Goal: Task Accomplishment & Management: Manage account settings

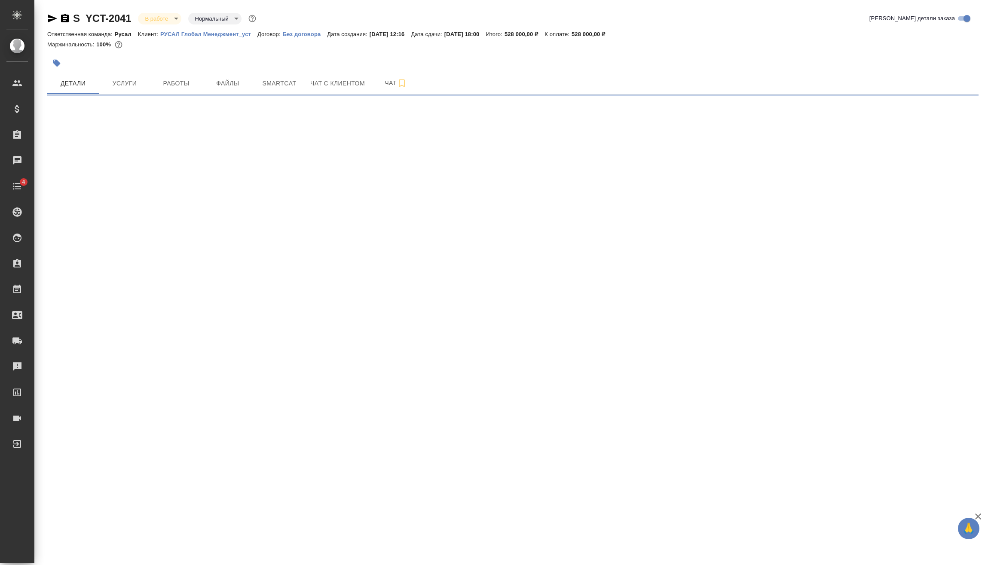
select select "RU"
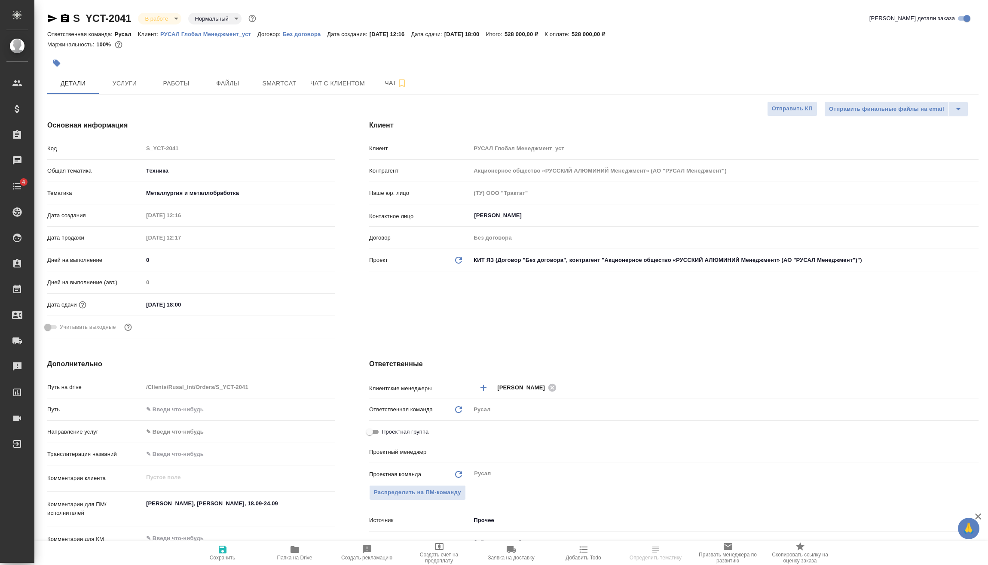
type textarea "x"
type input "Васильев Евгений"
type textarea "x"
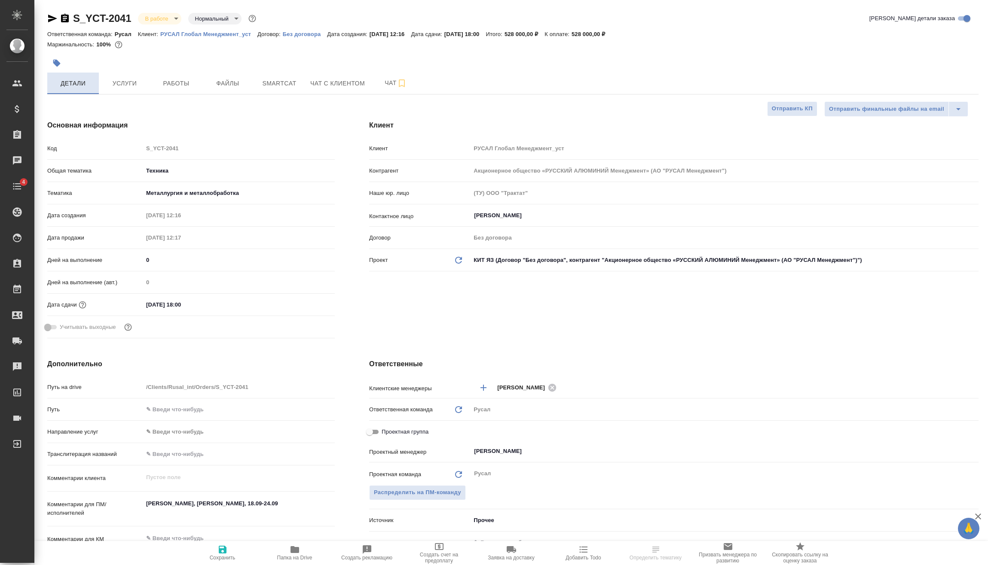
type textarea "x"
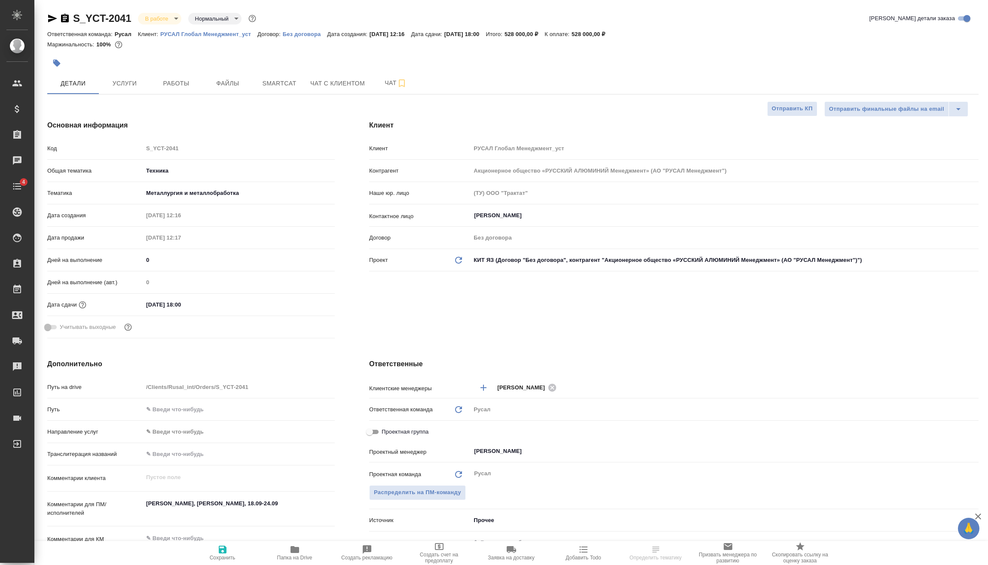
type textarea "x"
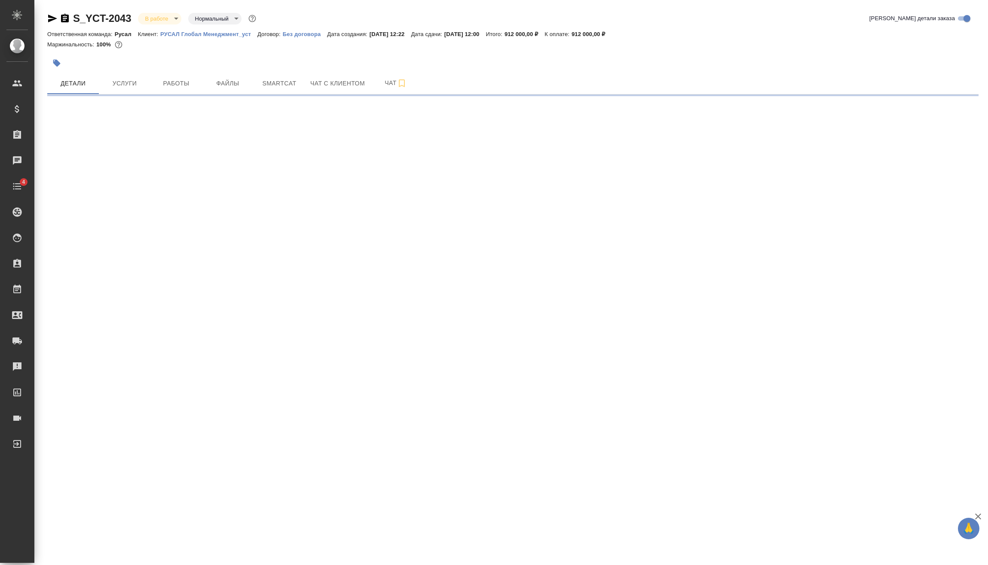
select select "RU"
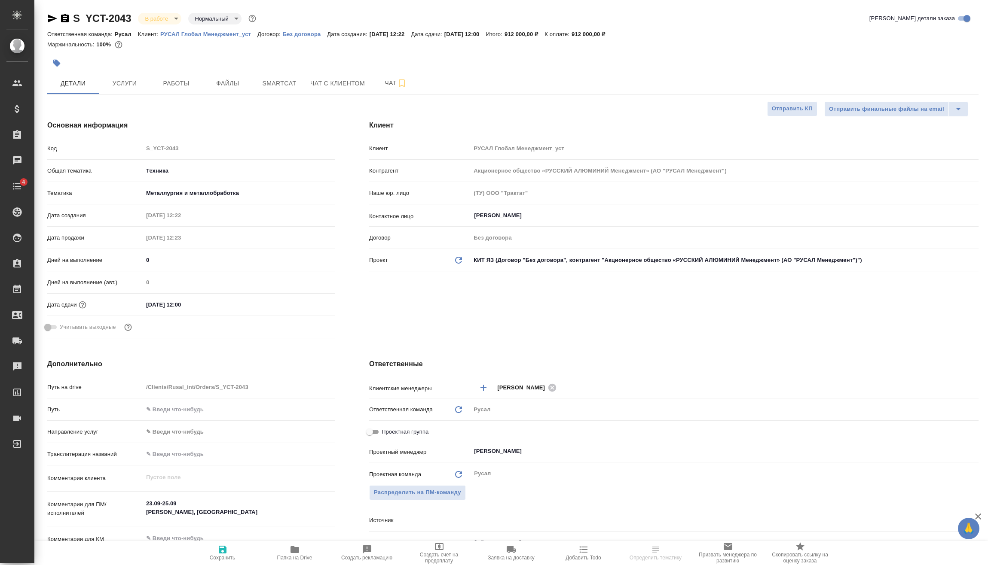
type textarea "x"
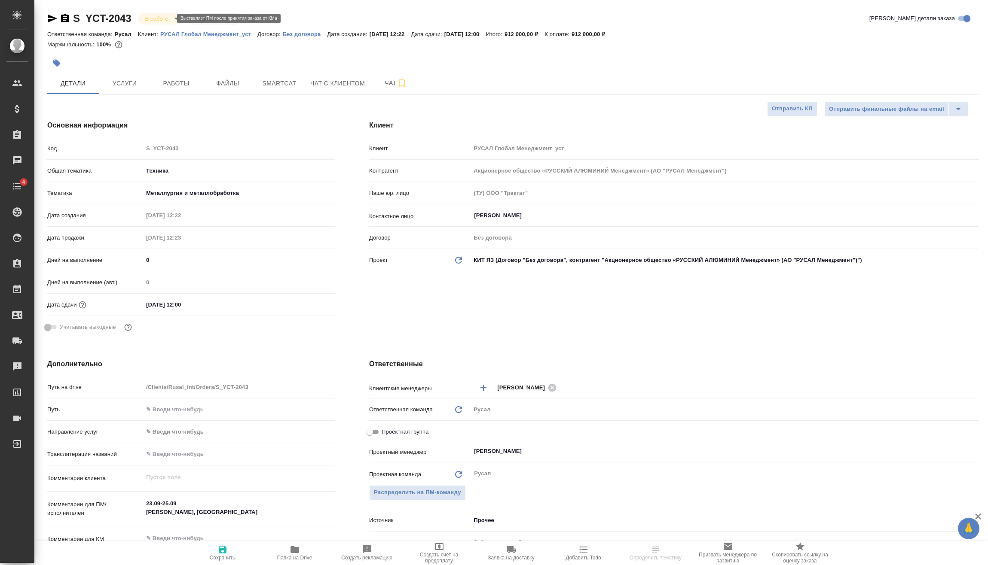
type textarea "x"
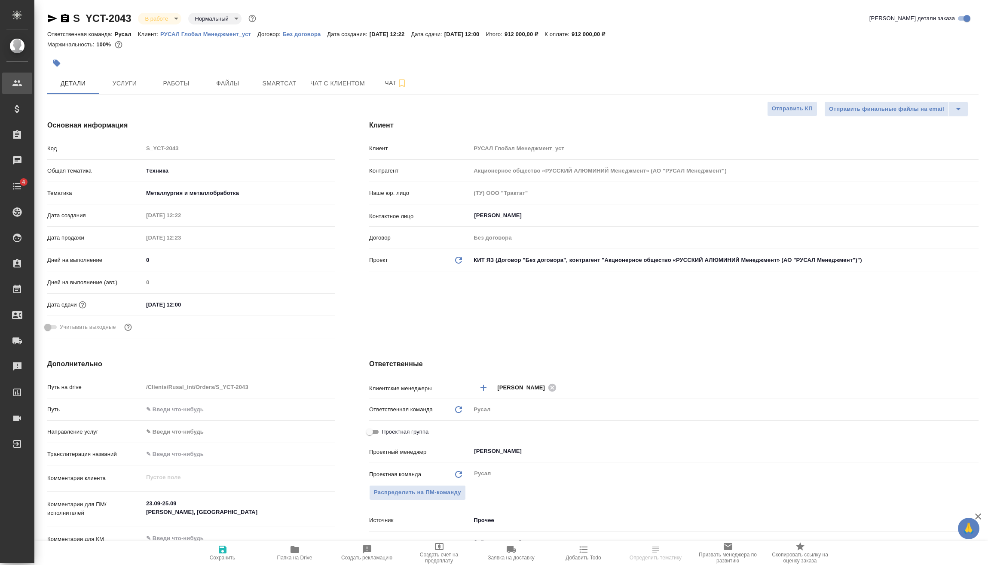
type textarea "x"
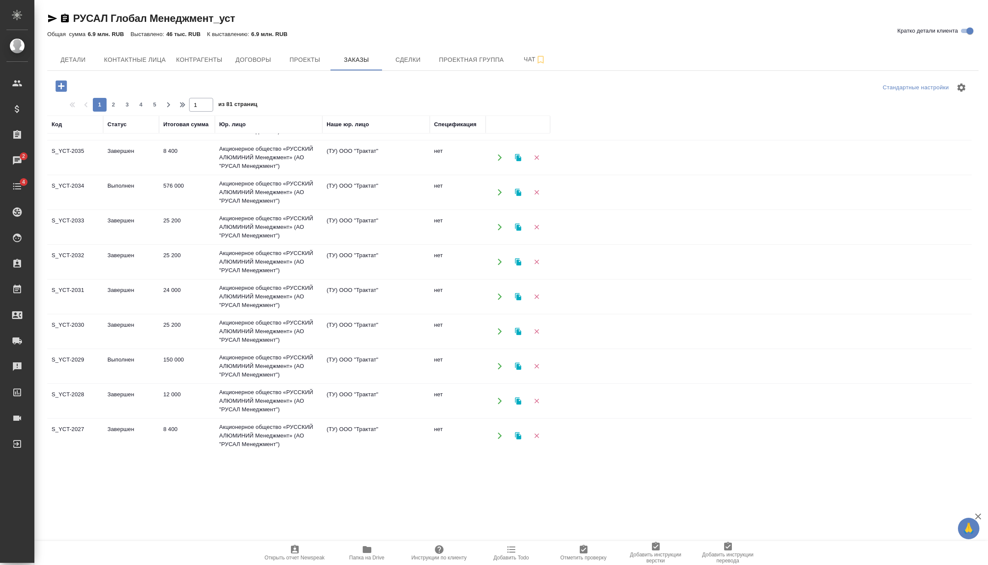
scroll to position [553, 0]
click at [114, 102] on span "2" at bounding box center [114, 105] width 14 height 9
click at [153, 152] on td "Создан" at bounding box center [131, 155] width 56 height 30
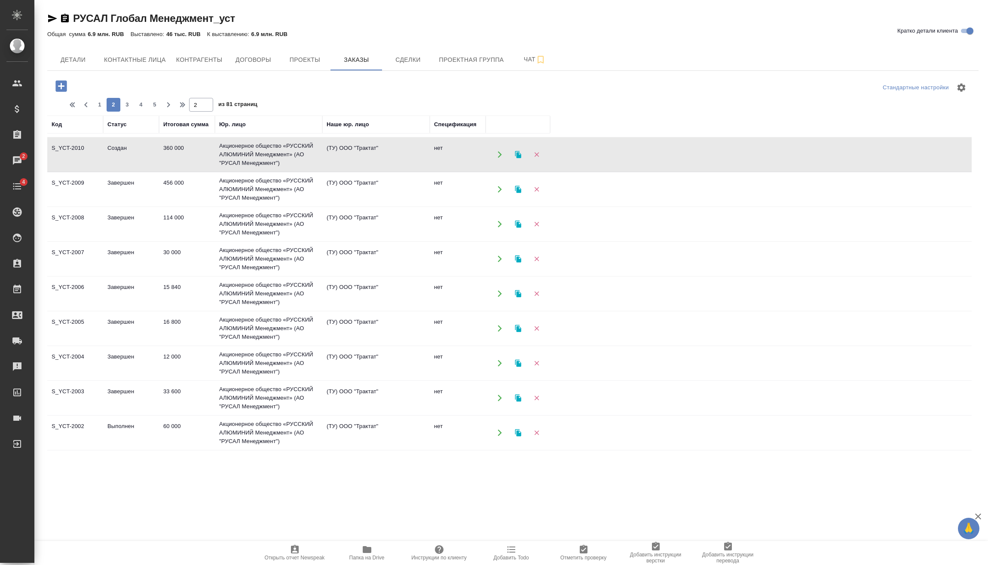
click at [155, 152] on td "Создан" at bounding box center [131, 155] width 56 height 30
click at [128, 108] on span "3" at bounding box center [127, 105] width 14 height 9
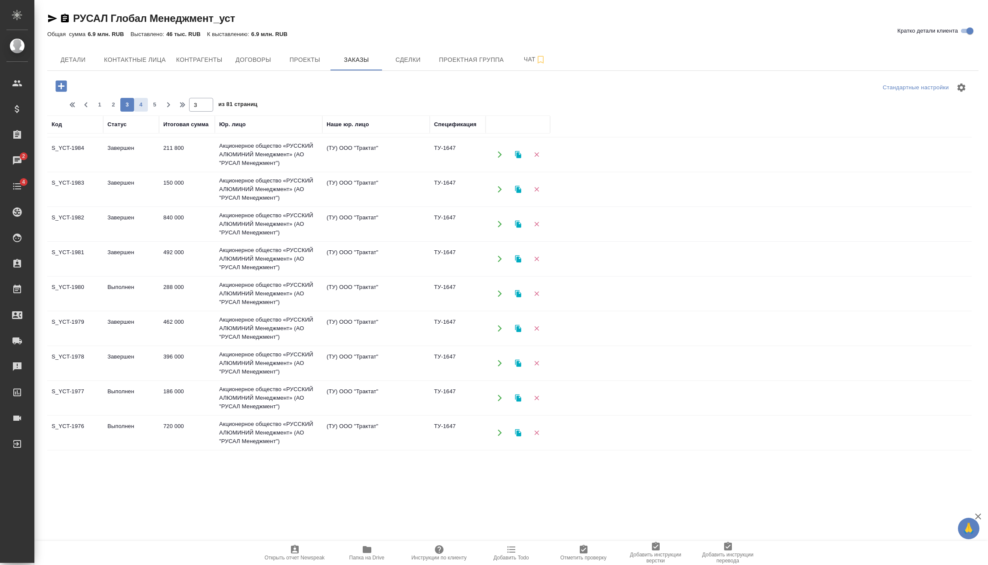
click at [142, 107] on span "4" at bounding box center [141, 105] width 14 height 9
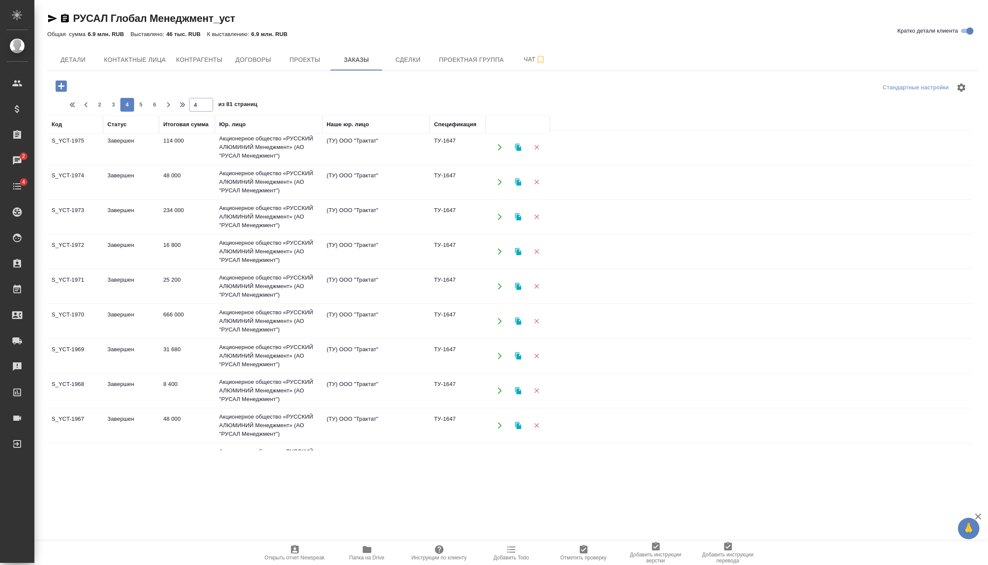
scroll to position [0, 0]
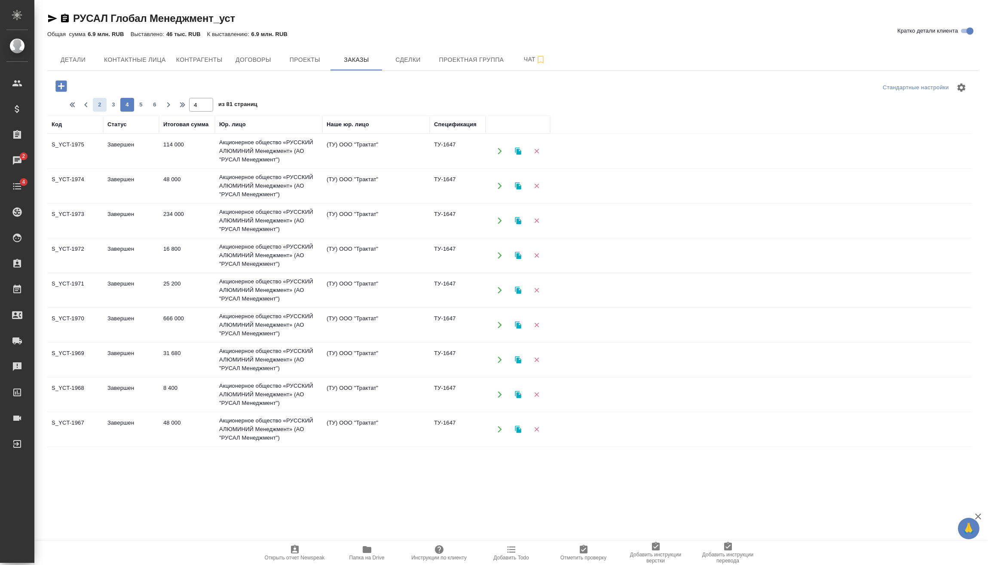
click at [98, 103] on span "2" at bounding box center [100, 105] width 14 height 9
click at [99, 104] on span "1" at bounding box center [100, 105] width 14 height 9
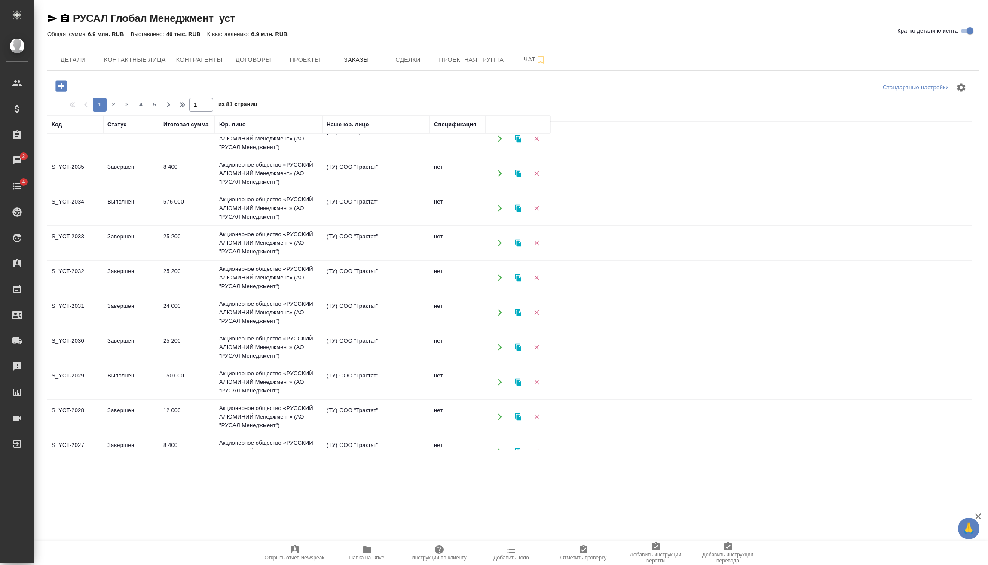
scroll to position [553, 0]
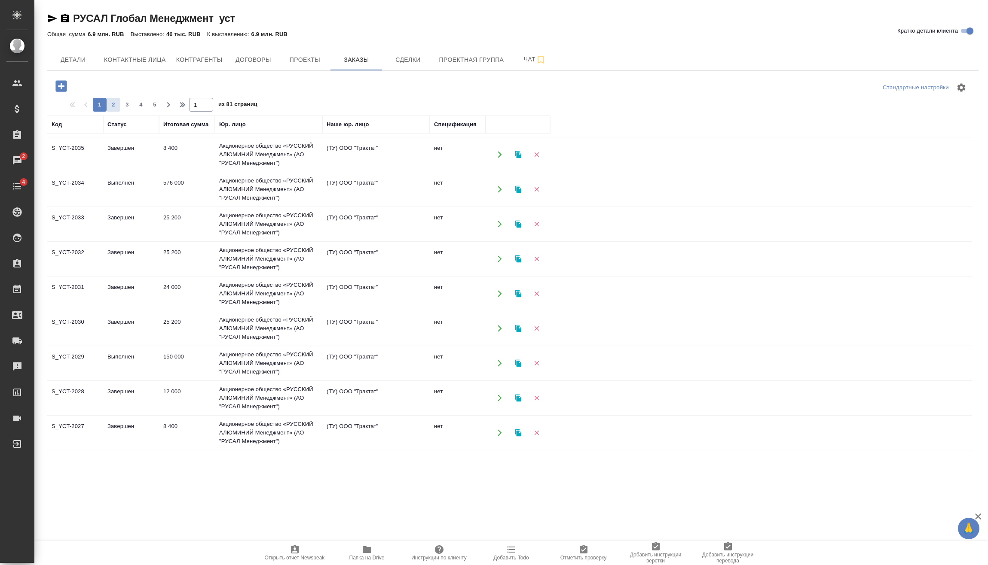
click at [113, 105] on span "2" at bounding box center [114, 105] width 14 height 9
type input "2"
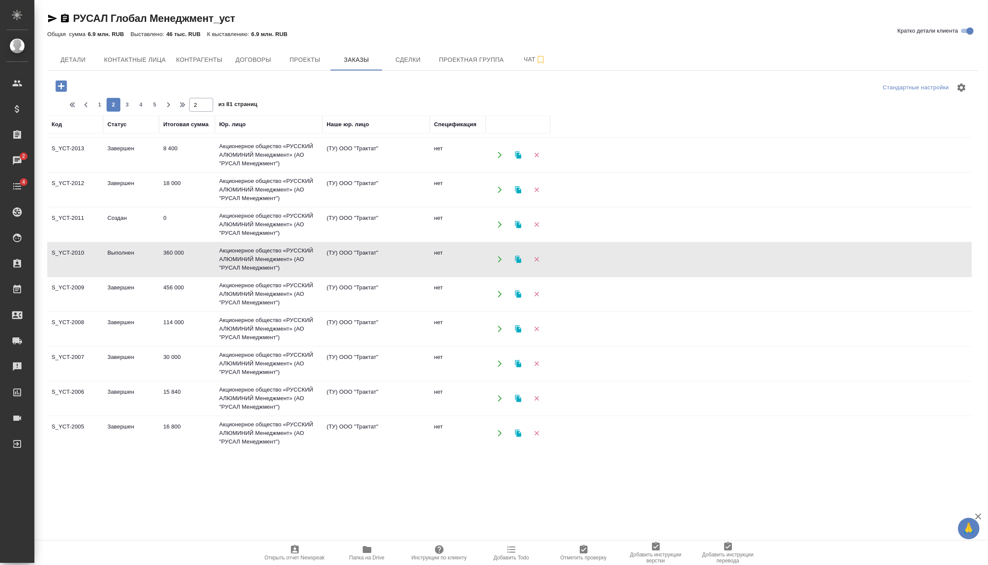
scroll to position [339, 0]
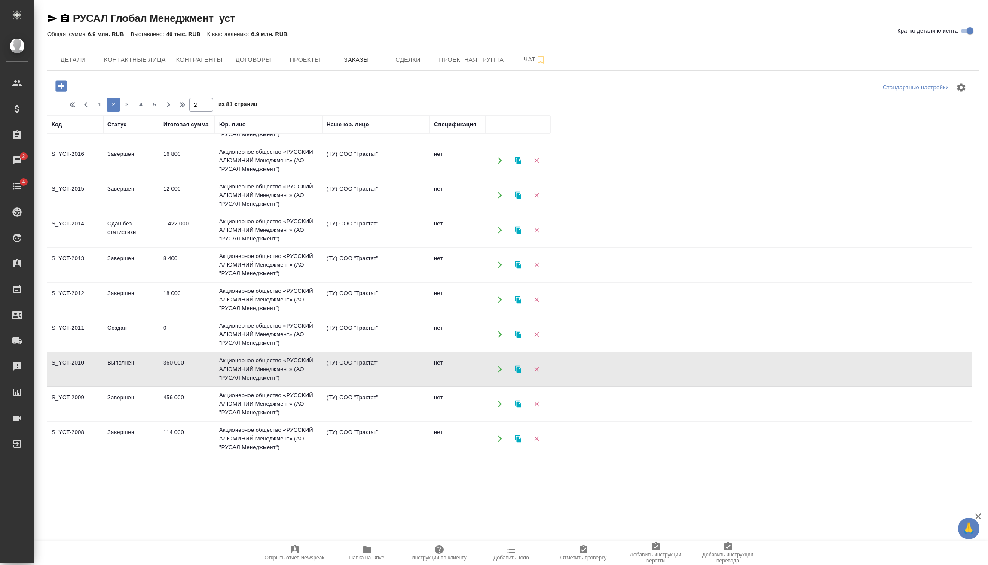
click at [134, 331] on td "Создан" at bounding box center [131, 335] width 56 height 30
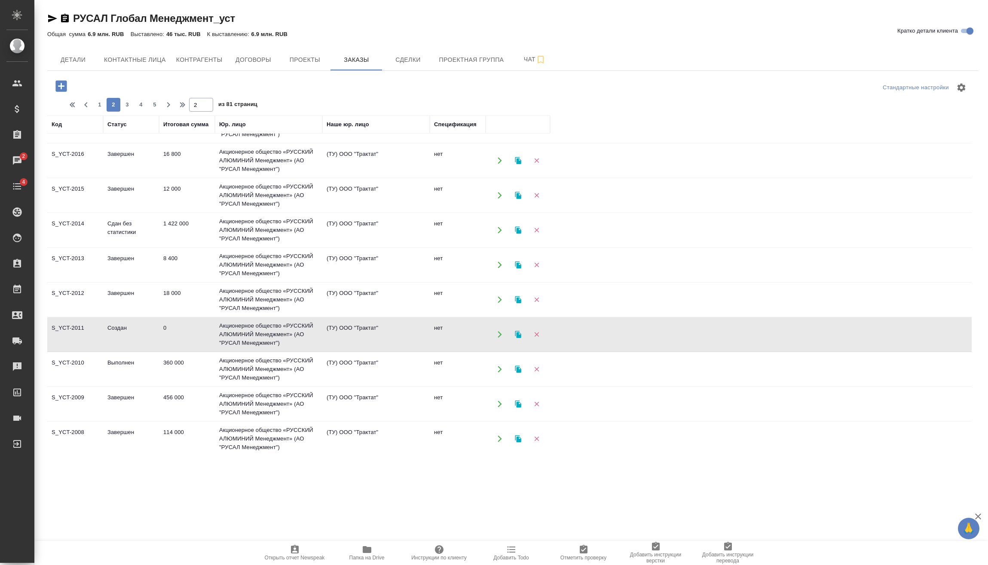
click at [134, 331] on td "Создан" at bounding box center [131, 335] width 56 height 30
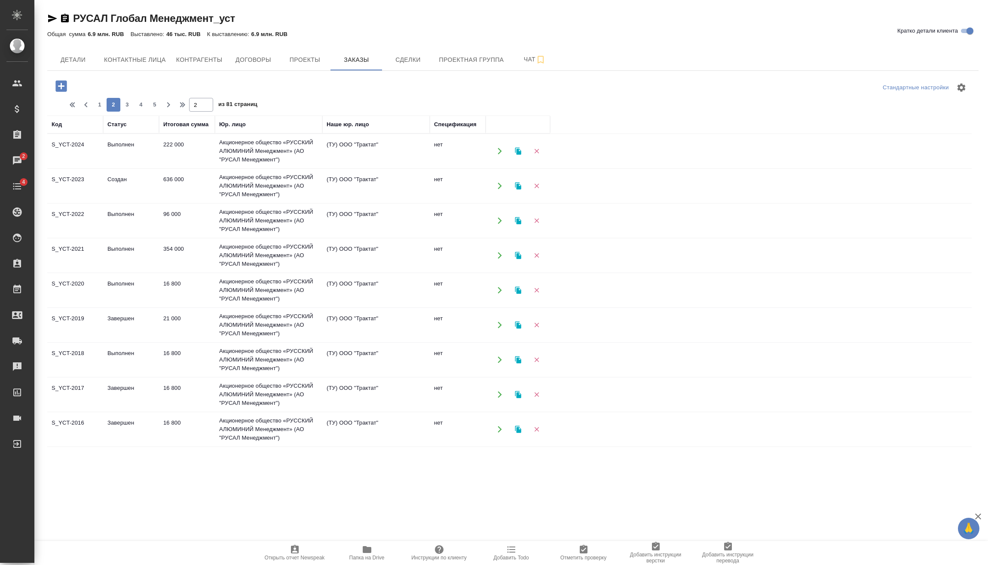
scroll to position [0, 0]
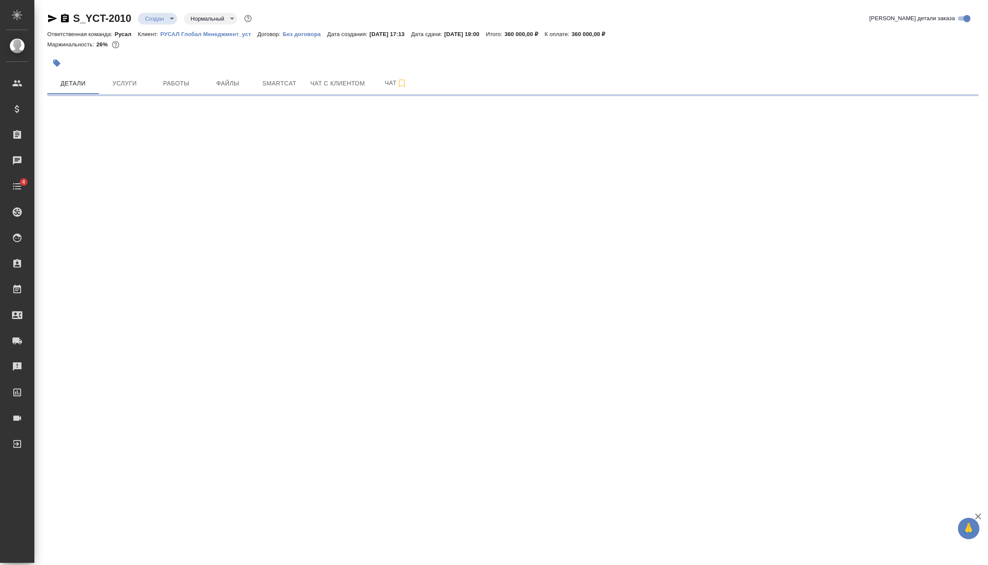
select select "RU"
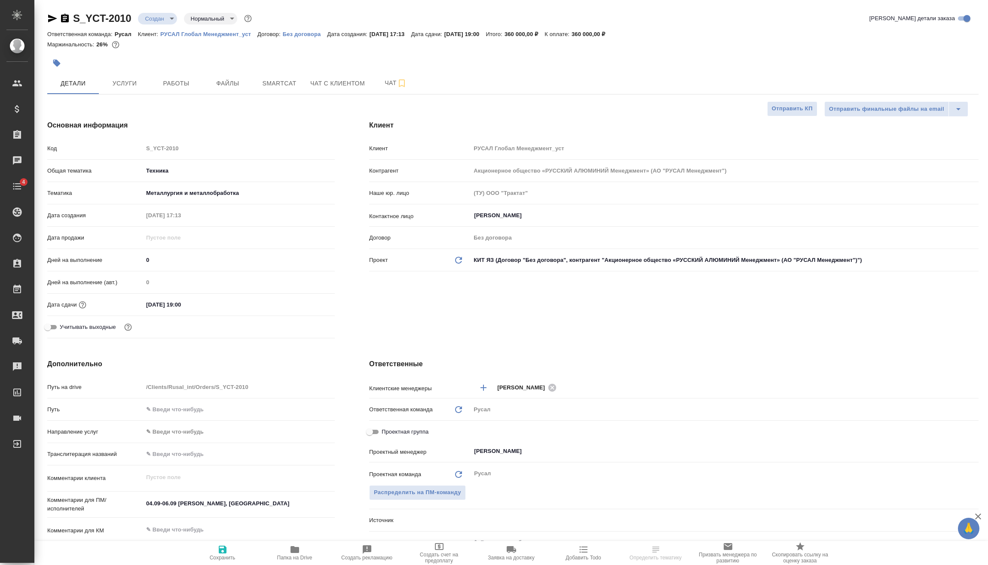
type textarea "x"
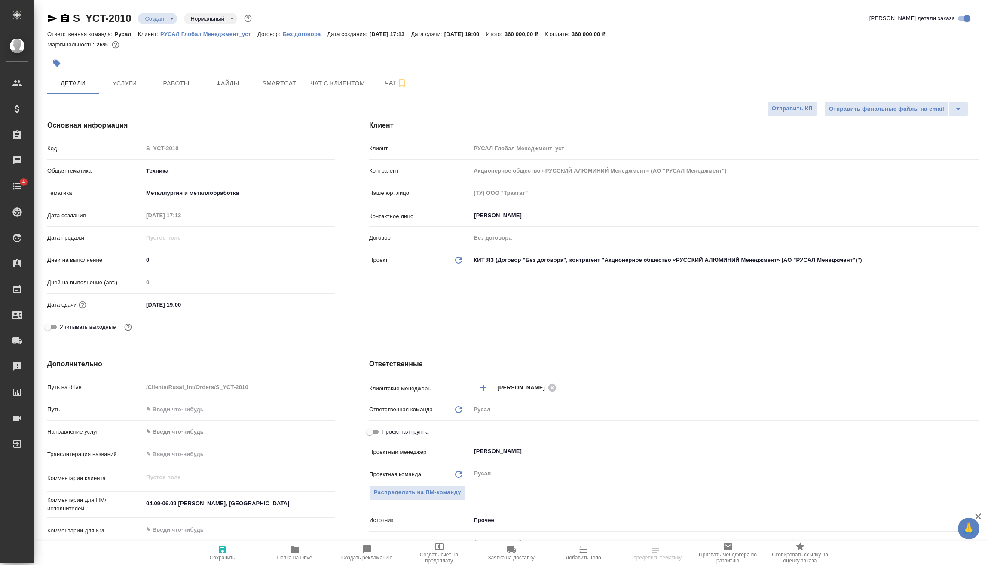
type textarea "x"
click at [142, 94] on button "Услуги" at bounding box center [125, 83] width 52 height 21
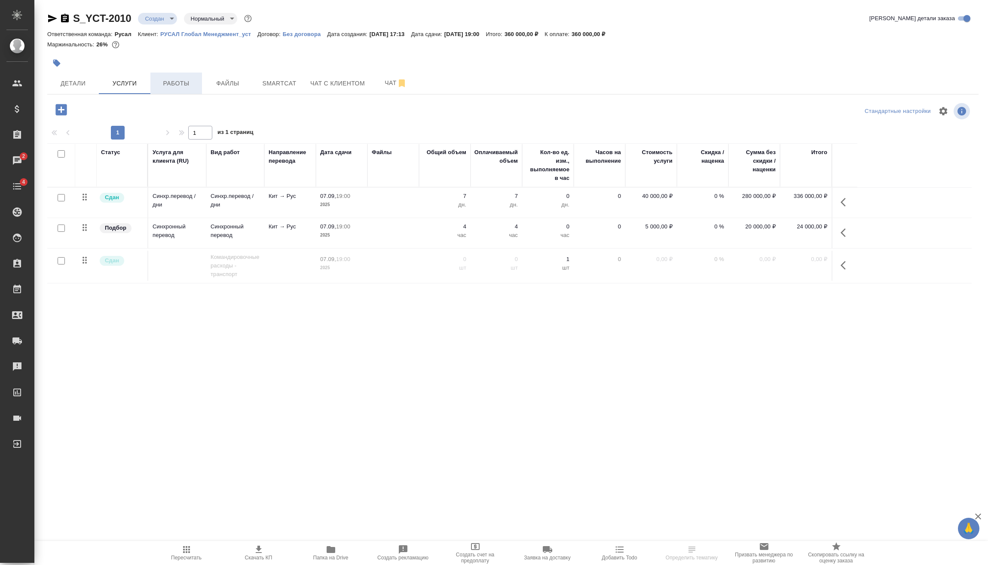
click at [171, 84] on span "Работы" at bounding box center [176, 83] width 41 height 11
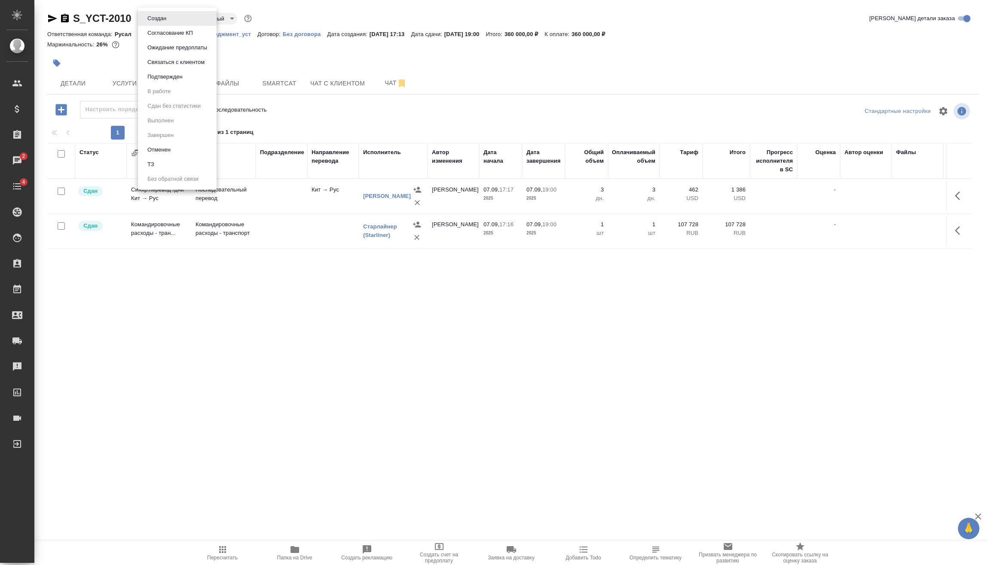
click at [166, 23] on body "🙏 .cls-1 fill:#fff; AWATERA Vasilev Evgeniy Клиенты Спецификации Заказы 2 Чаты …" at bounding box center [494, 282] width 988 height 565
click at [175, 70] on li "Подтвержден" at bounding box center [177, 77] width 79 height 15
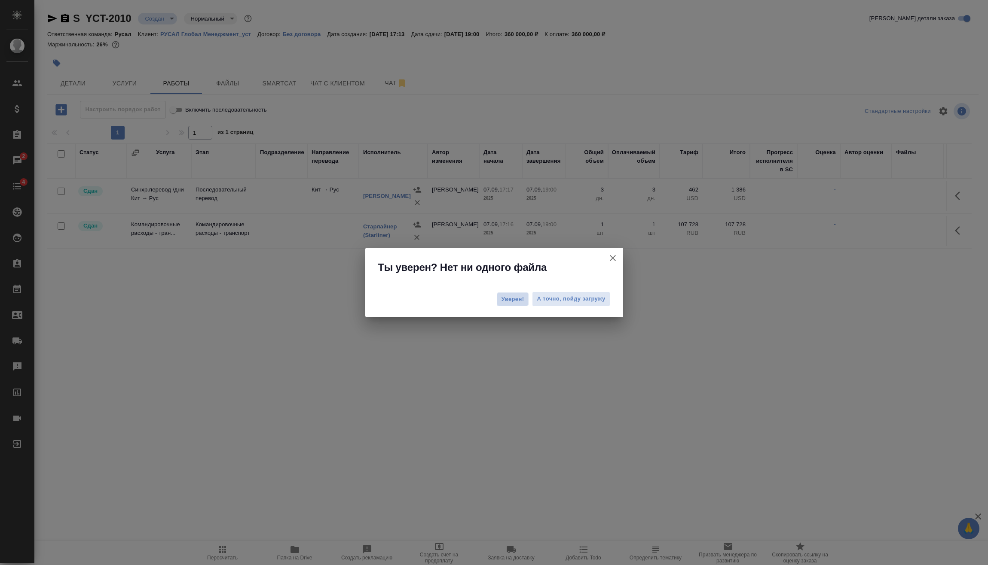
click at [510, 303] on span "Уверен!" at bounding box center [512, 299] width 23 height 9
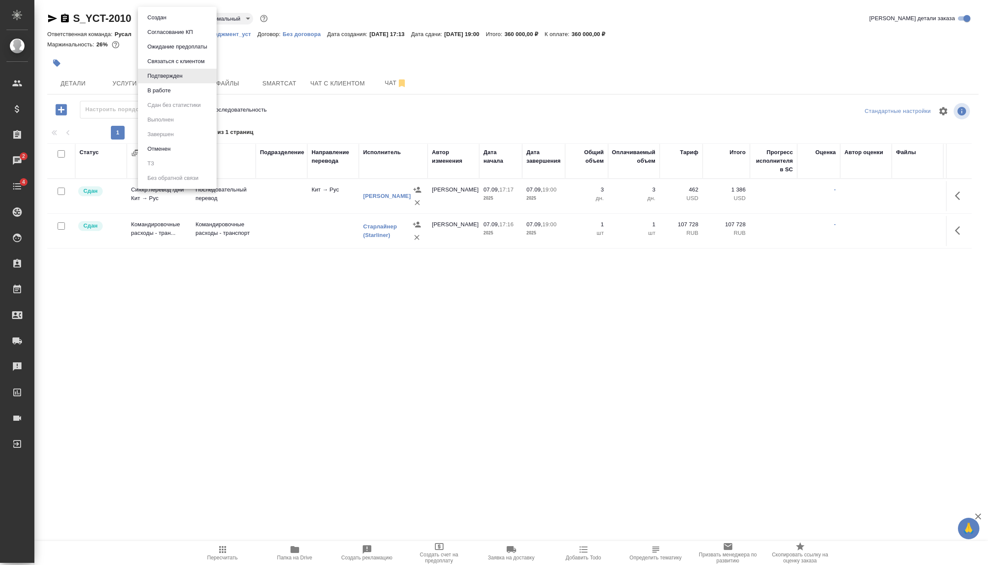
click at [166, 15] on body "🙏 .cls-1 fill:#fff; AWATERA Vasilev Evgeniy Клиенты Спецификации Заказы 2 Чаты …" at bounding box center [494, 282] width 988 height 565
click at [171, 89] on button "В работе" at bounding box center [159, 90] width 28 height 9
click at [160, 17] on body "🙏 .cls-1 fill:#fff; AWATERA Vasilev Evgeniy Клиенты Спецификации Заказы 2 Чаты …" at bounding box center [494, 282] width 988 height 565
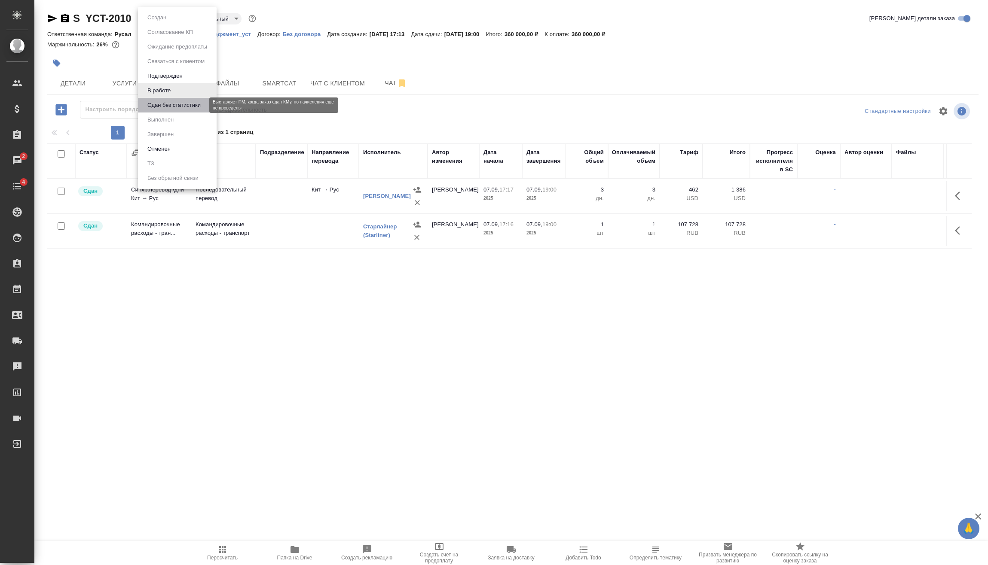
click at [192, 102] on button "Сдан без статистики" at bounding box center [174, 105] width 58 height 9
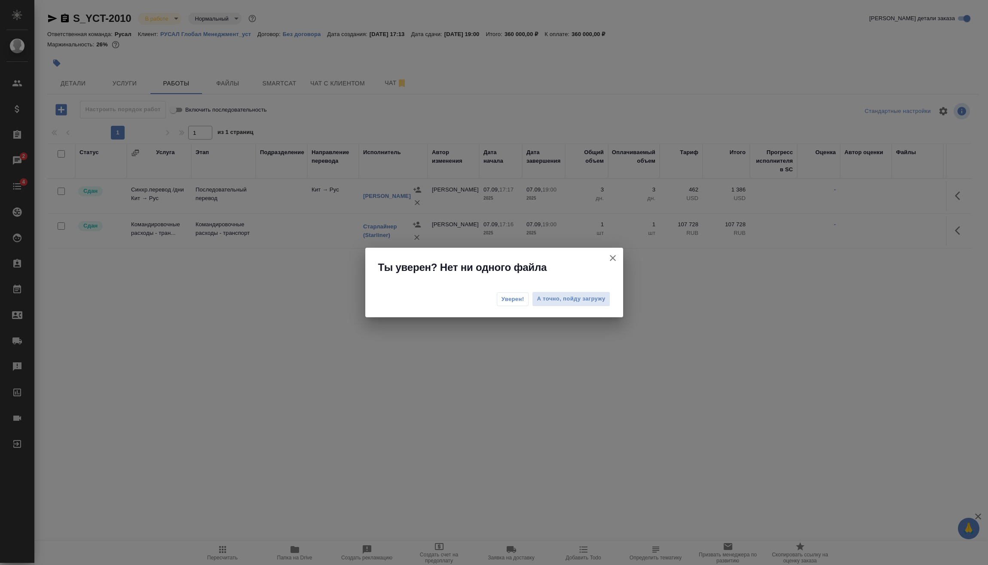
click at [506, 290] on div "Уверен! А точно, пойду загружу" at bounding box center [494, 300] width 258 height 34
drag, startPoint x: 508, startPoint y: 295, endPoint x: 478, endPoint y: 272, distance: 38.3
click at [508, 295] on span "Уверен!" at bounding box center [512, 299] width 23 height 9
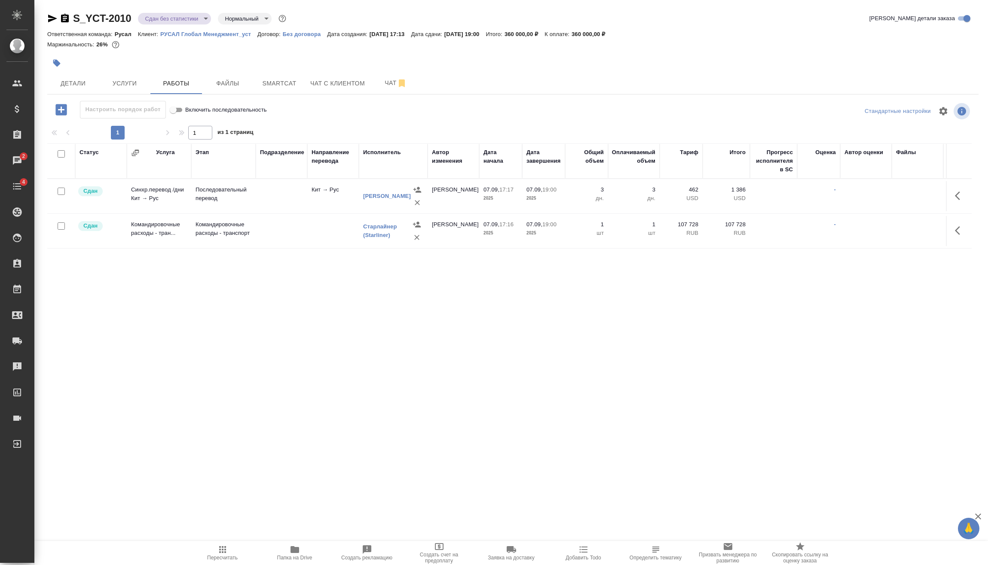
click at [184, 21] on body "🙏 .cls-1 fill:#fff; AWATERA Vasilev Evgeniy Клиенты Спецификации Заказы 2 Чаты …" at bounding box center [494, 282] width 988 height 565
click at [180, 119] on li "Выполнен" at bounding box center [177, 120] width 79 height 15
click at [171, 14] on body "🙏 .cls-1 fill:#fff; AWATERA Vasilev Evgeniy Клиенты Спецификации Заказы 2 Чаты …" at bounding box center [494, 282] width 988 height 565
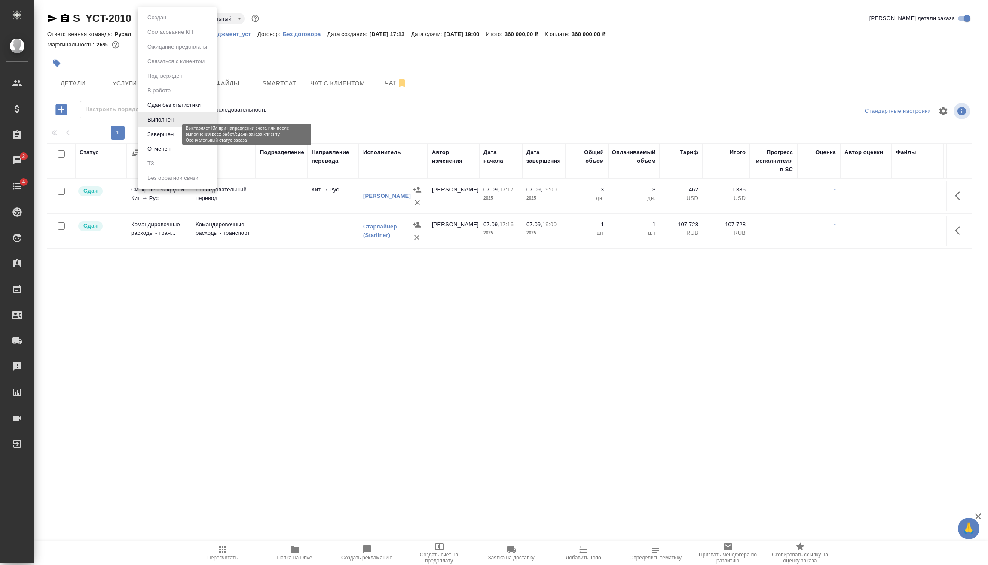
click at [169, 132] on button "Завершен" at bounding box center [160, 134] width 31 height 9
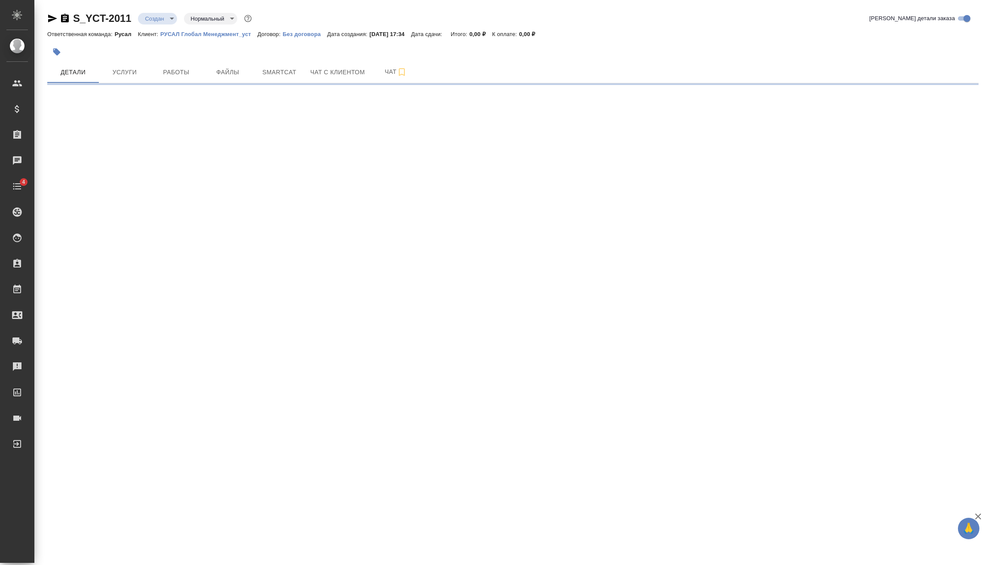
select select "RU"
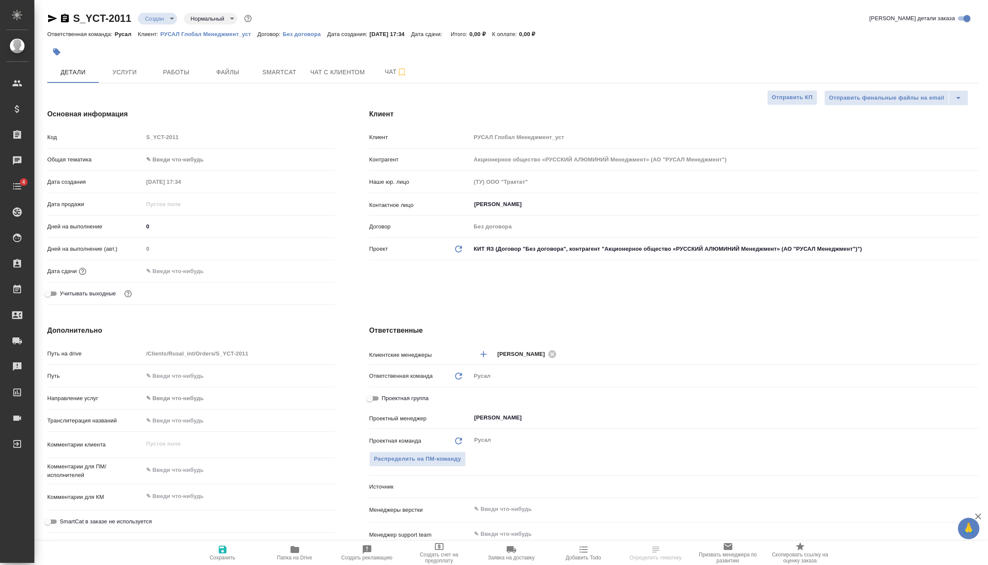
type textarea "x"
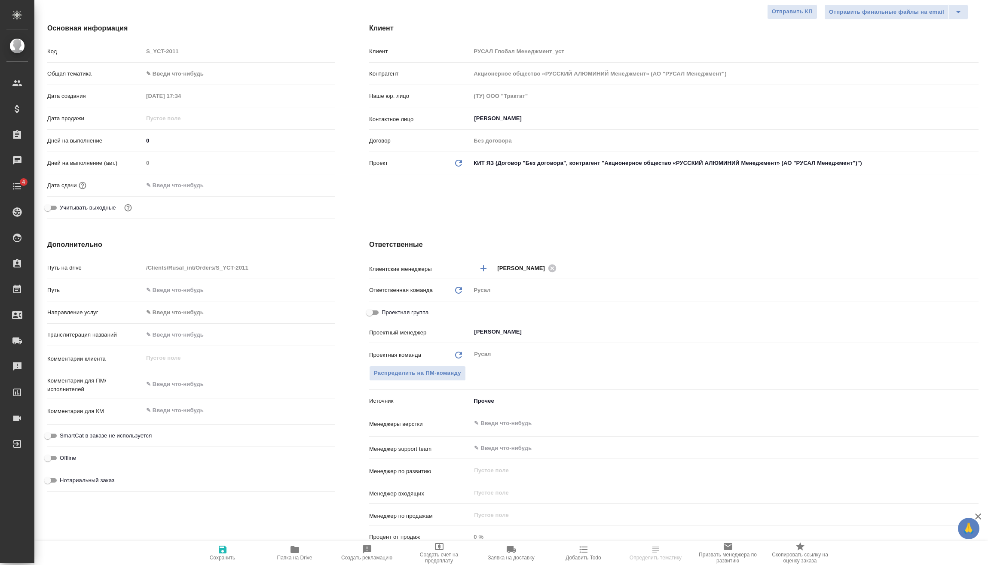
type textarea "x"
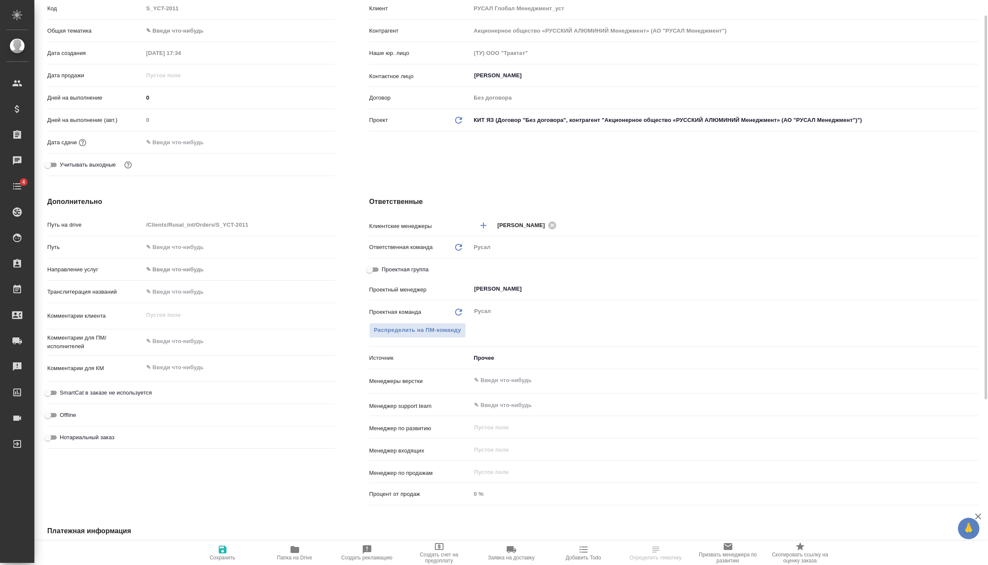
type textarea "x"
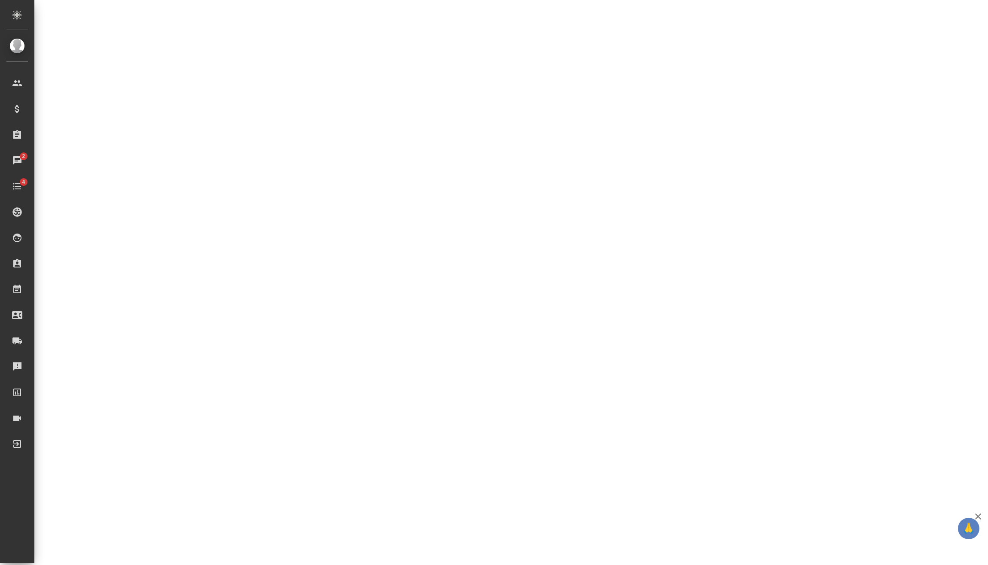
select select "RU"
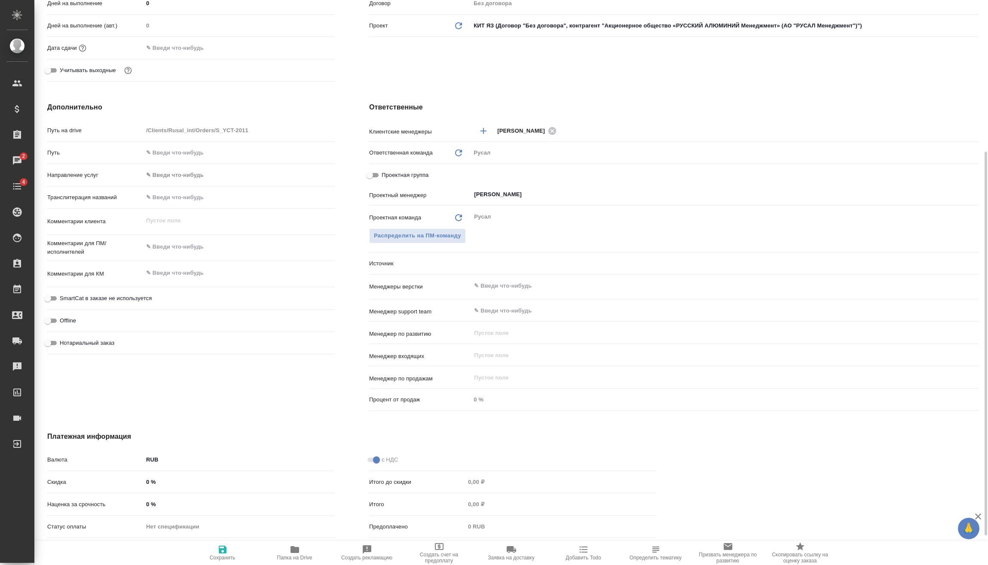
type textarea "x"
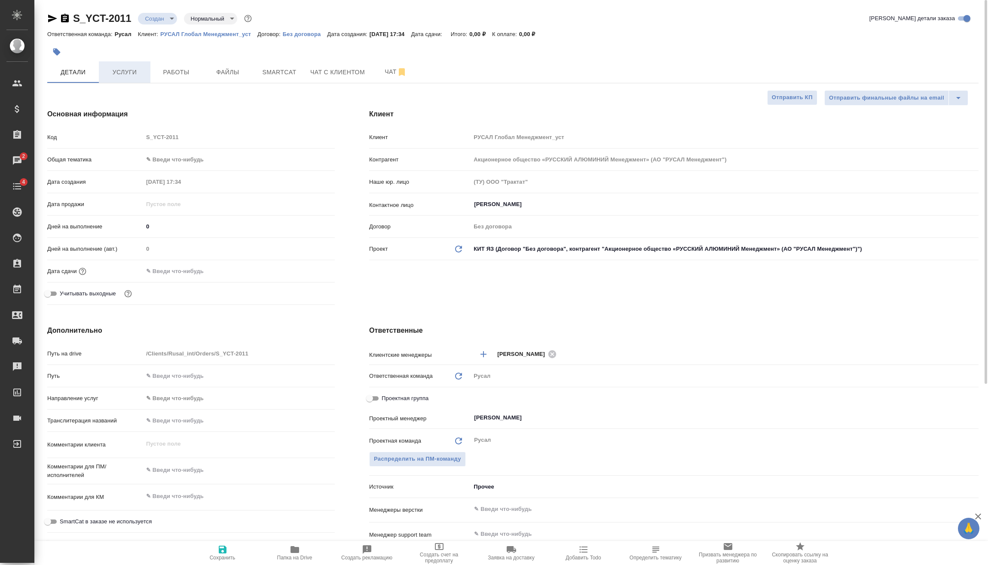
click at [134, 79] on button "Услуги" at bounding box center [125, 71] width 52 height 21
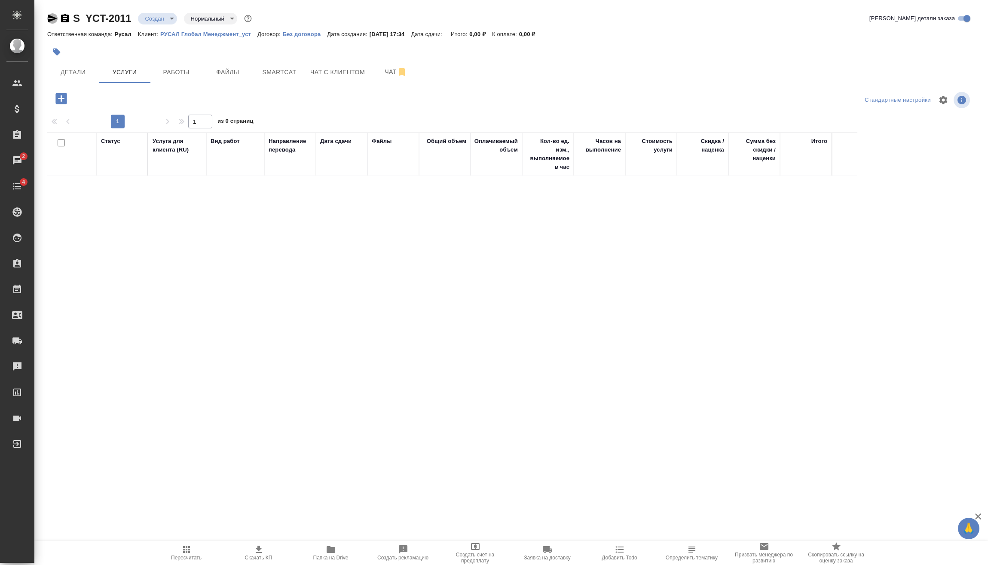
click at [52, 17] on icon "button" at bounding box center [52, 19] width 9 height 8
click at [50, 19] on icon "button" at bounding box center [52, 18] width 10 height 10
click at [73, 72] on span "Детали" at bounding box center [72, 72] width 41 height 11
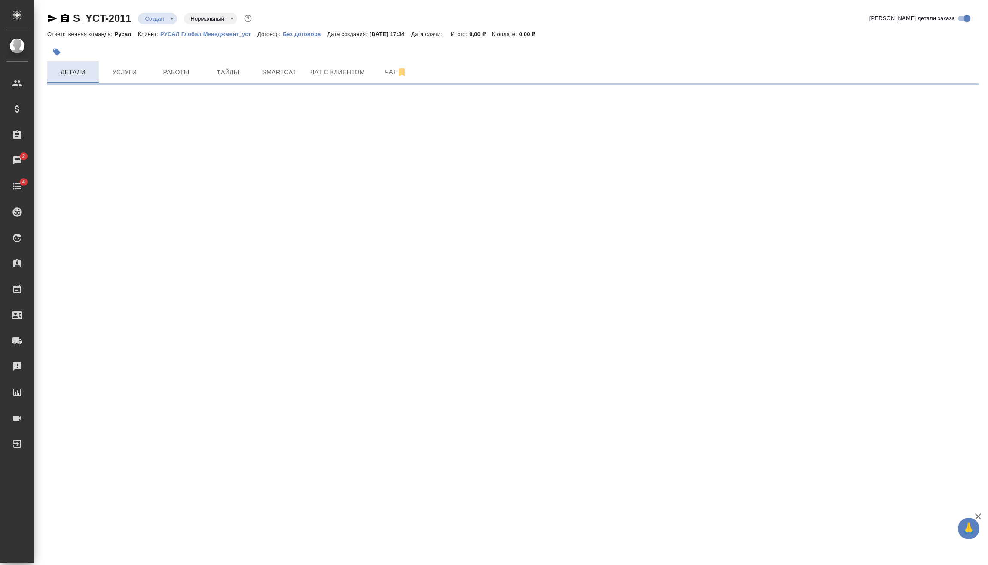
select select "RU"
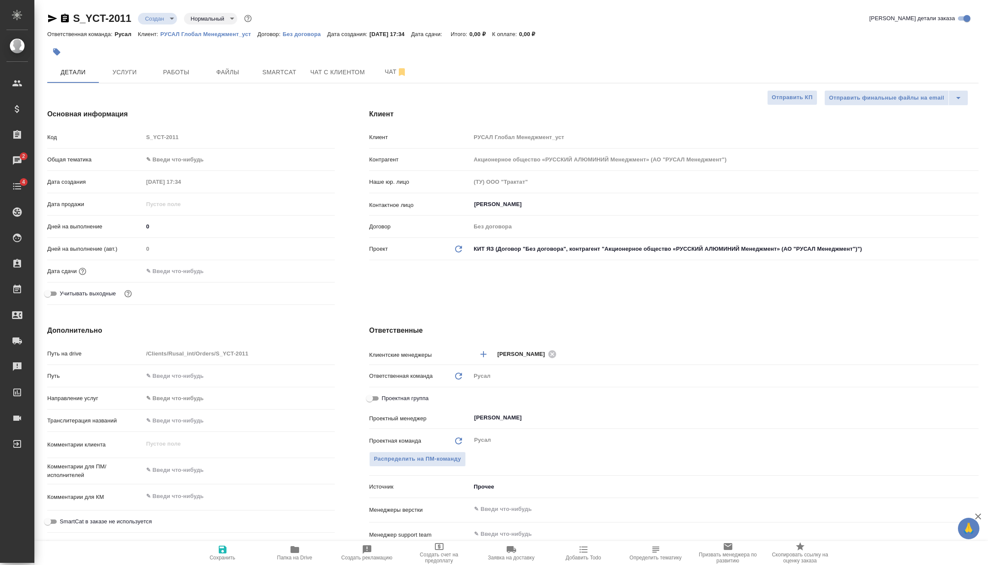
click at [170, 18] on body "🙏 .cls-1 fill:#fff; AWATERA Vasilev Evgeniy Клиенты Спецификации Заказы 2 Чаты …" at bounding box center [494, 282] width 988 height 565
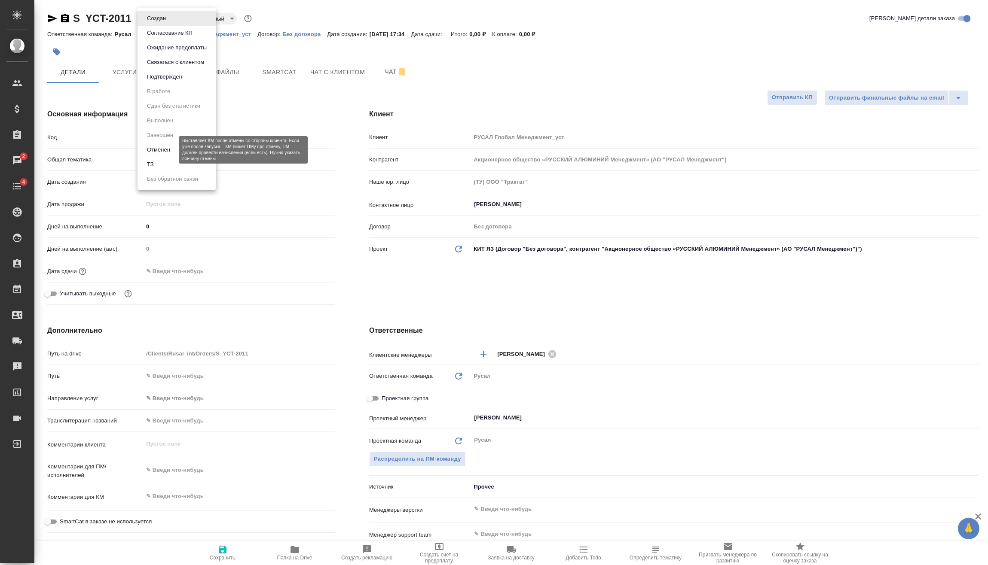
click at [172, 146] on button "Отменен" at bounding box center [158, 149] width 28 height 9
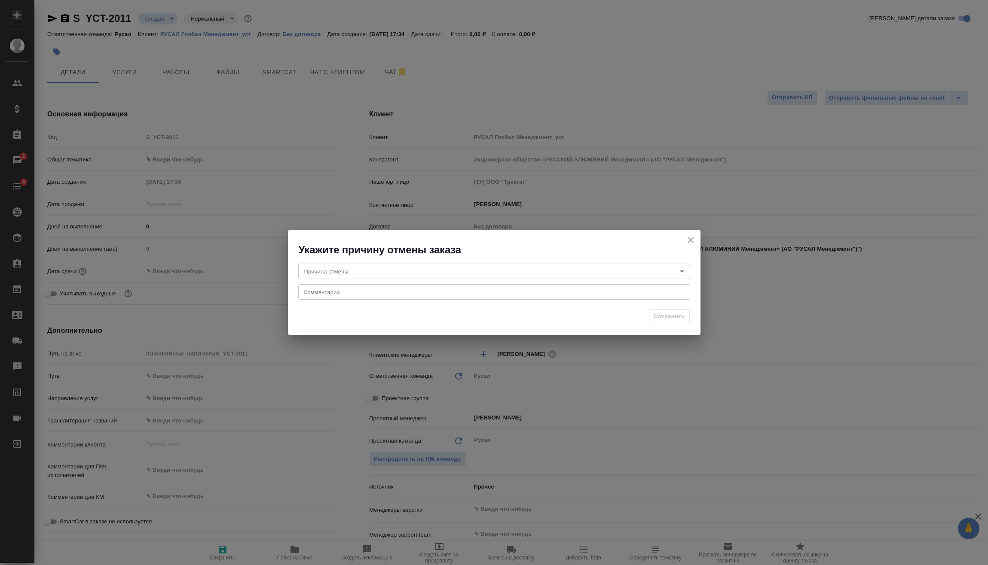
click at [399, 271] on body "🙏 .cls-1 fill:#fff; AWATERA Vasilev Evgeniy Клиенты Спецификации Заказы 2 Чаты …" at bounding box center [494, 282] width 988 height 565
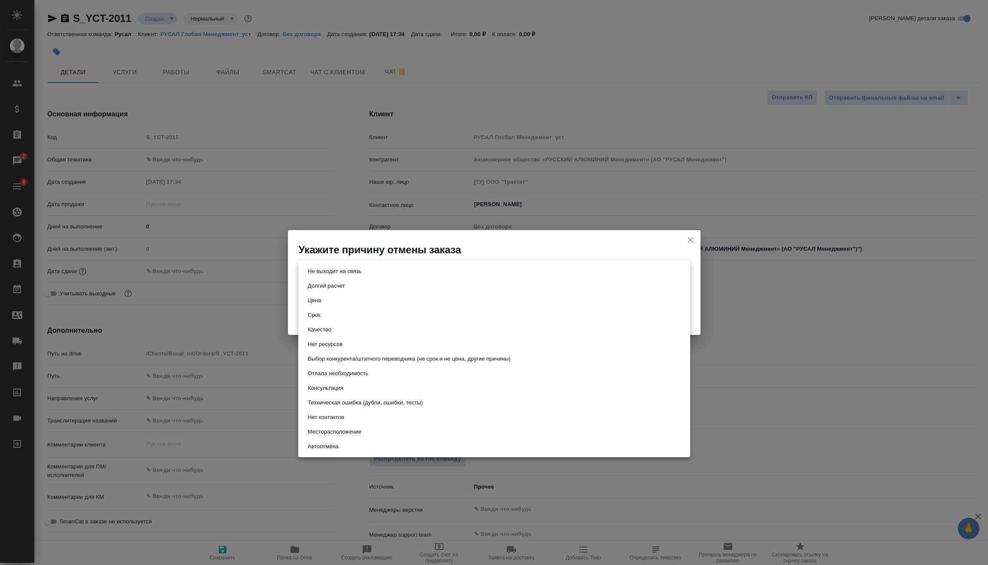
click at [357, 250] on div at bounding box center [494, 282] width 988 height 565
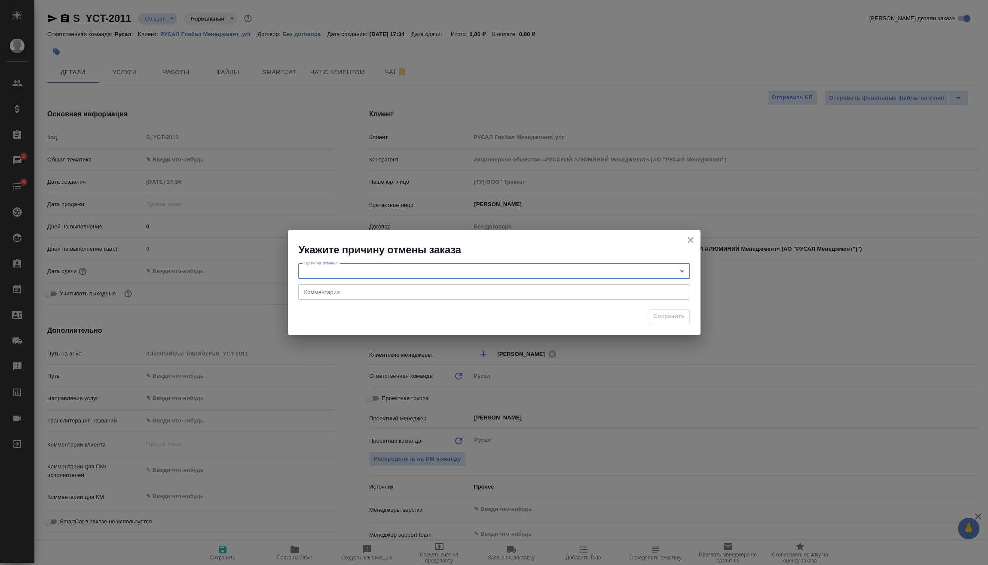
click at [345, 290] on textarea at bounding box center [494, 292] width 380 height 6
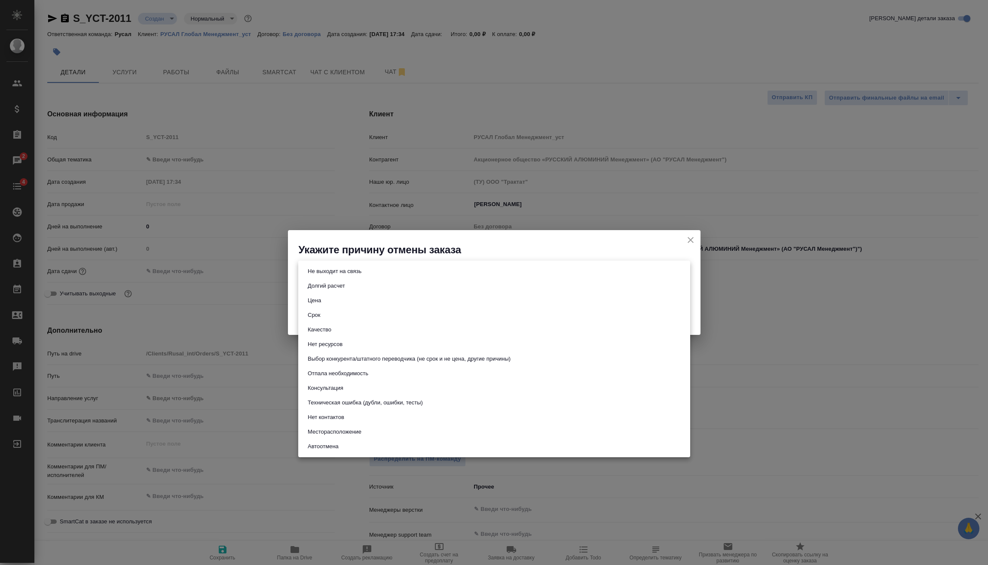
click at [352, 265] on body "🙏 .cls-1 fill:#fff; AWATERA Vasilev Evgeniy Клиенты Спецификации Заказы 2 Чаты …" at bounding box center [494, 282] width 988 height 565
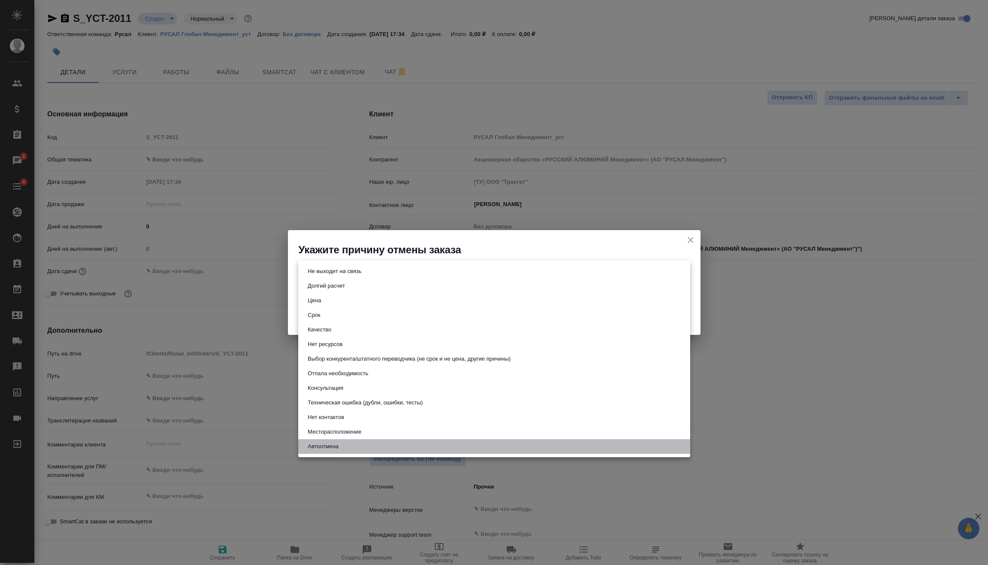
click at [361, 448] on li "Автоотмена" at bounding box center [494, 447] width 392 height 15
type input "autoCancel"
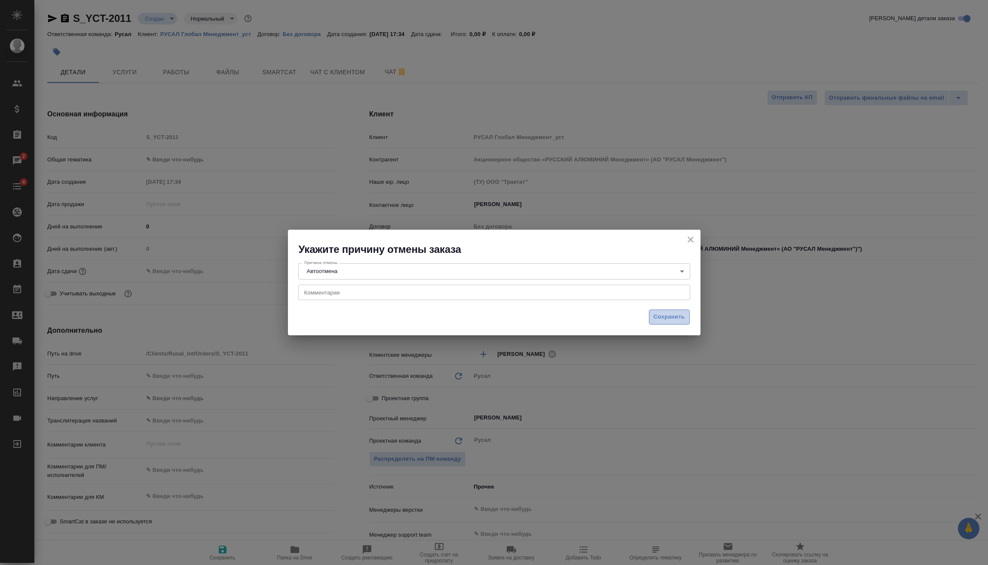
click at [661, 320] on span "Сохранить" at bounding box center [669, 317] width 31 height 10
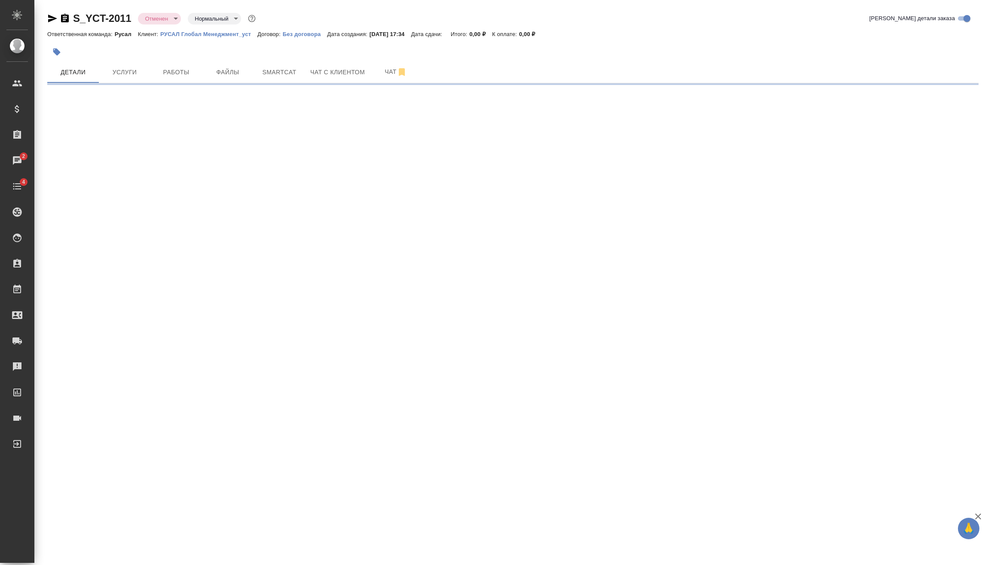
select select "RU"
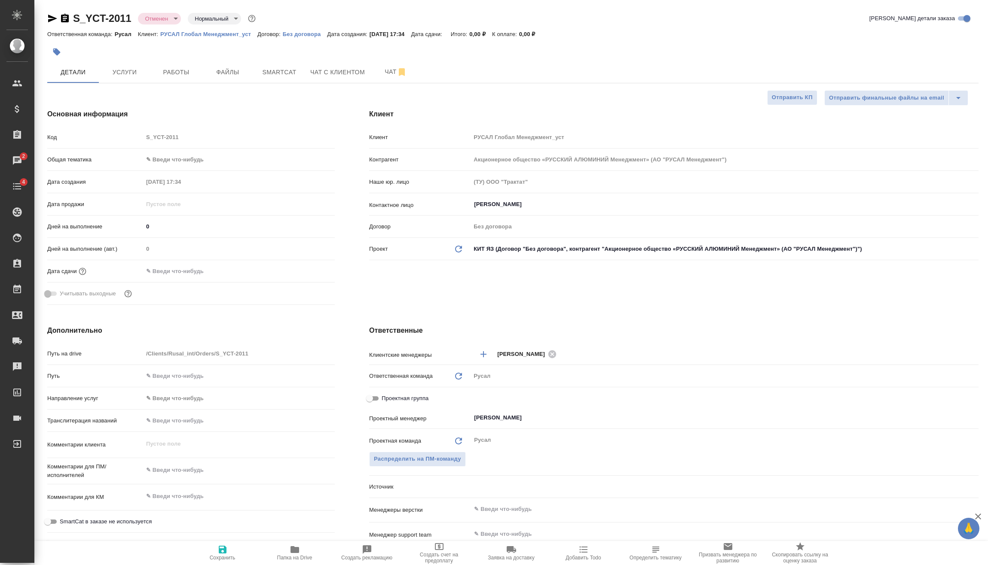
type textarea "x"
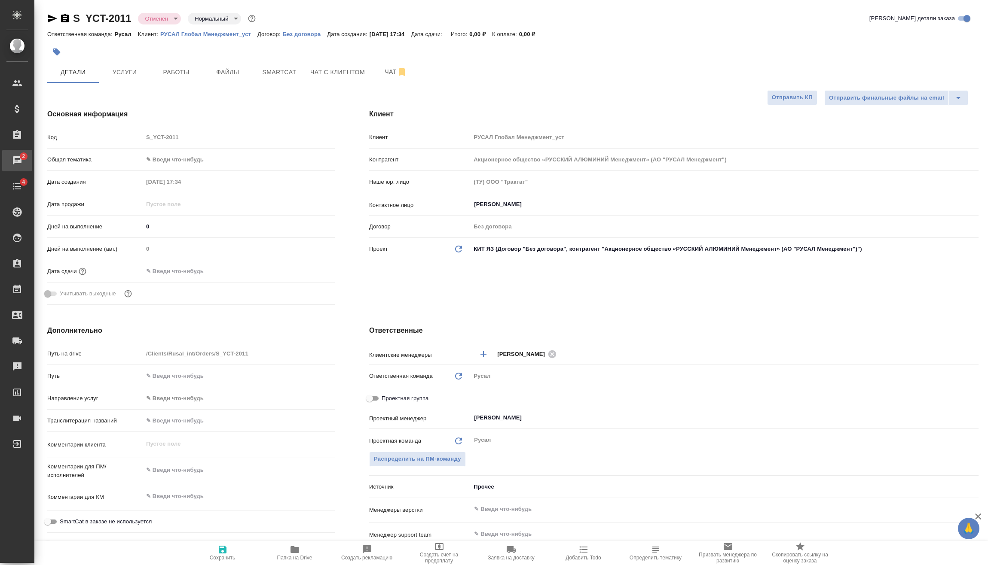
type textarea "x"
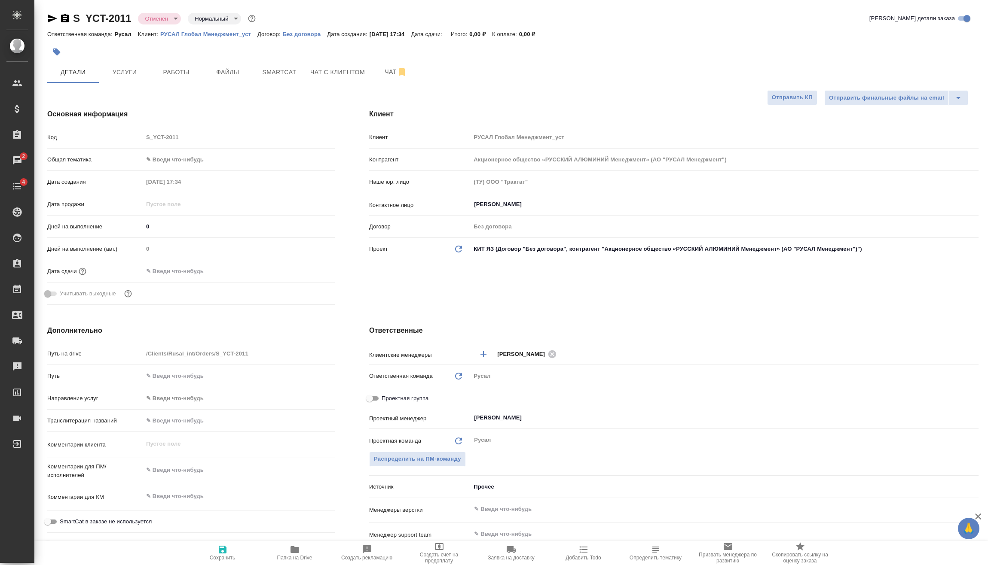
type textarea "x"
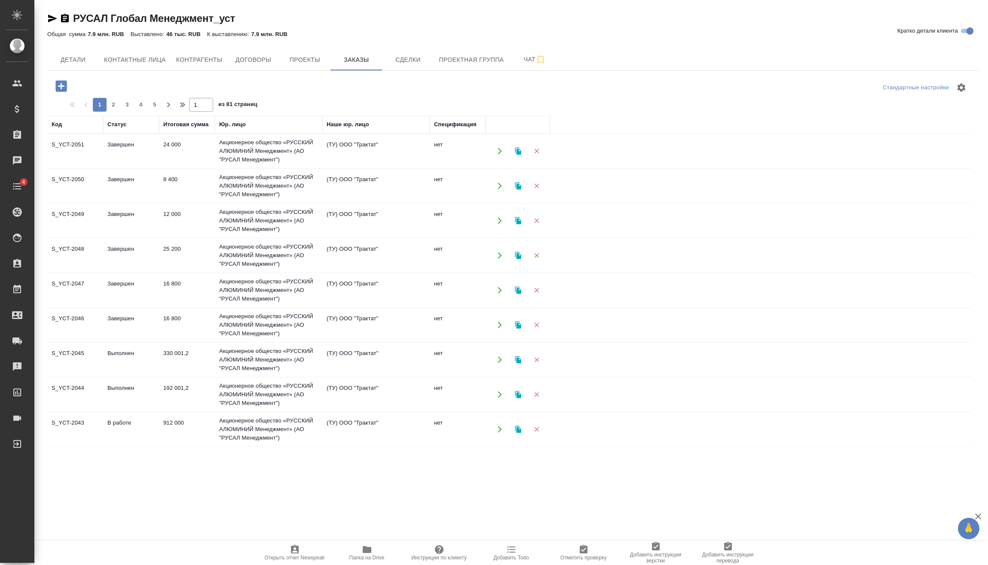
click at [62, 88] on icon "button" at bounding box center [60, 85] width 11 height 11
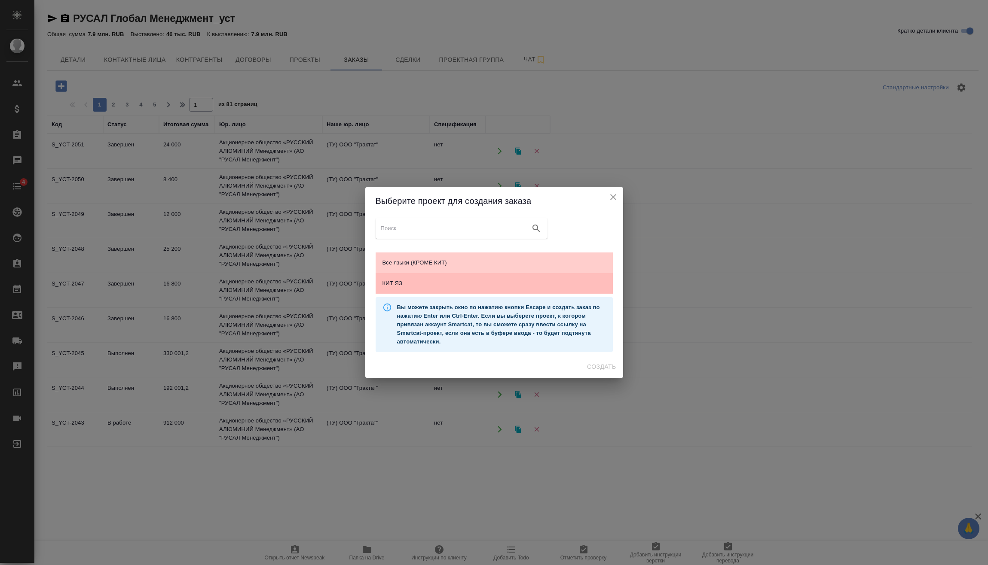
click at [471, 285] on span "КИТ ЯЗ" at bounding box center [493, 283] width 223 height 9
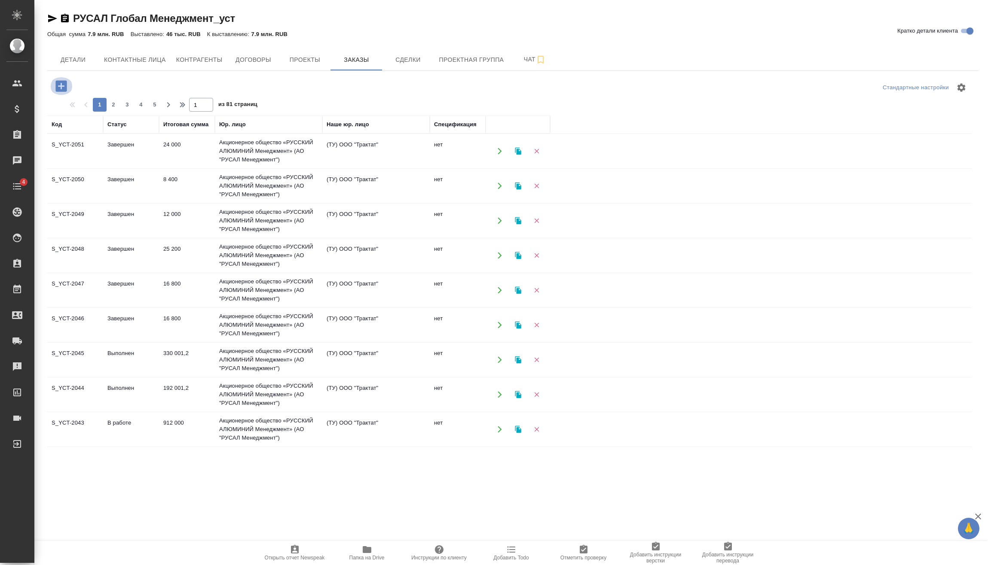
click at [60, 83] on icon "button" at bounding box center [60, 85] width 11 height 11
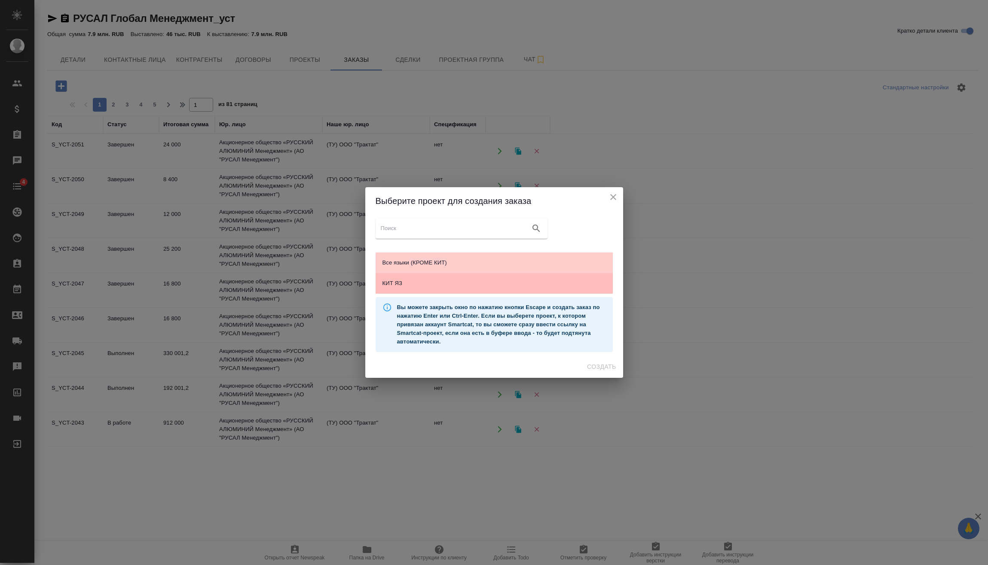
click at [470, 287] on span "КИТ ЯЗ" at bounding box center [493, 283] width 223 height 9
click at [606, 369] on span "Создать" at bounding box center [601, 367] width 29 height 11
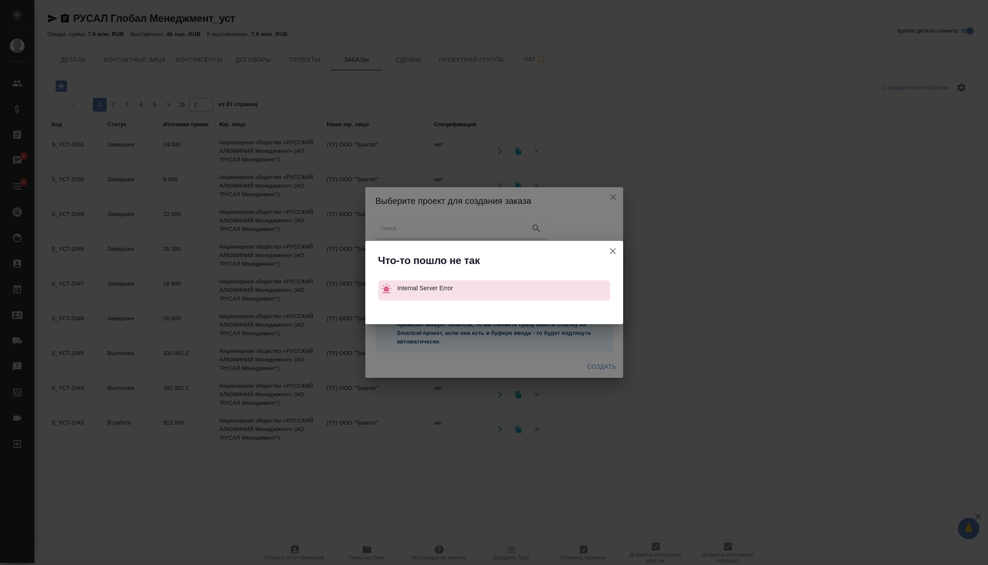
click at [615, 250] on icon "button" at bounding box center [613, 251] width 10 height 10
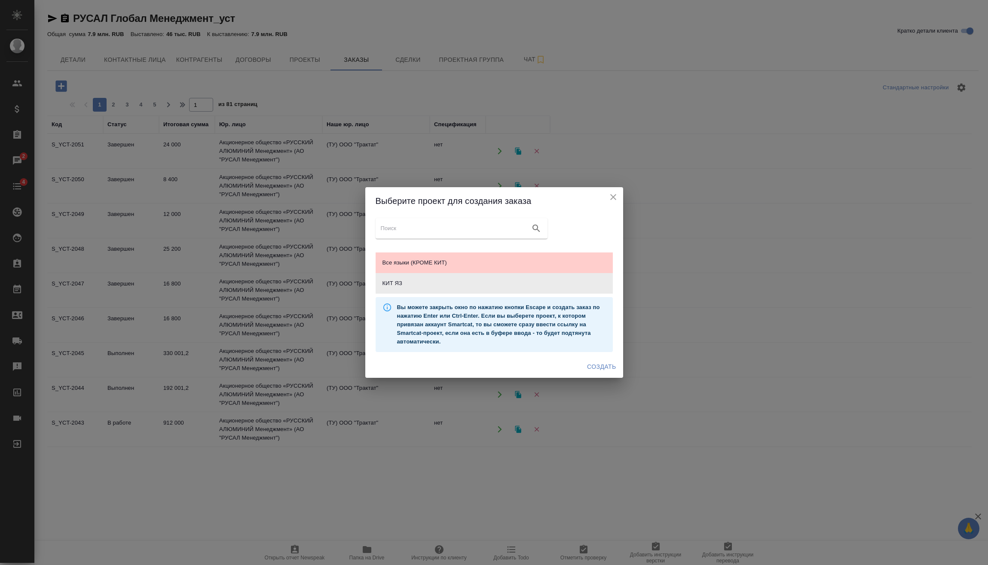
click at [617, 199] on icon "close" at bounding box center [613, 197] width 10 height 10
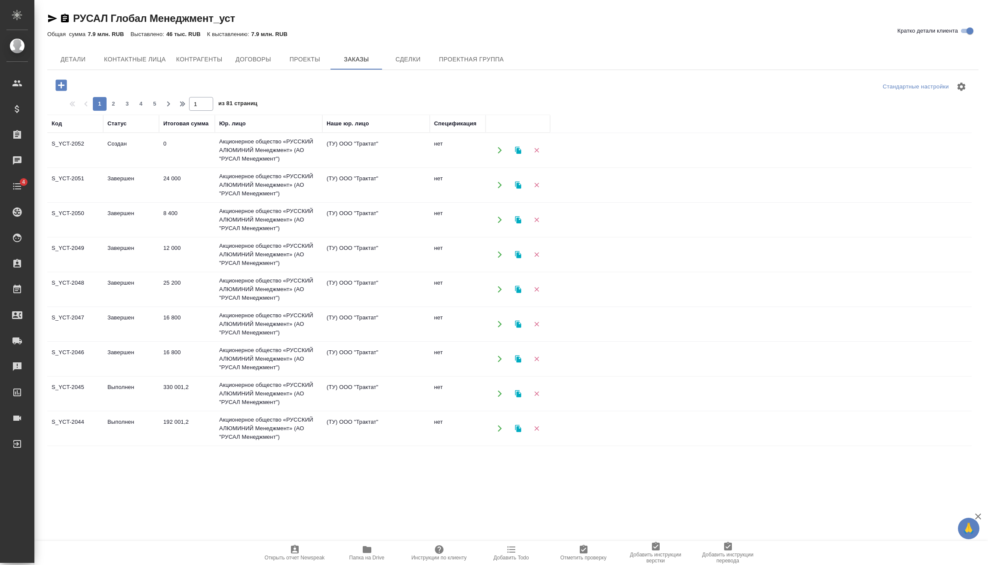
click at [132, 152] on td "Создан" at bounding box center [131, 150] width 56 height 30
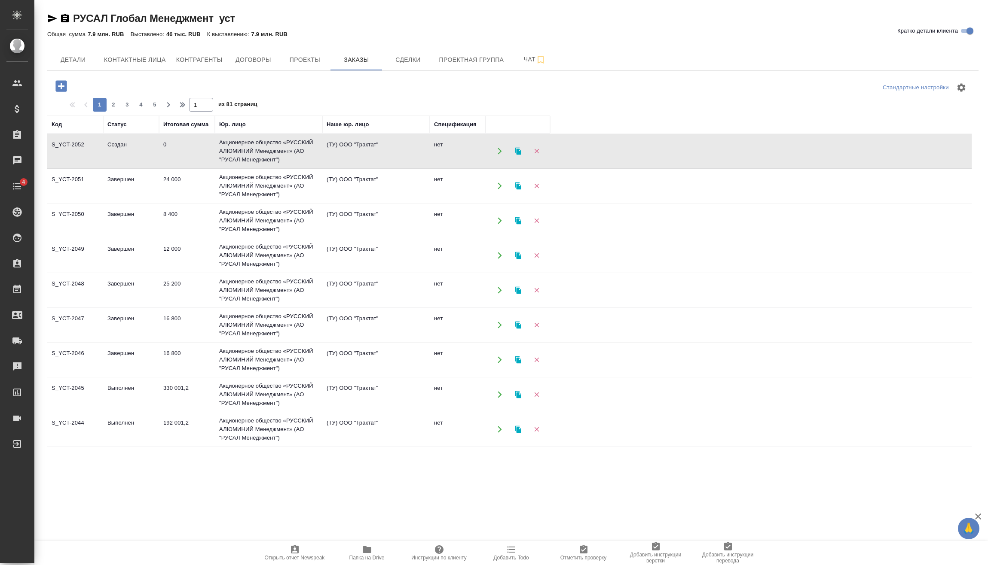
click at [132, 152] on td "Создан" at bounding box center [131, 151] width 56 height 30
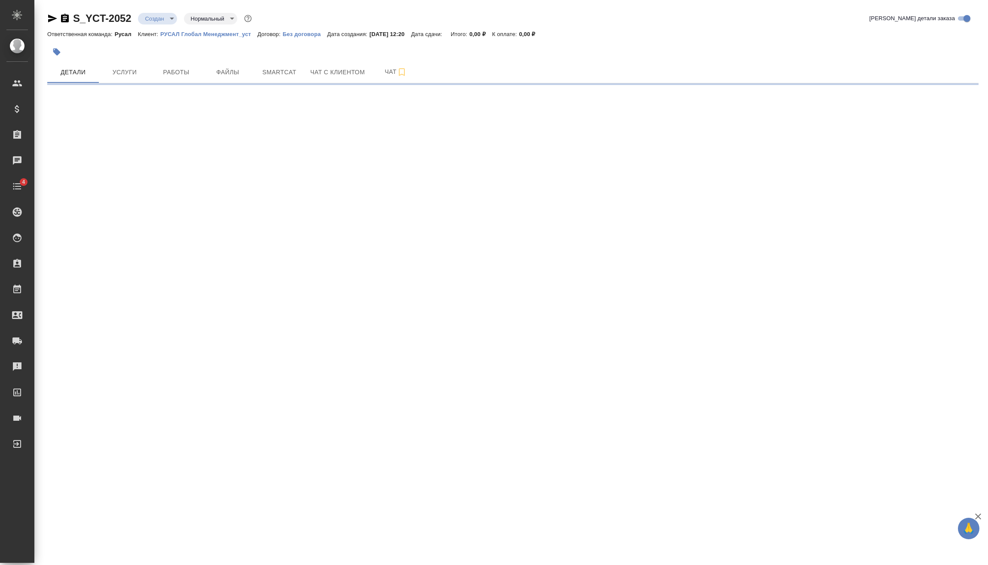
select select "RU"
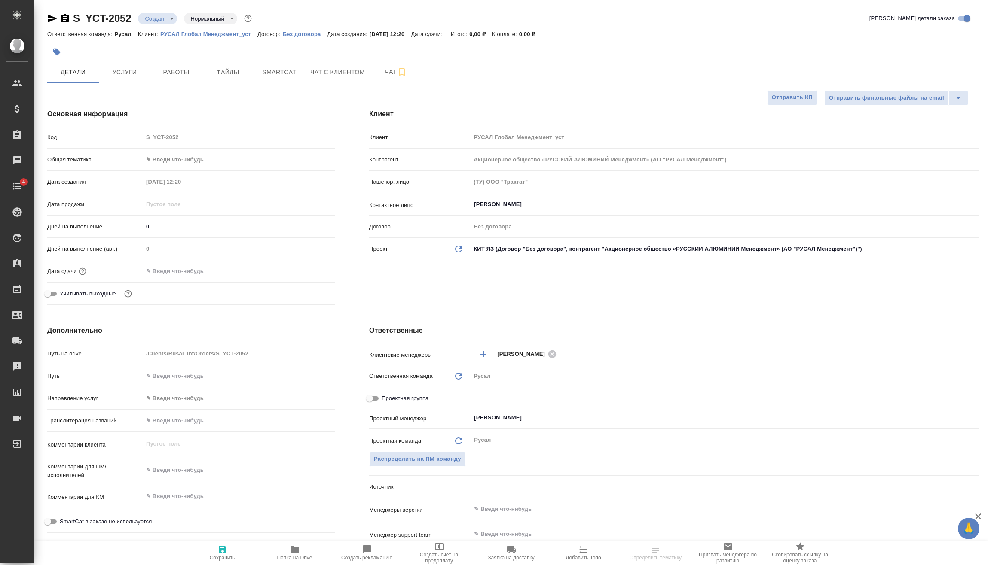
type textarea "x"
click at [155, 24] on body "🙏 .cls-1 fill:#fff; AWATERA [PERSON_NAME] Спецификации Заказы Чаты 4 Todo Проек…" at bounding box center [494, 282] width 988 height 565
type textarea "x"
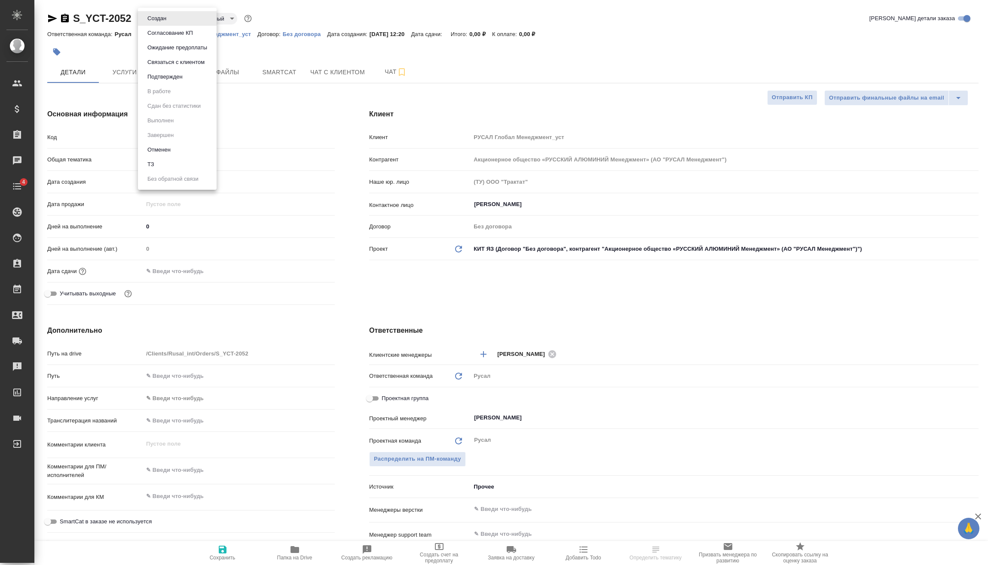
type textarea "x"
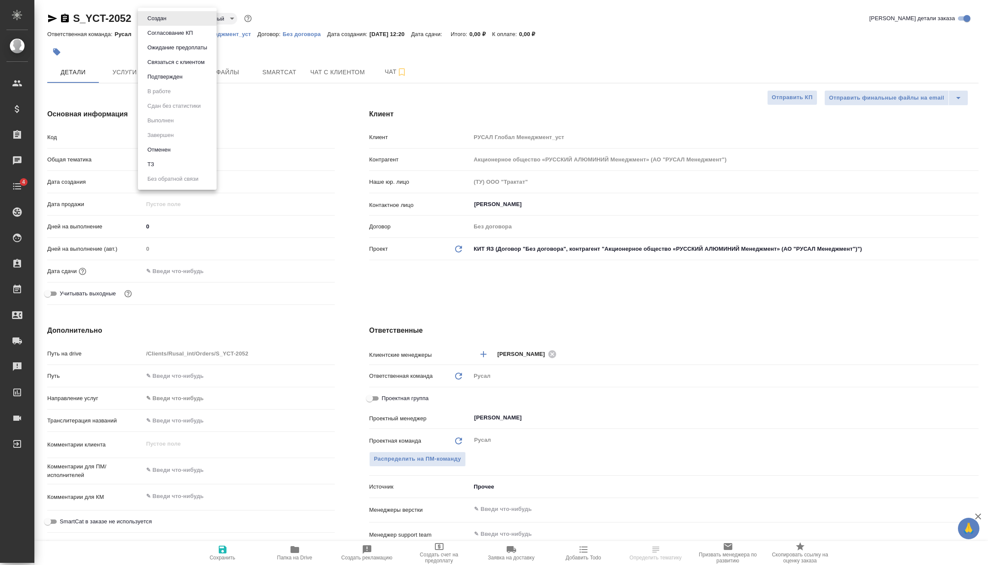
click at [164, 81] on button "Подтвержден" at bounding box center [165, 76] width 40 height 9
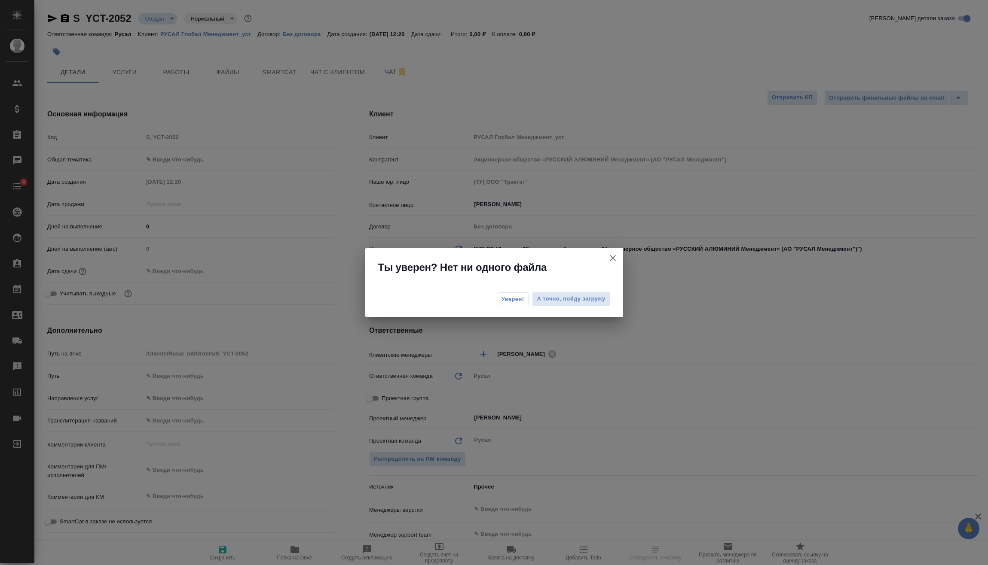
click at [504, 305] on button "Уверен!" at bounding box center [513, 300] width 32 height 14
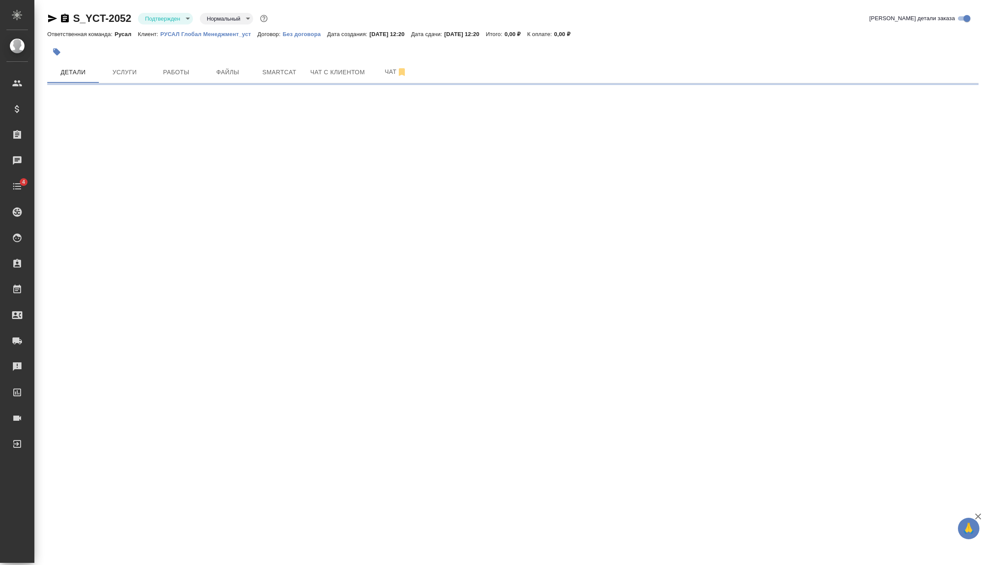
select select "RU"
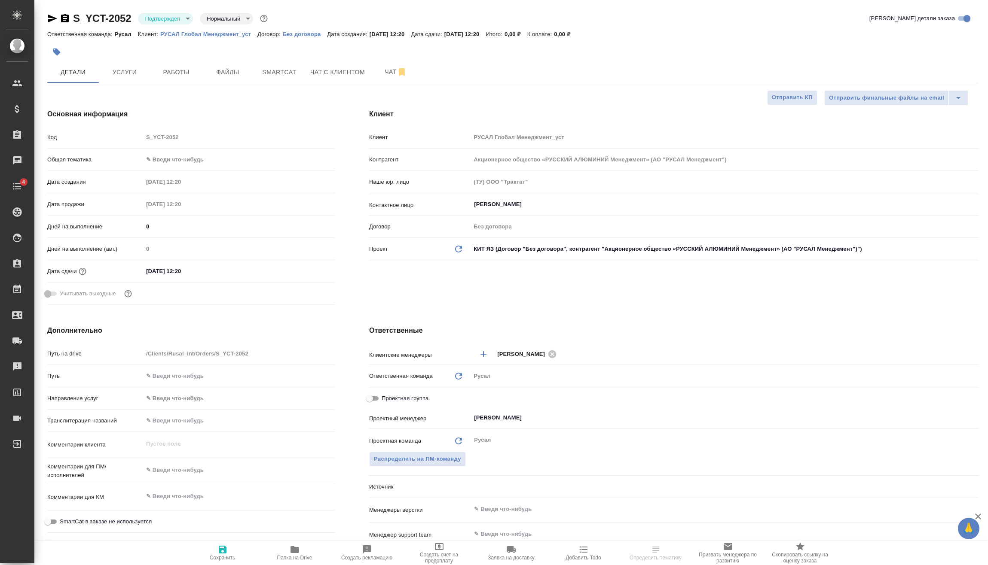
type textarea "x"
click at [194, 159] on body "🙏 .cls-1 fill:#fff; AWATERA Vasilev Evgeniy Клиенты Спецификации Заказы Чаты 4 …" at bounding box center [494, 282] width 988 height 565
click at [179, 231] on li "Техника" at bounding box center [239, 229] width 192 height 14
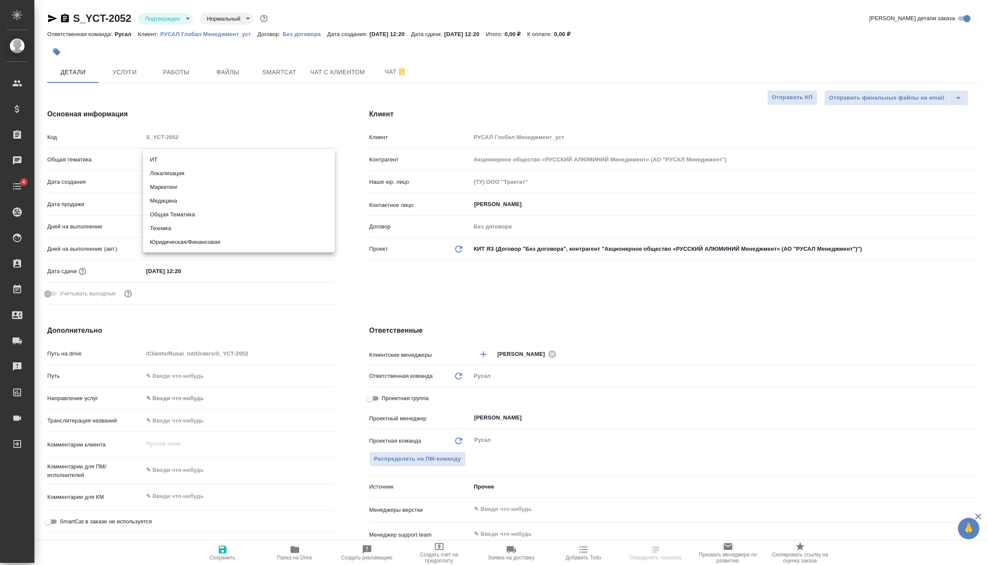
type input "tech"
type textarea "x"
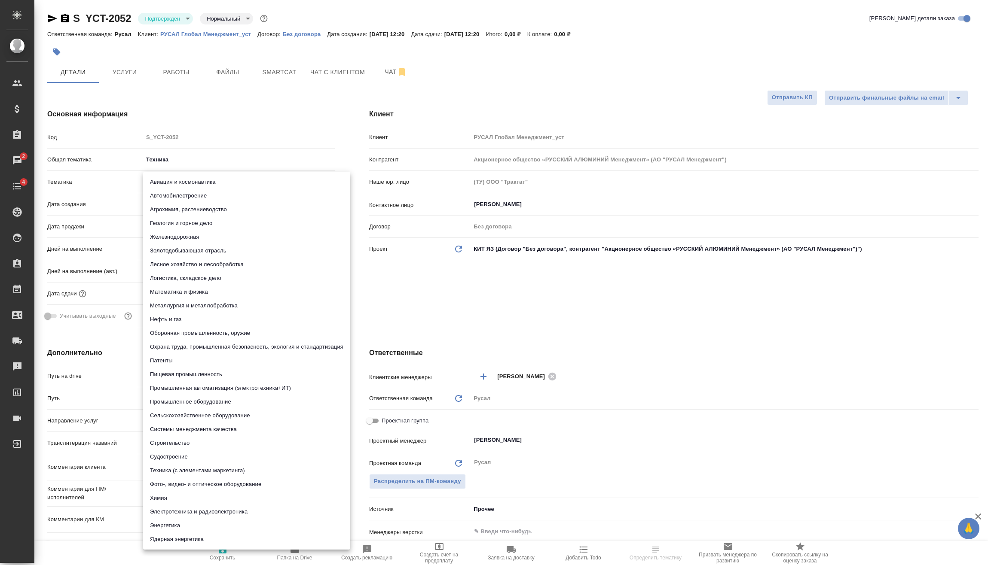
click at [183, 183] on body "🙏 .cls-1 fill:#fff; AWATERA Vasilev Evgeniy Клиенты Спецификации Заказы 2 Чаты …" at bounding box center [494, 282] width 988 height 565
click at [203, 306] on li "Металлургия и металлобработка" at bounding box center [246, 306] width 207 height 14
type textarea "x"
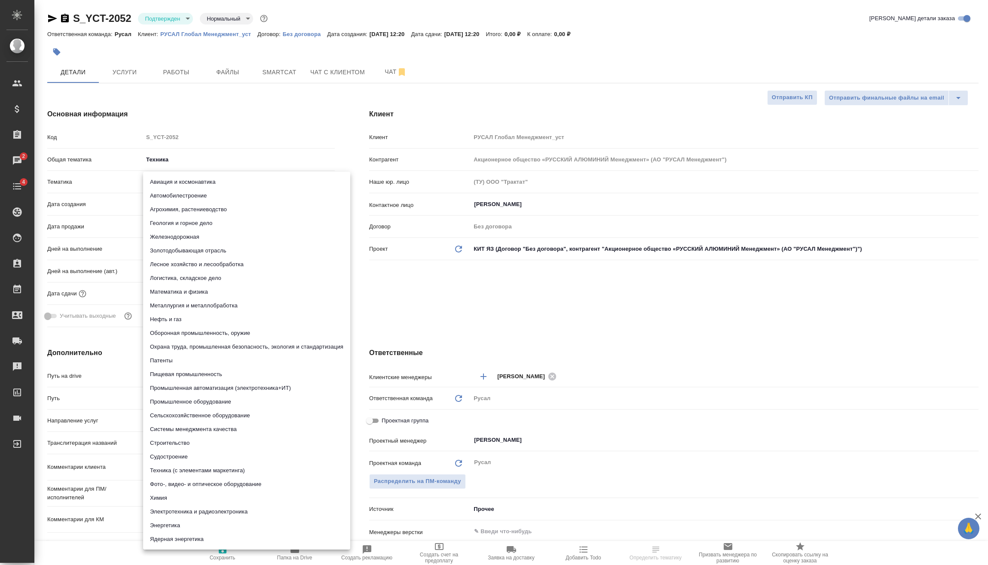
type input "60014e23f7d9dc5f480a3cf8"
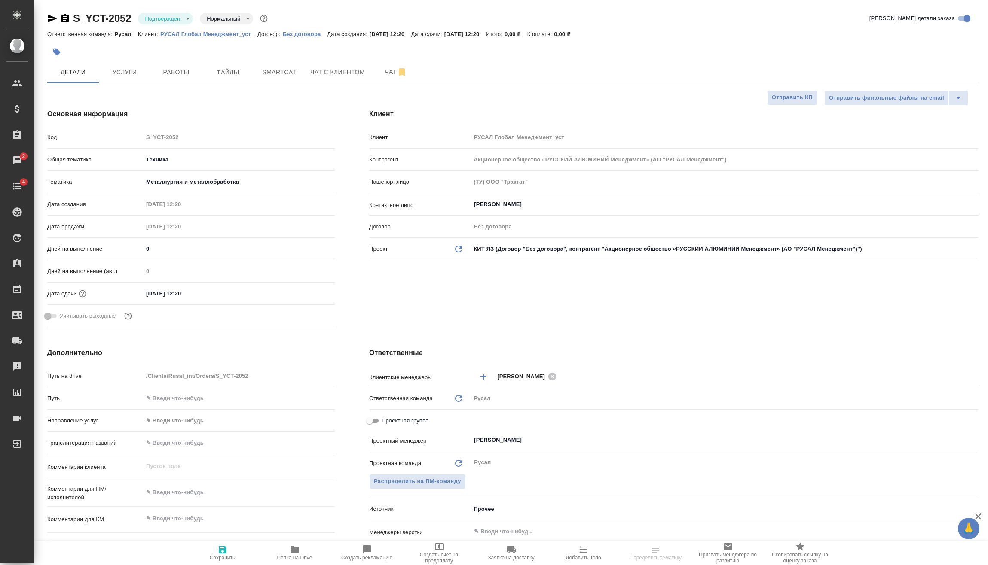
click at [192, 290] on input "26.09.2025 12:20" at bounding box center [180, 293] width 75 height 12
click at [309, 294] on icon "button" at bounding box center [310, 293] width 10 height 10
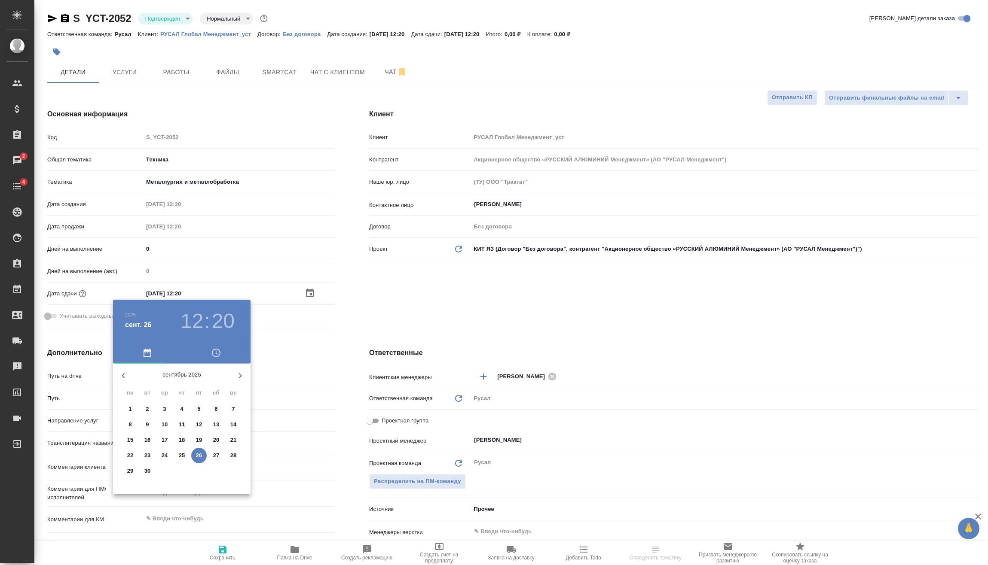
click at [150, 471] on p "30" at bounding box center [147, 471] width 6 height 9
type input "30.09.2025 12:20"
type textarea "x"
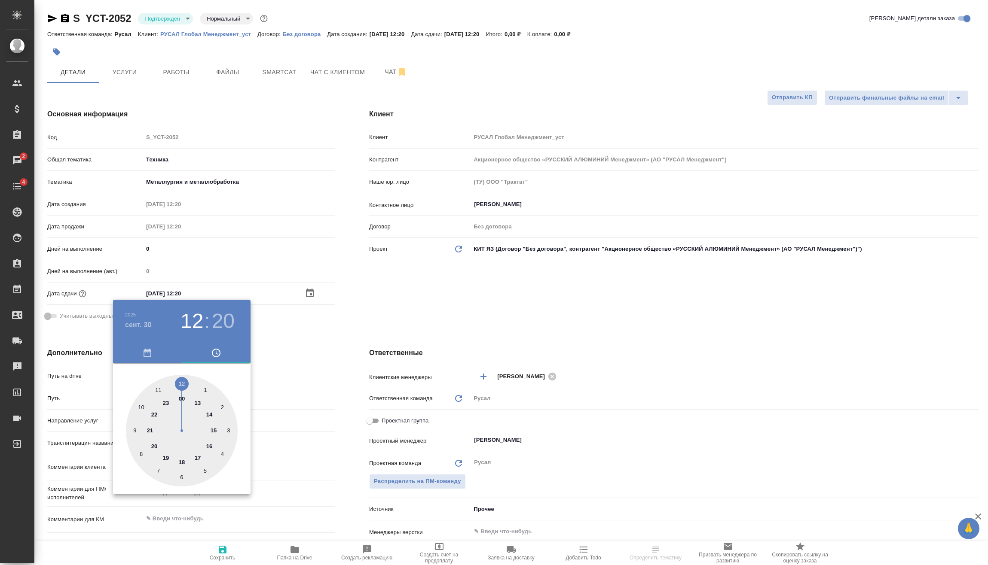
click at [180, 461] on div ".cls-1 fill:#fff; AWATERA Vasilev Evgeniy Клиенты Спецификации Заказы 2 Чаты 4 …" at bounding box center [494, 282] width 988 height 565
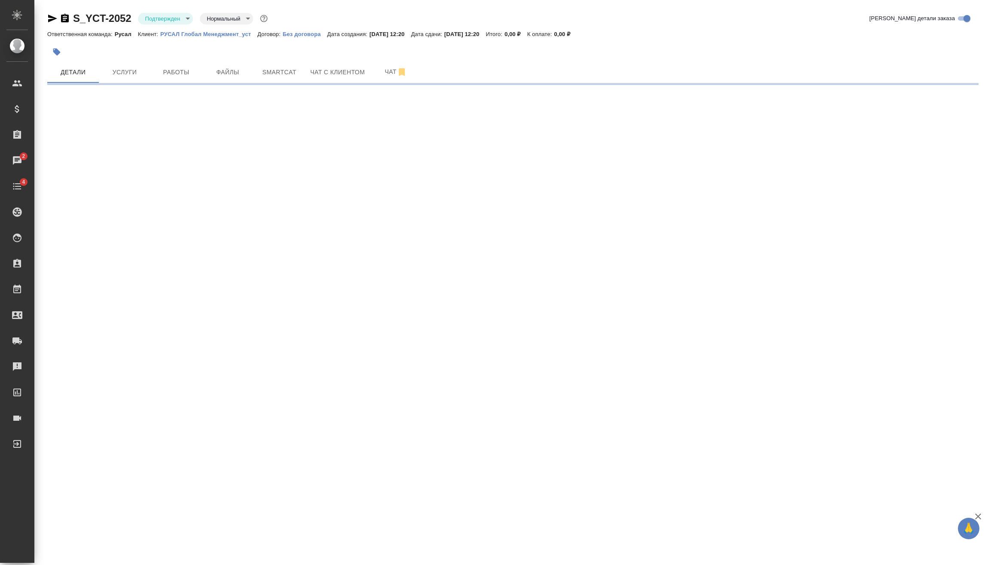
select select "RU"
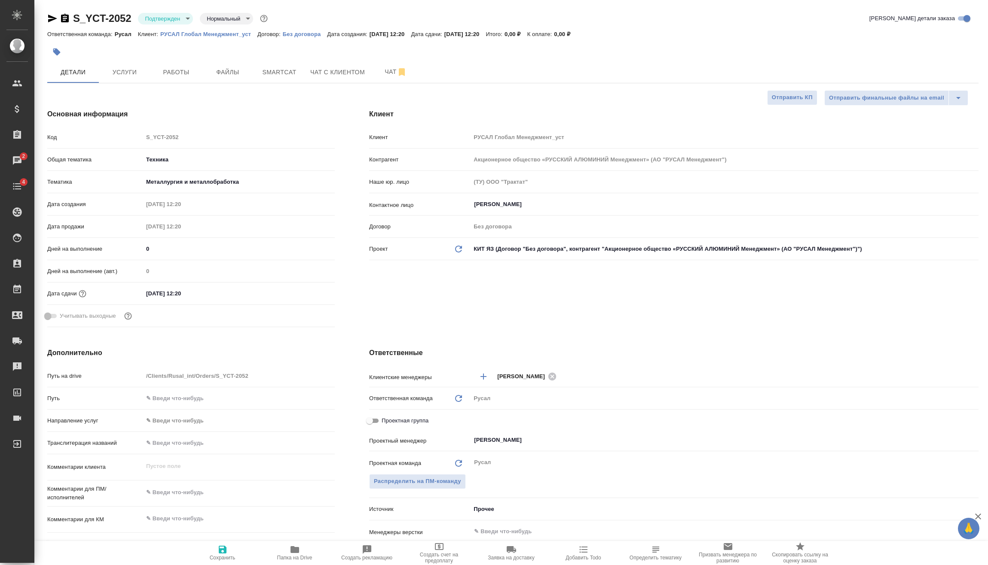
type textarea "x"
click at [197, 292] on input "26.09.2025 12:20" at bounding box center [180, 293] width 75 height 12
click at [306, 294] on icon "button" at bounding box center [310, 292] width 8 height 9
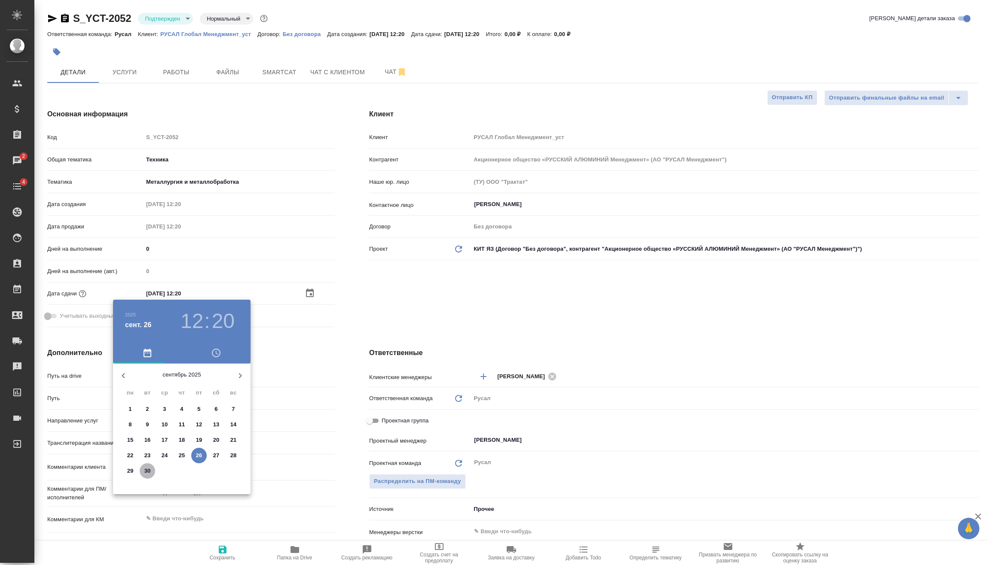
click at [147, 471] on p "30" at bounding box center [147, 471] width 6 height 9
type input "30.09.2025 12:20"
type textarea "x"
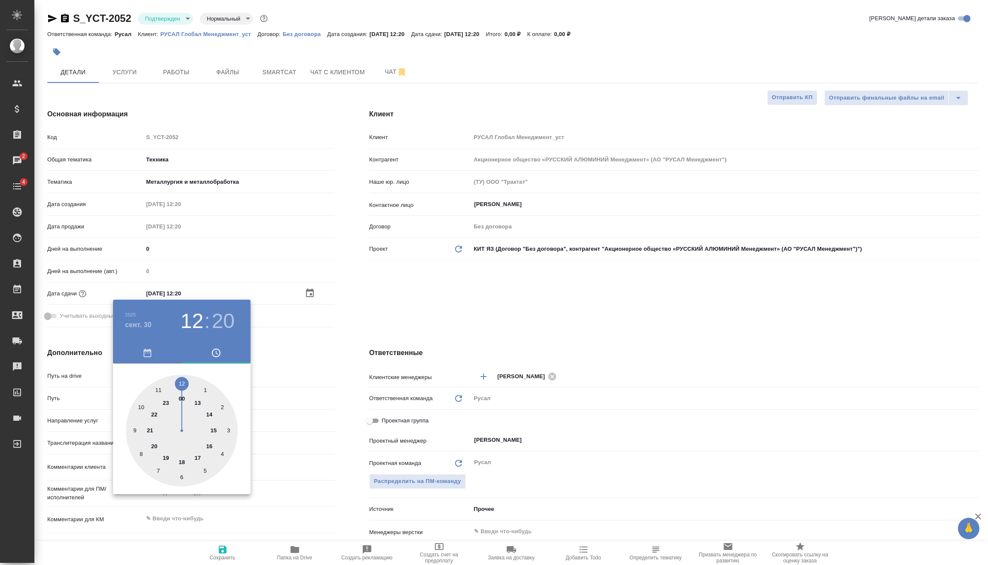
click at [183, 464] on div at bounding box center [182, 431] width 112 height 112
type input "30.09.2025 18:20"
type textarea "x"
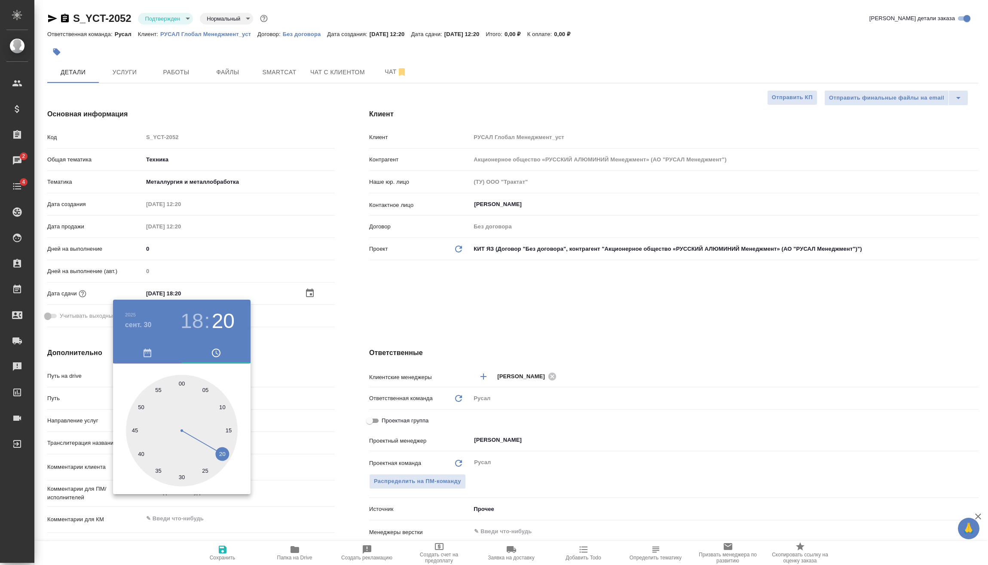
click at [283, 367] on div at bounding box center [494, 282] width 988 height 565
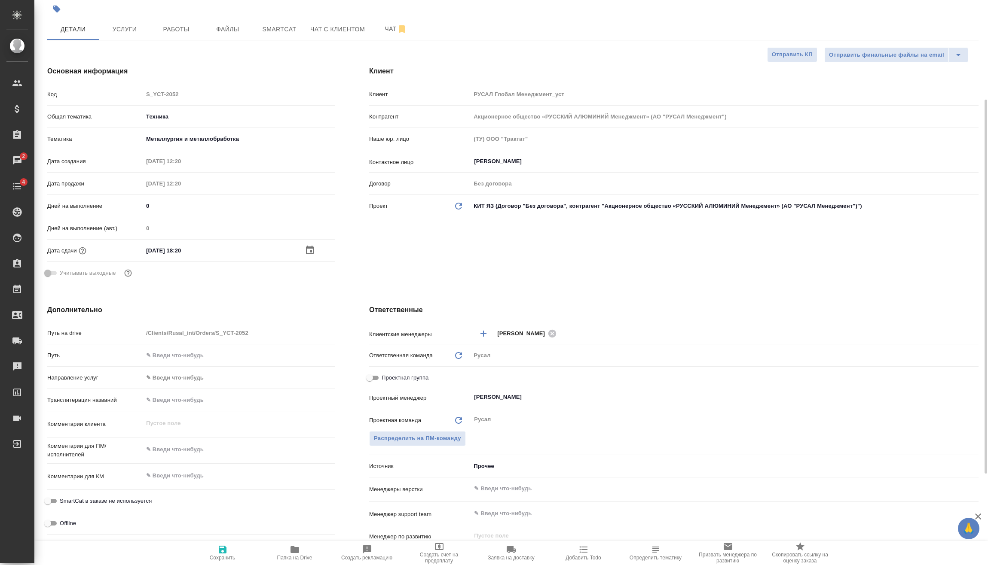
scroll to position [86, 0]
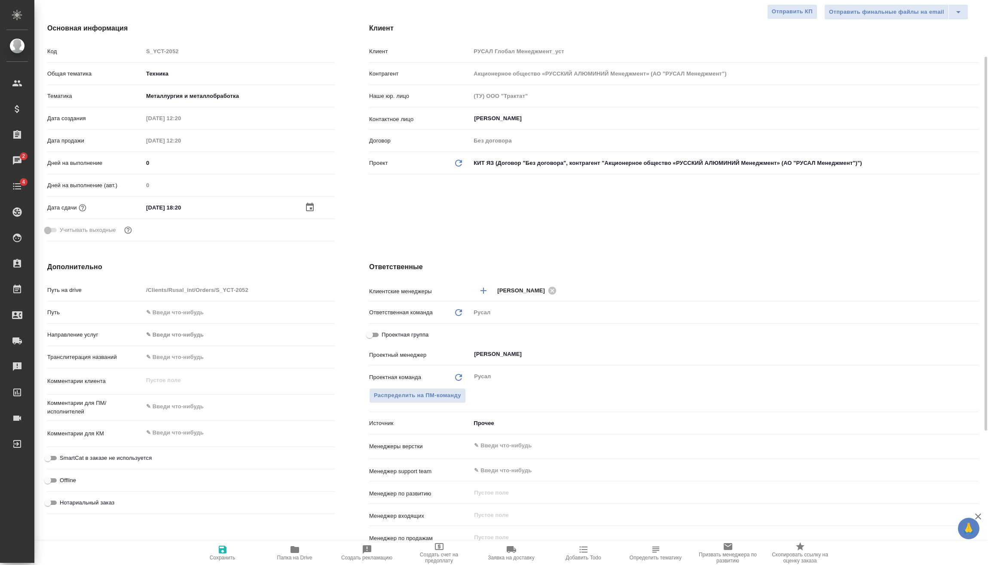
type textarea "x"
click at [192, 406] on textarea at bounding box center [239, 407] width 191 height 15
type textarea "x"
type textarea "2"
type textarea "x"
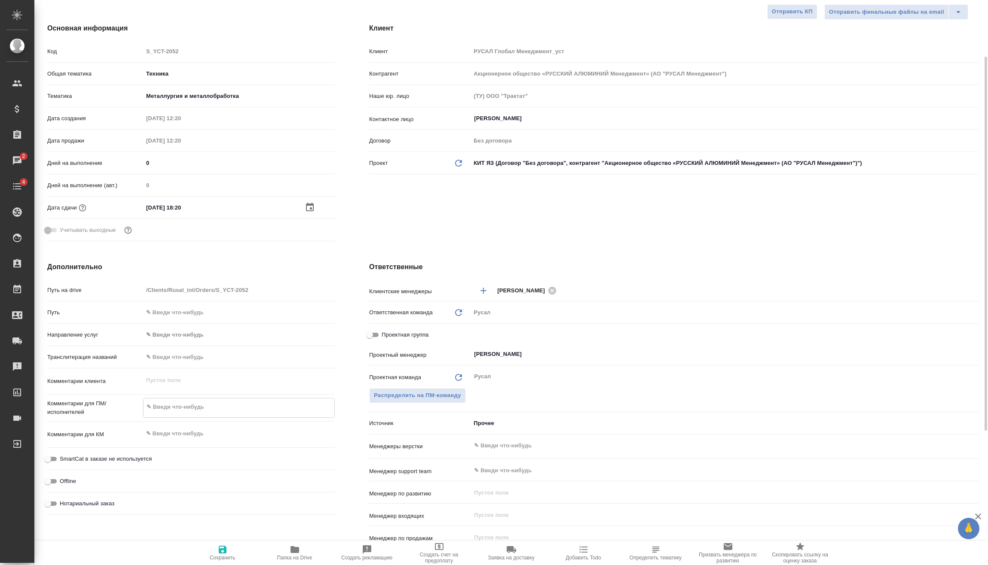
type textarea "x"
type textarea "28"
type textarea "x"
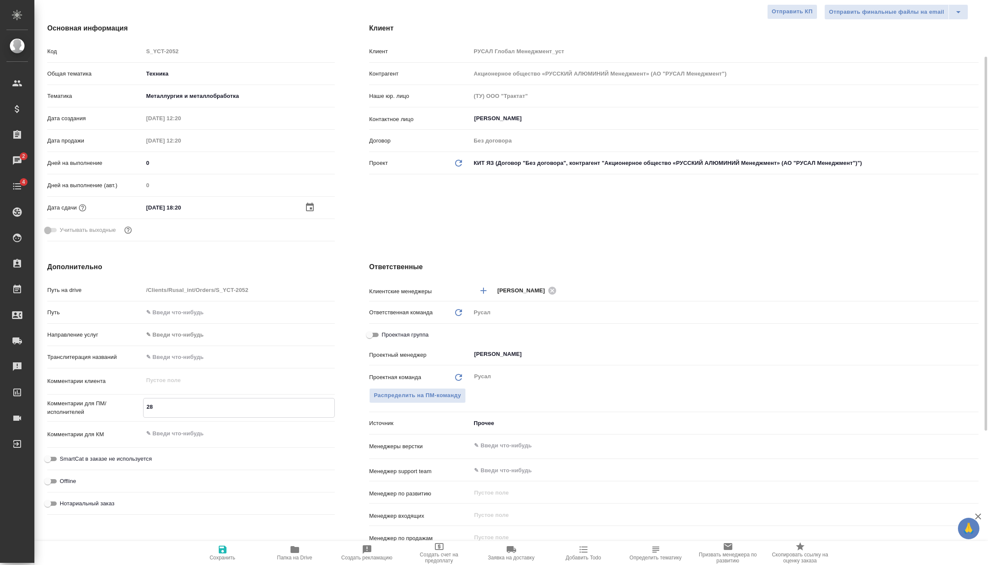
type textarea "x"
type textarea "28."
type textarea "x"
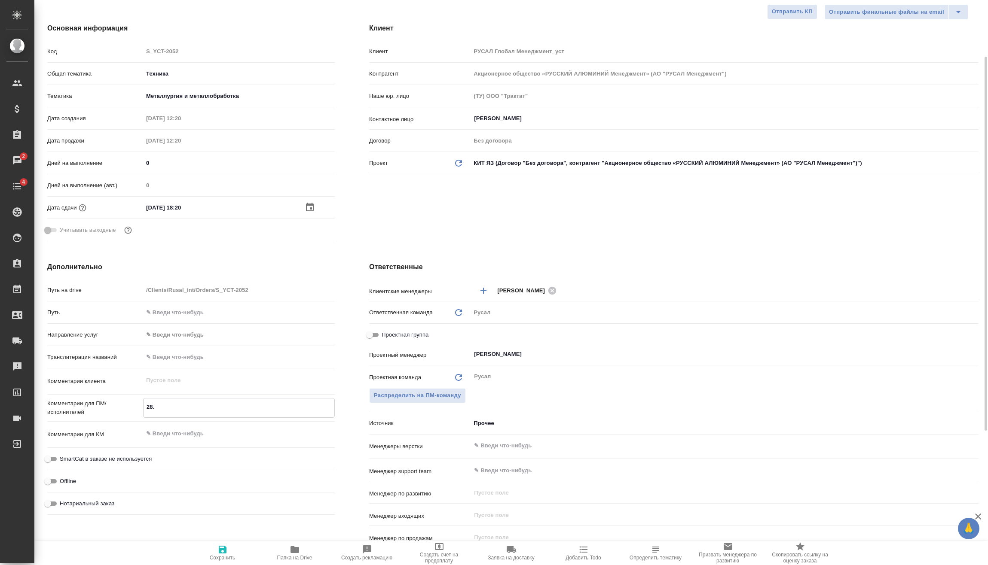
type textarea "28.0"
type textarea "x"
type textarea "28.09"
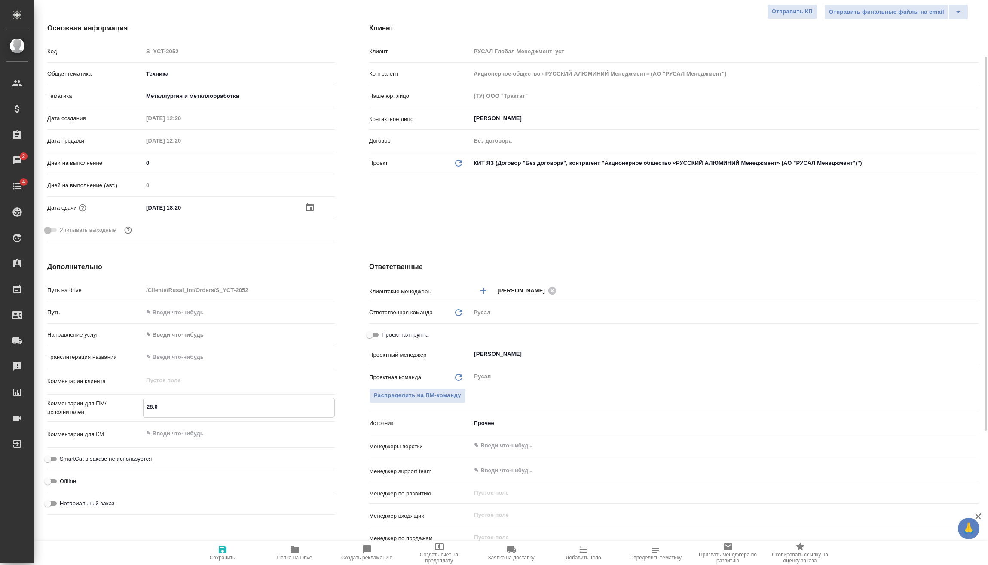
type textarea "x"
type textarea "28.09"
type textarea "x"
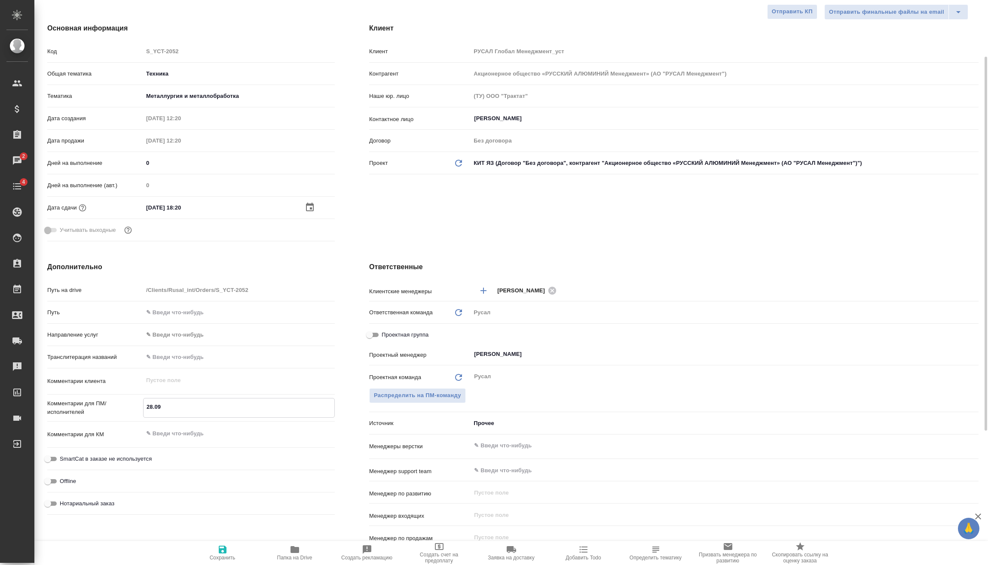
type textarea "x"
type textarea "28.09 А"
type textarea "x"
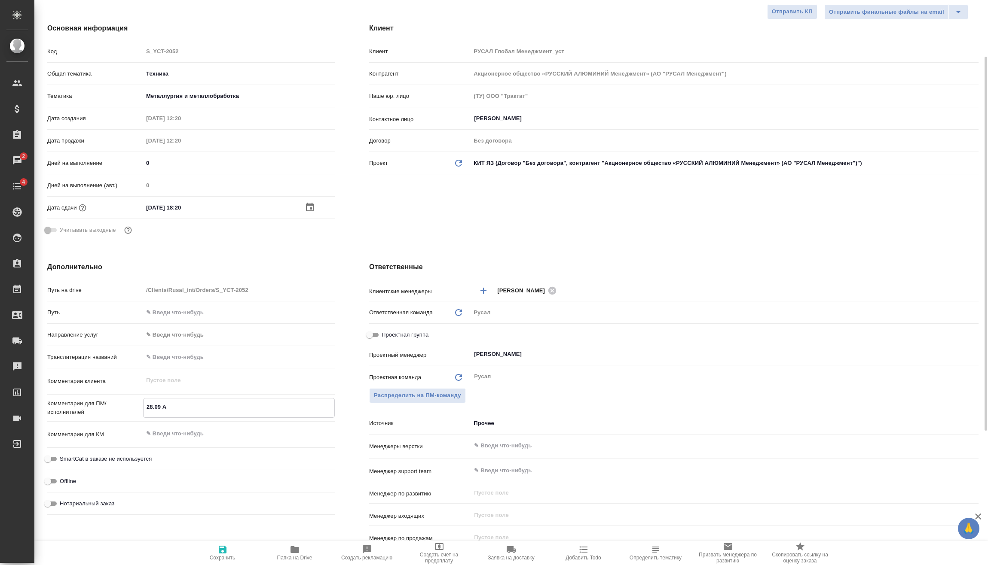
type textarea "x"
type textarea "28.09 Ав"
type textarea "x"
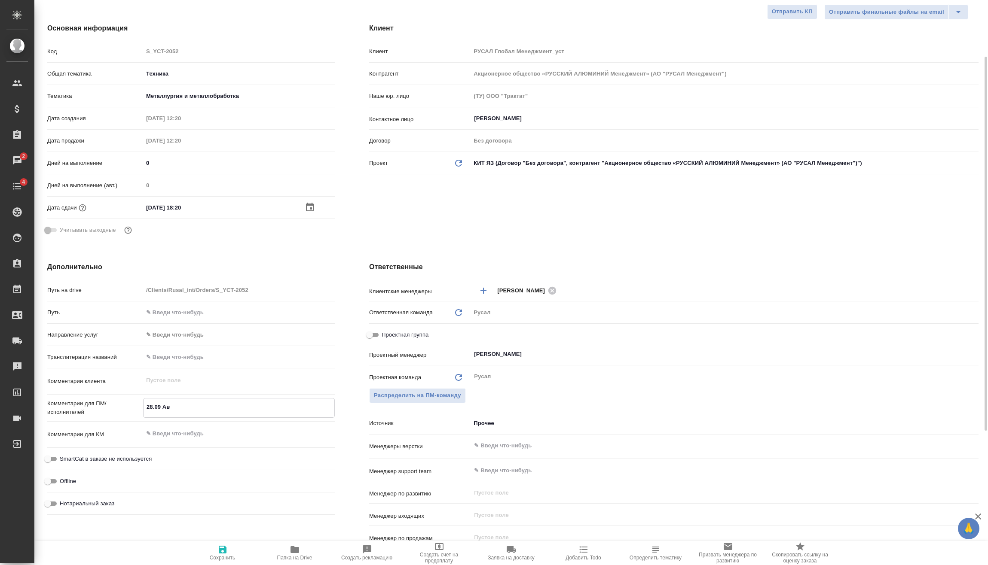
type textarea "28.09 Авд"
type textarea "x"
type textarea "28.09 Авде"
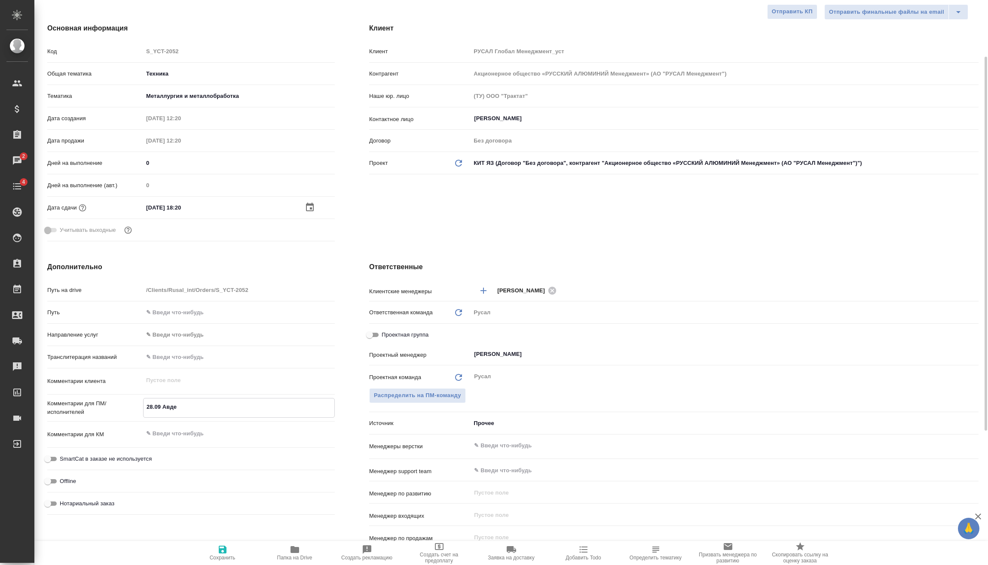
type textarea "x"
type textarea "28.09 Авдей"
type textarea "x"
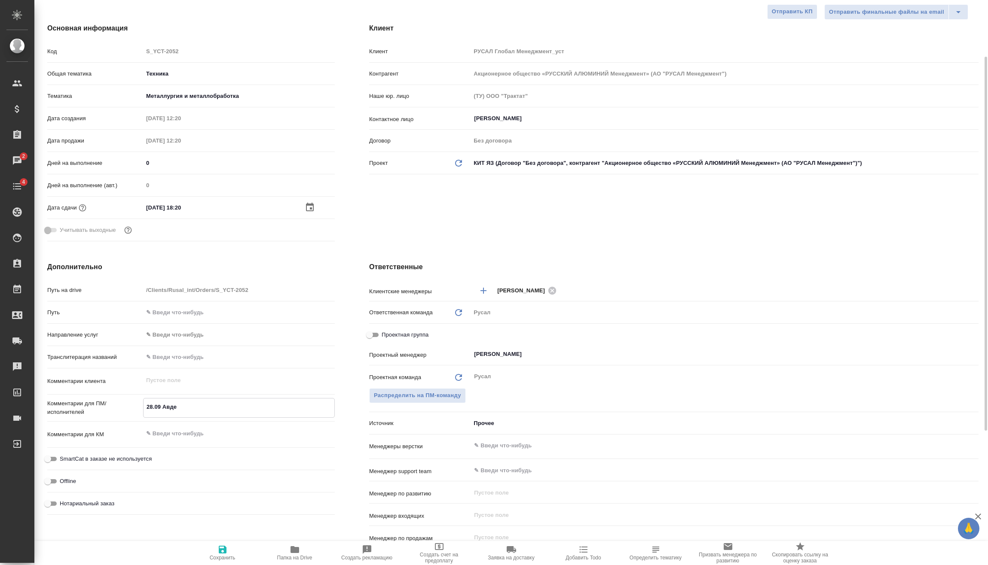
type textarea "x"
type textarea "28.09 Авдей"
type textarea "x"
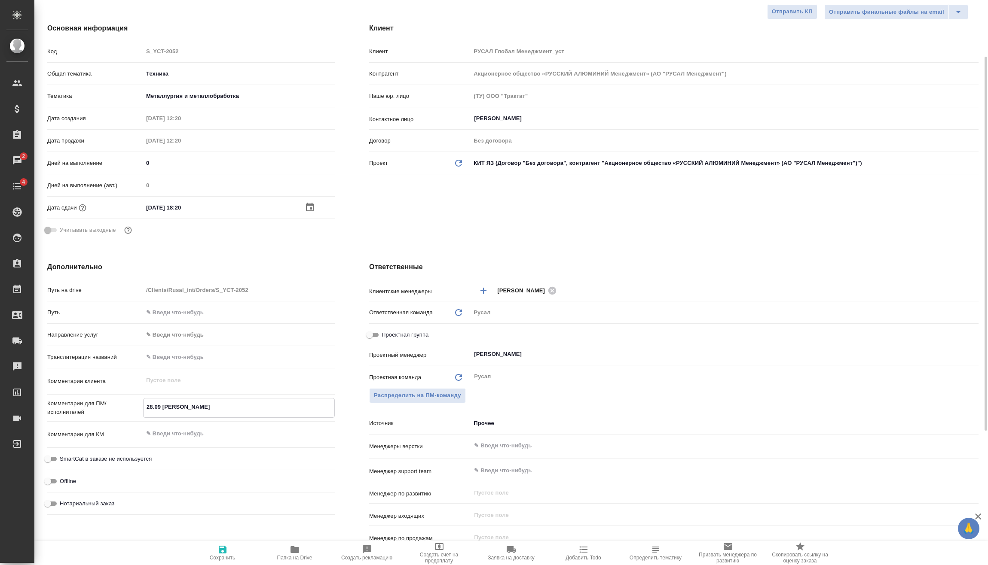
type textarea "x"
type textarea "28.09 Авдей С"
type textarea "x"
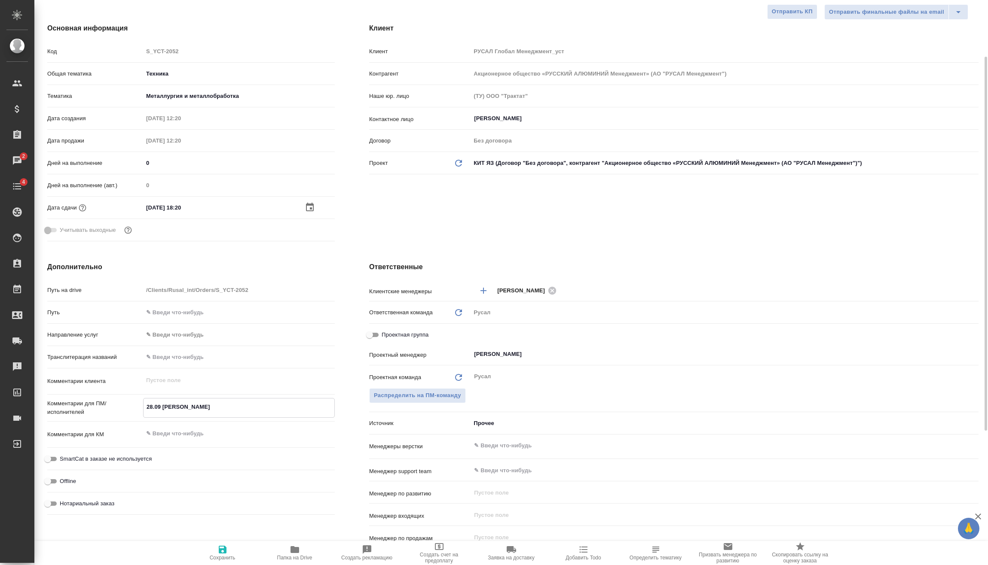
type textarea "28.09 Авдей Са"
type textarea "x"
type textarea "28.09 Авдей Сам"
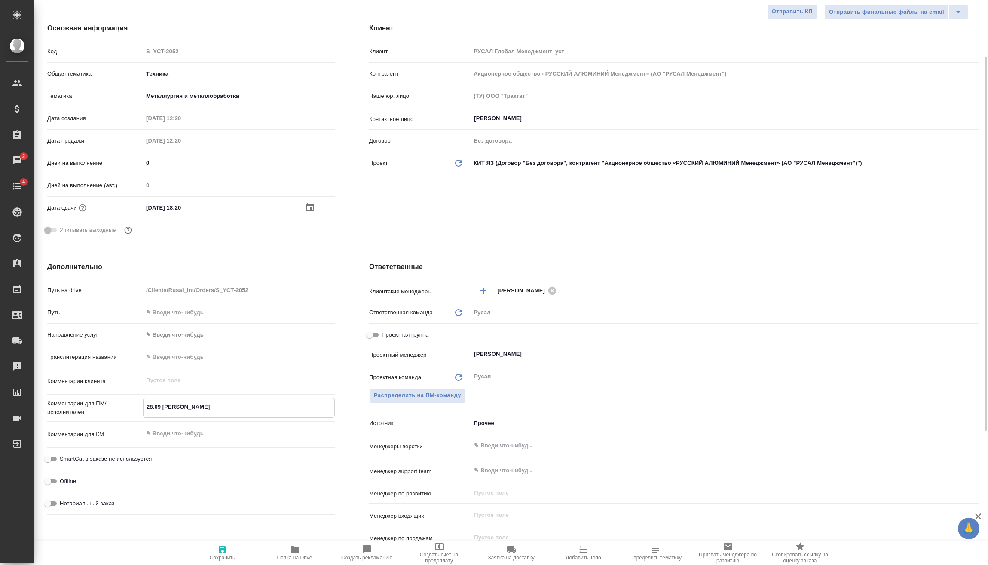
type textarea "x"
type textarea "28.09 Авдей Са"
type textarea "x"
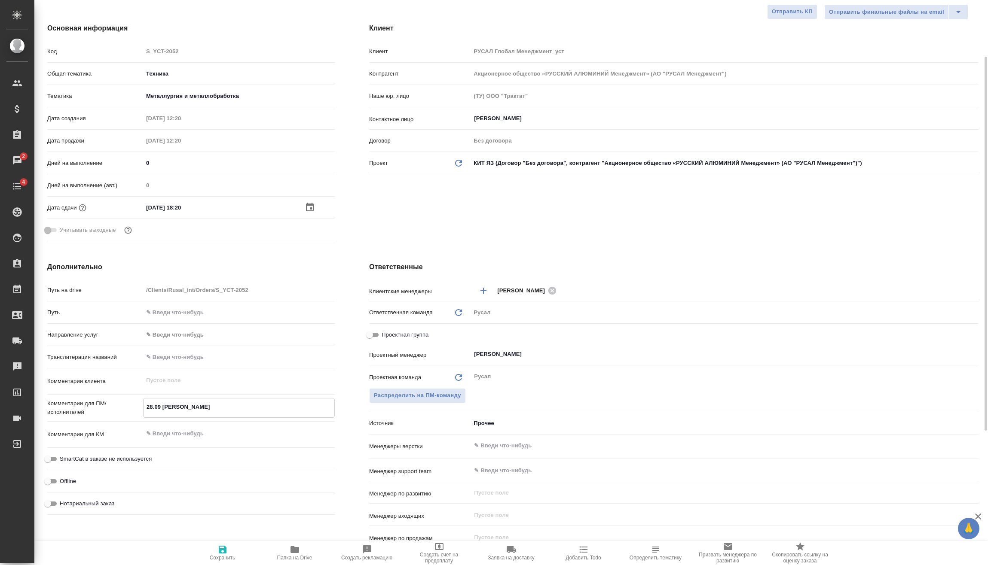
type textarea "x"
type textarea "28.09 Авдей С"
type textarea "x"
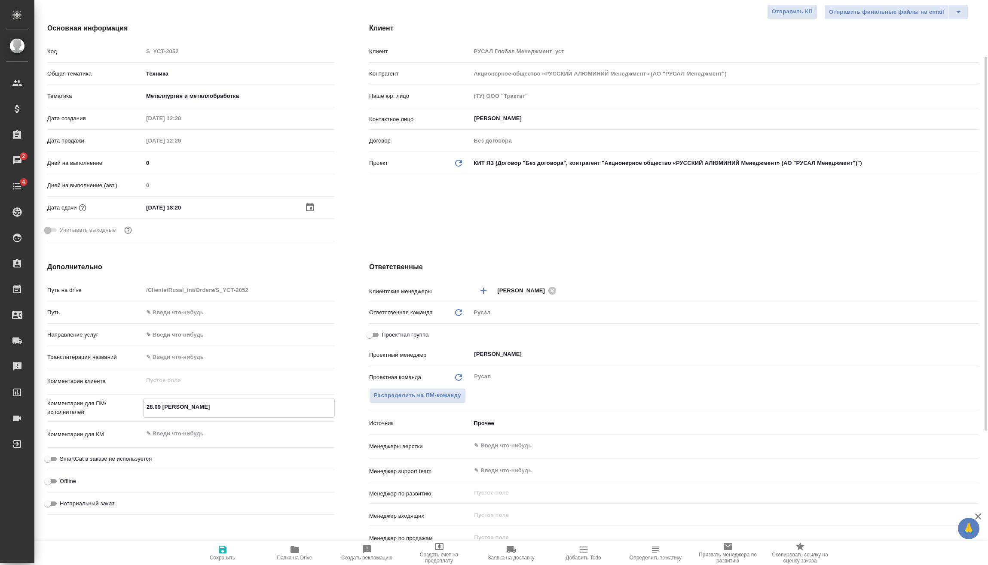
type textarea "x"
type textarea "28.09 Авдей Ся"
type textarea "x"
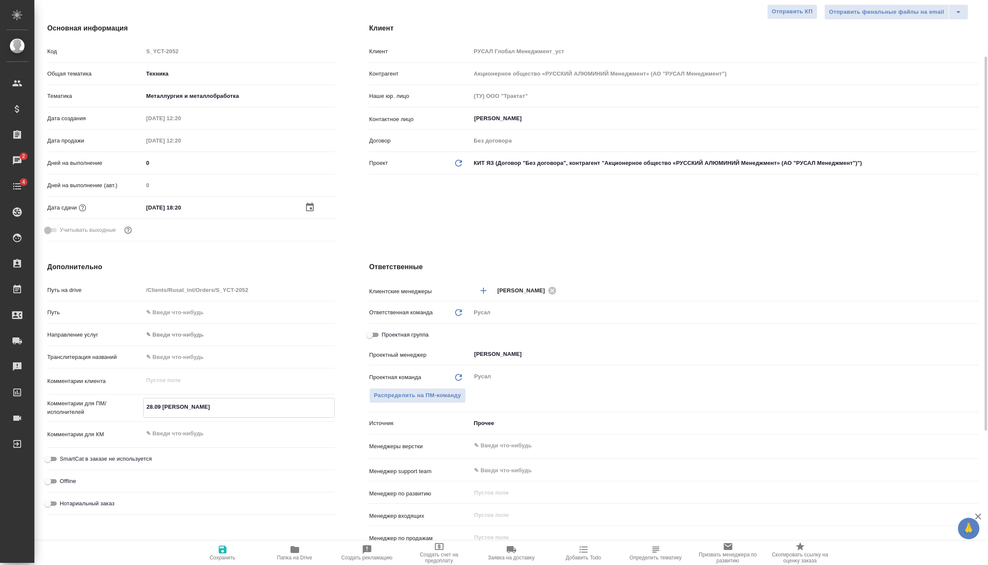
type textarea "28.09 Авдей Сям"
type textarea "x"
type textarea "28.09 Авдей Сямы"
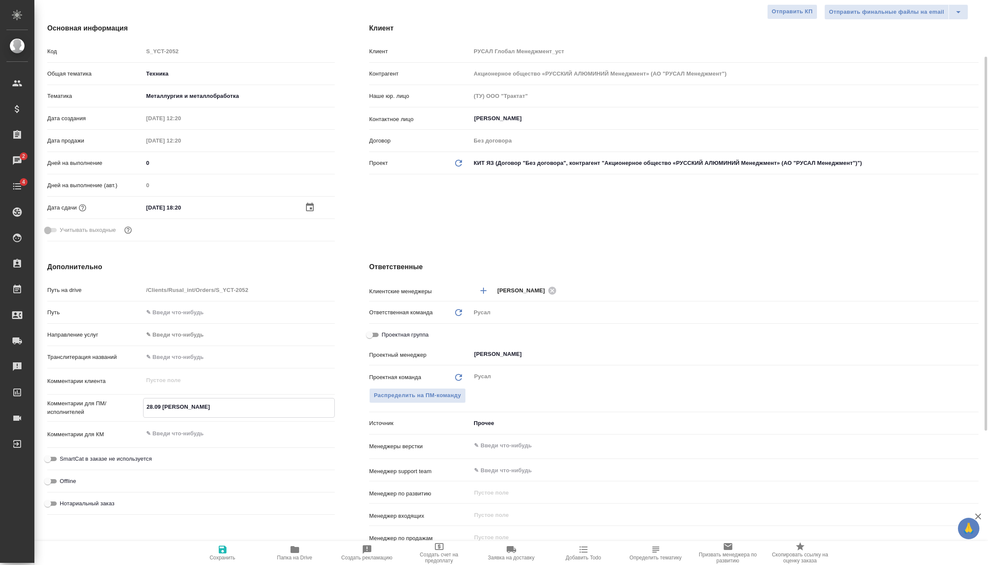
type textarea "x"
type textarea "28.09 Авдей Сямын"
type textarea "x"
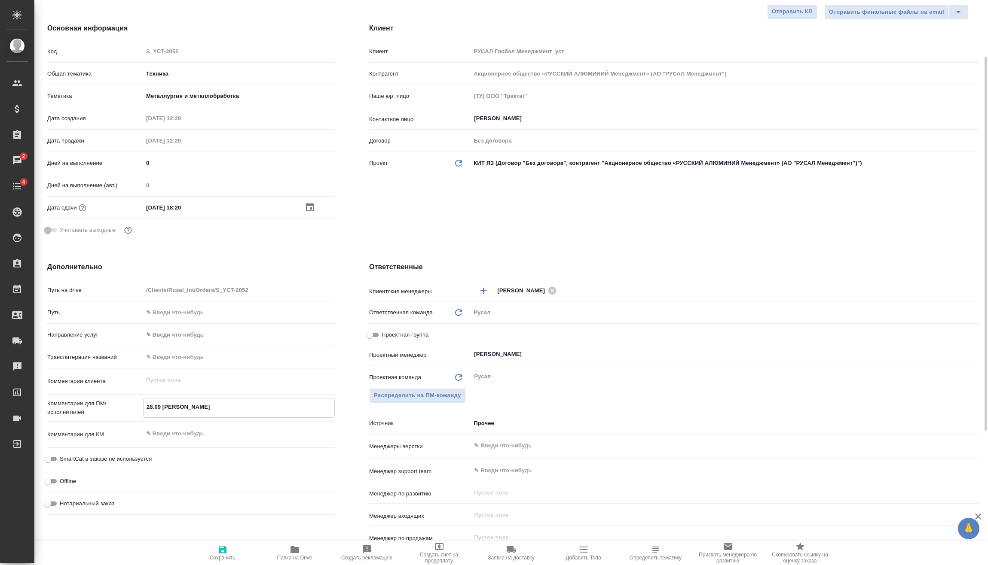
type textarea "x"
type textarea "28.09 Авдей Сямынь"
type textarea "x"
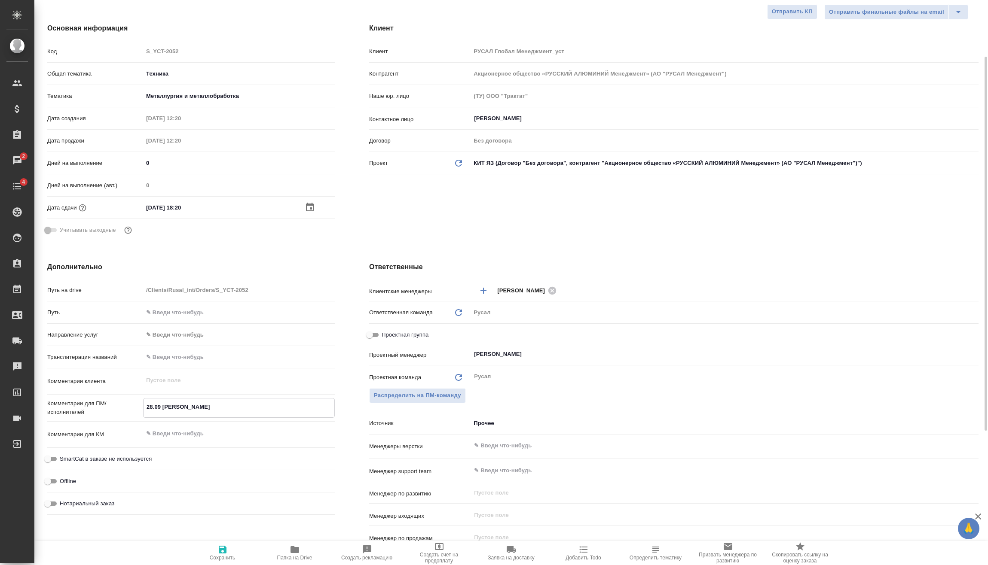
type textarea "28.09 Авдей Сямынь"
type textarea "x"
click at [220, 554] on icon "button" at bounding box center [222, 550] width 10 height 10
type textarea "x"
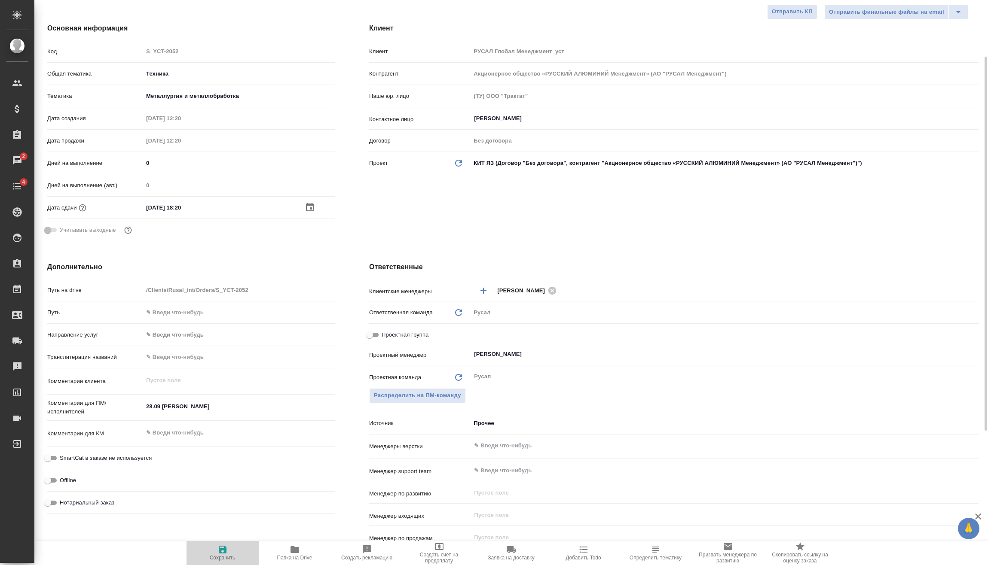
type textarea "x"
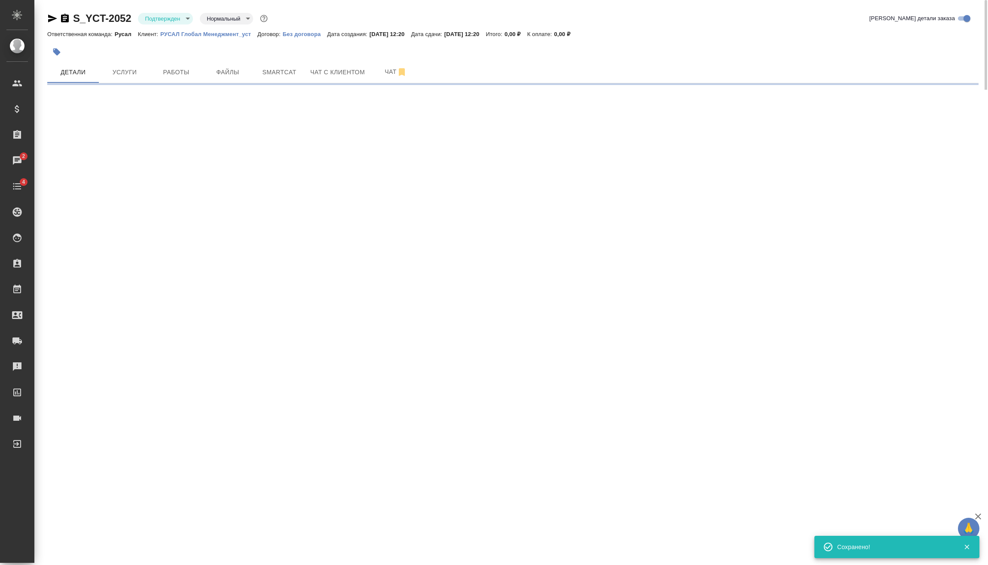
select select "RU"
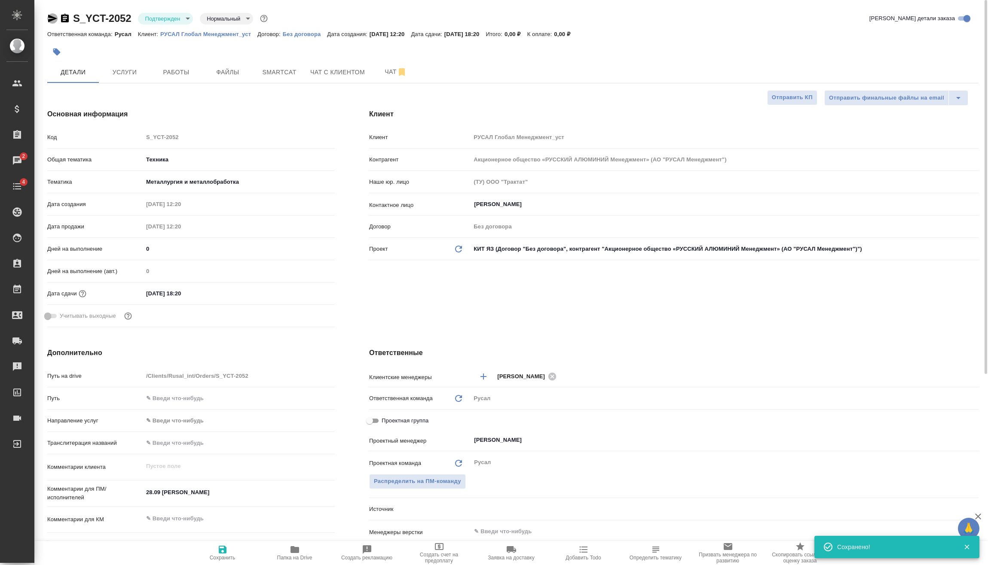
click at [50, 20] on icon "button" at bounding box center [52, 19] width 9 height 8
type textarea "x"
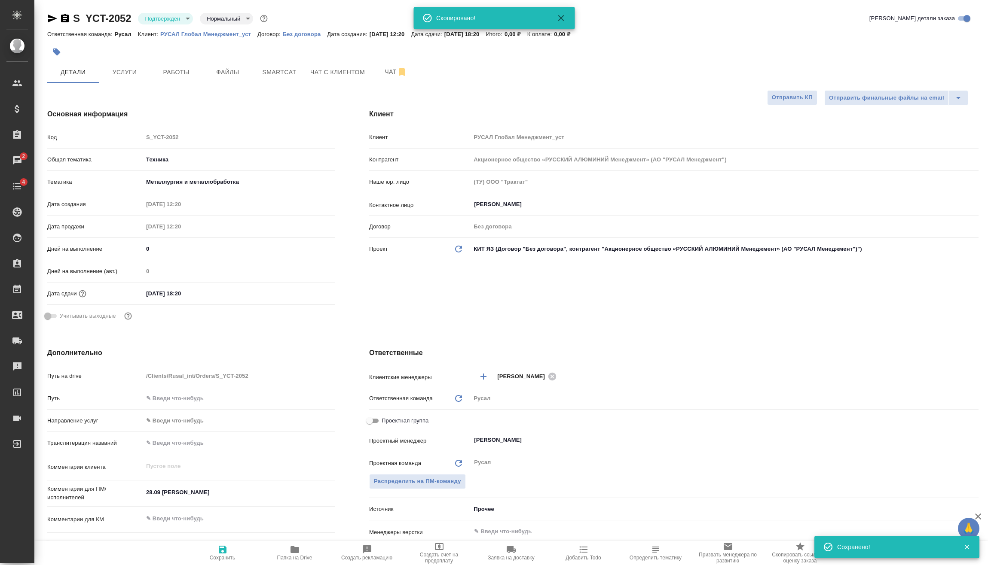
type textarea "x"
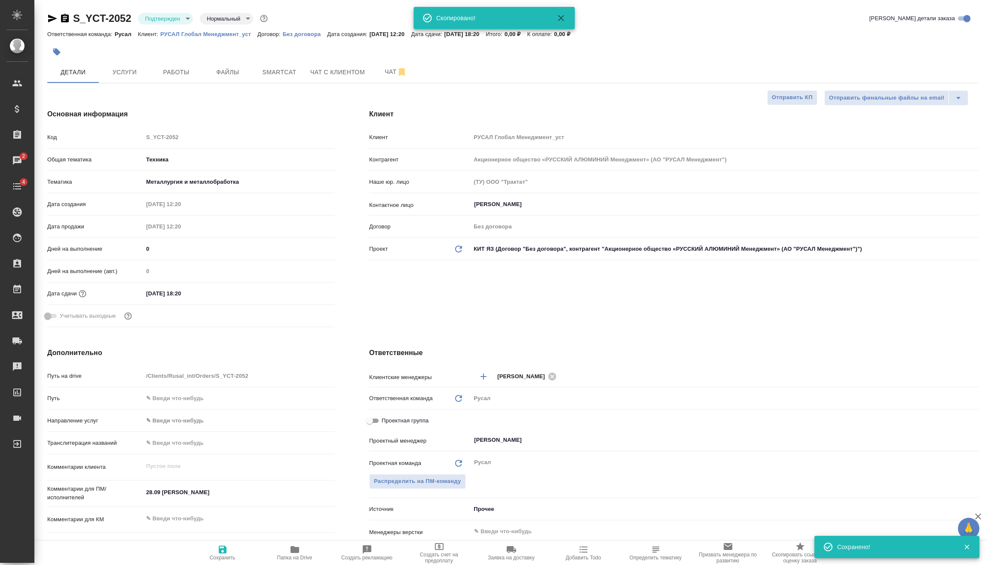
type textarea "x"
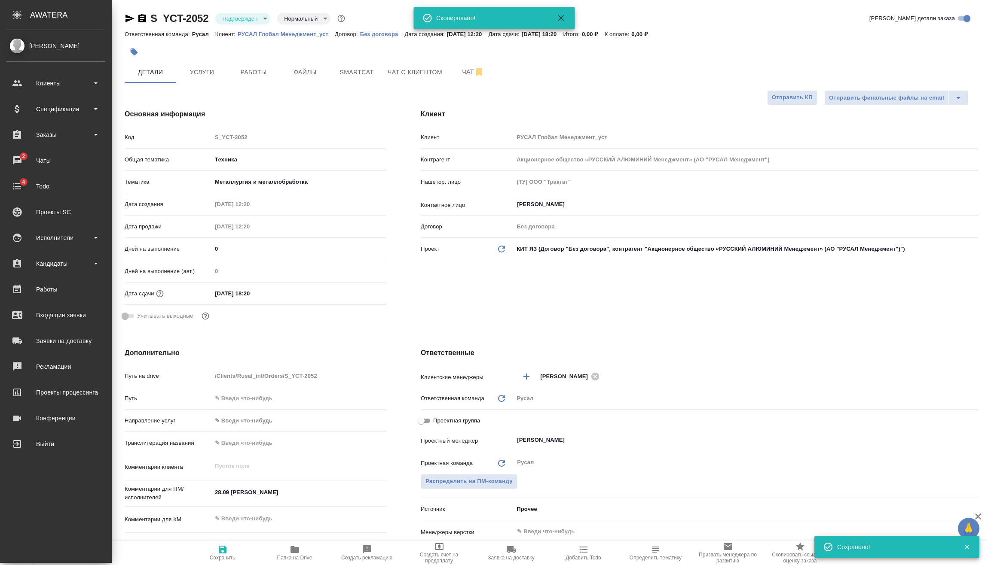
type textarea "x"
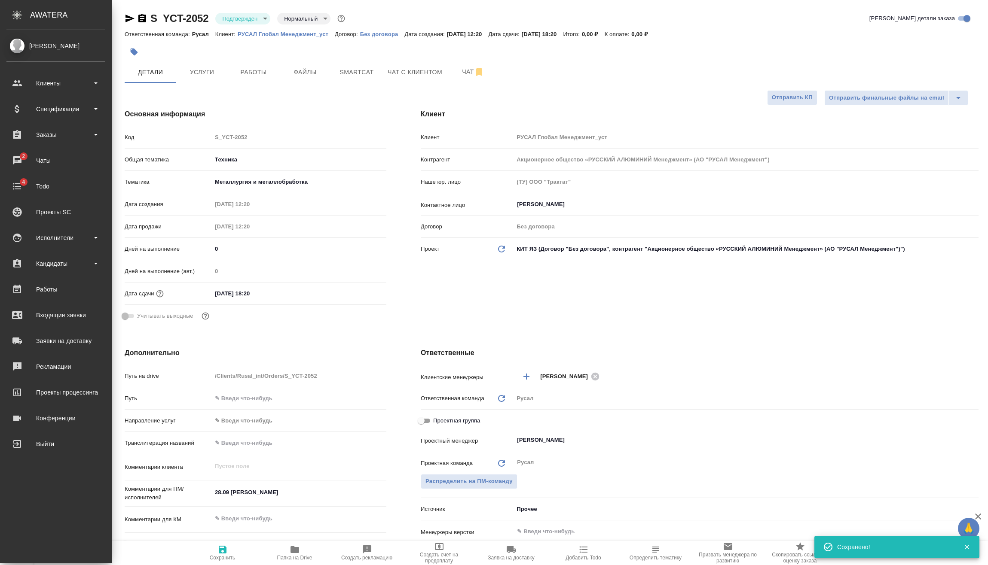
type textarea "x"
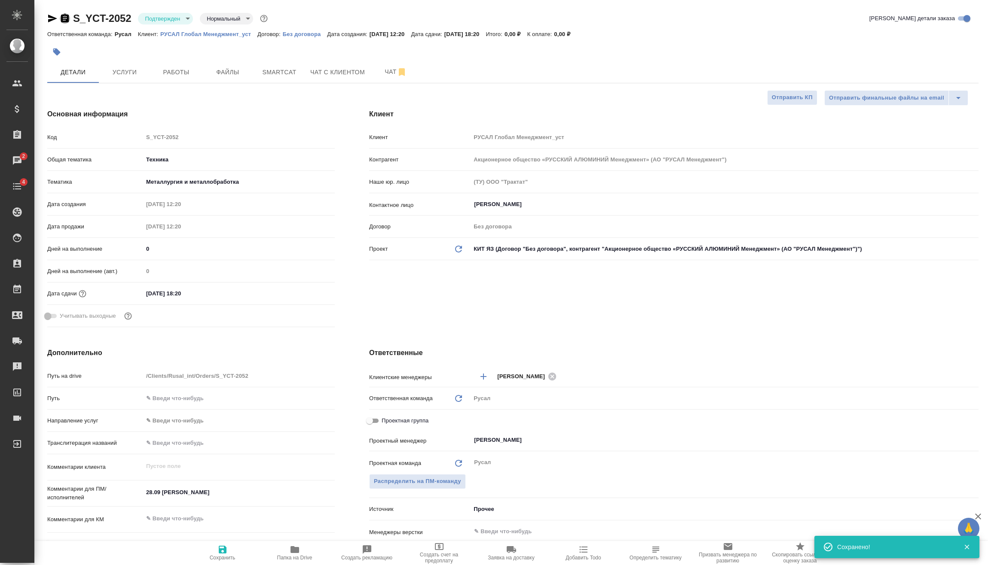
drag, startPoint x: 66, startPoint y: 18, endPoint x: 55, endPoint y: 37, distance: 22.1
click at [67, 19] on icon "button" at bounding box center [65, 18] width 8 height 9
type textarea "x"
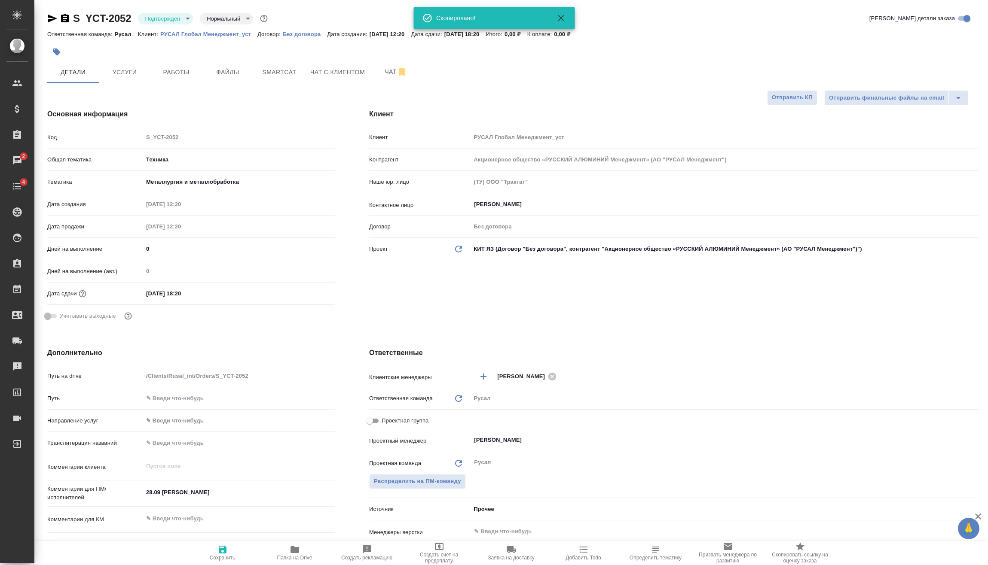
type textarea "x"
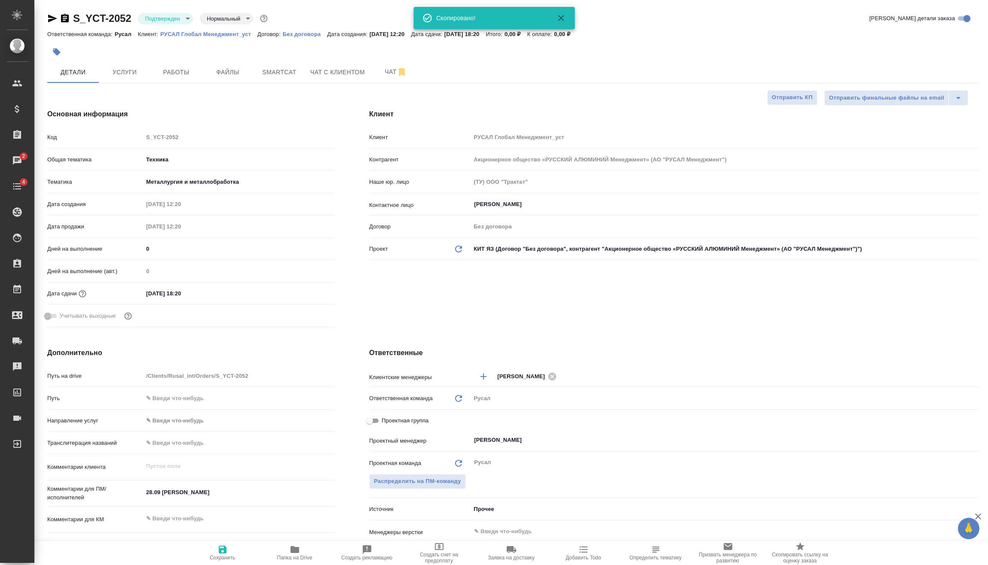
type textarea "x"
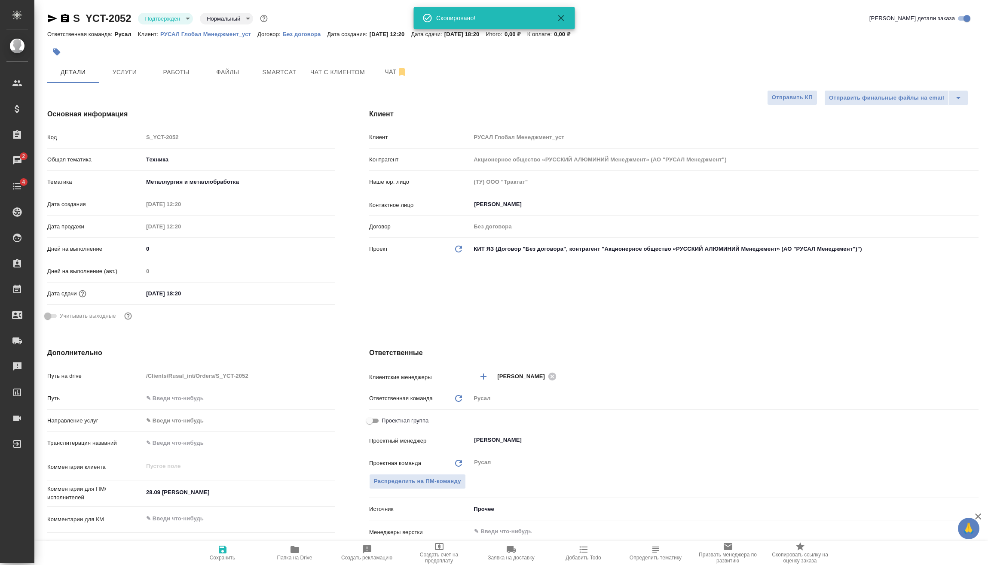
type textarea "x"
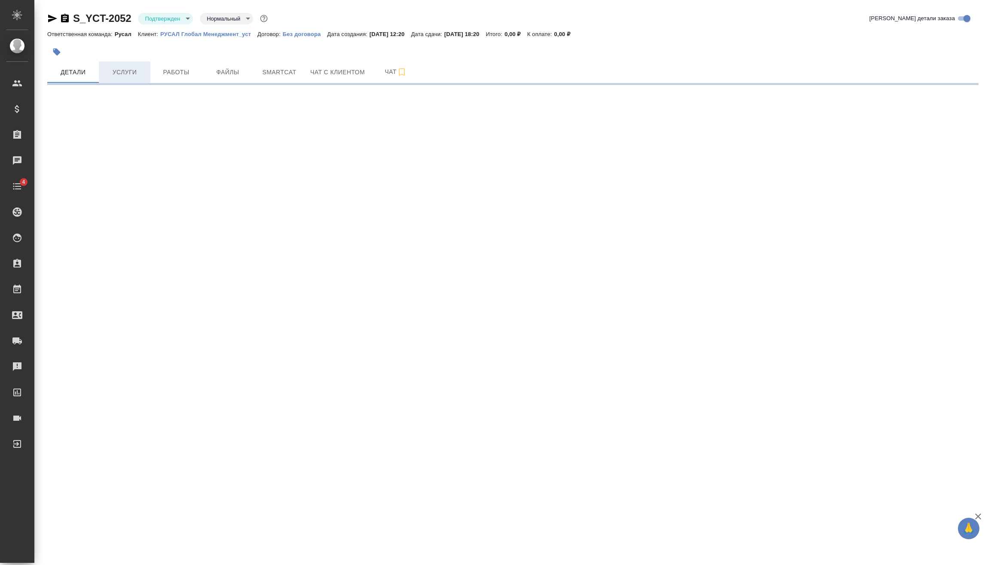
select select "RU"
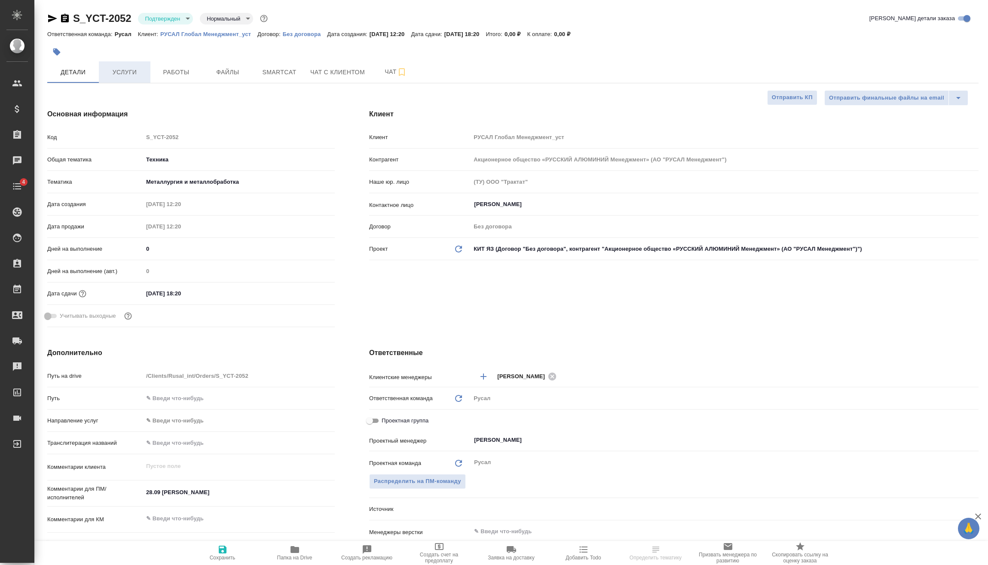
type textarea "x"
click at [118, 72] on span "Услуги" at bounding box center [124, 72] width 41 height 11
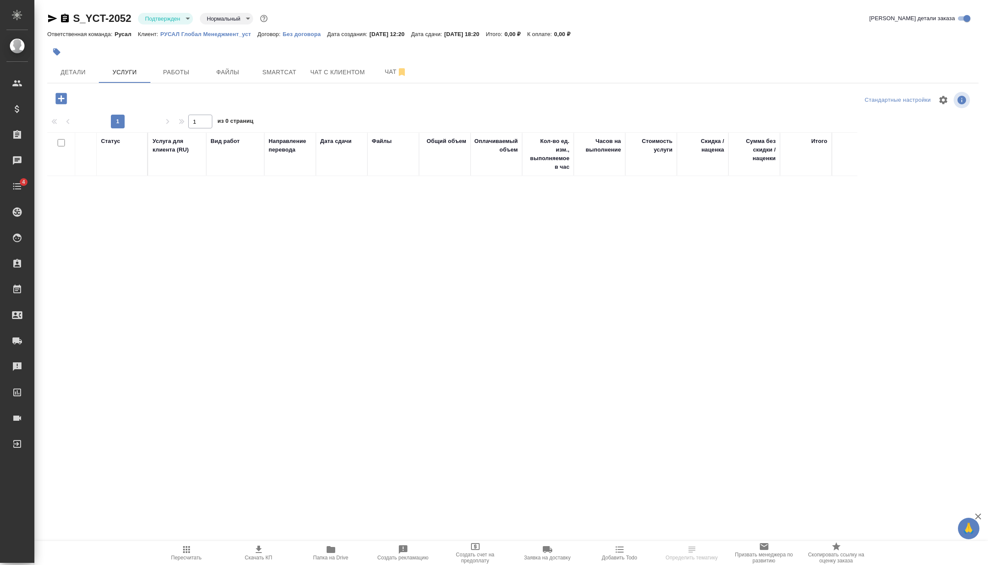
click at [56, 98] on icon "button" at bounding box center [60, 98] width 11 height 11
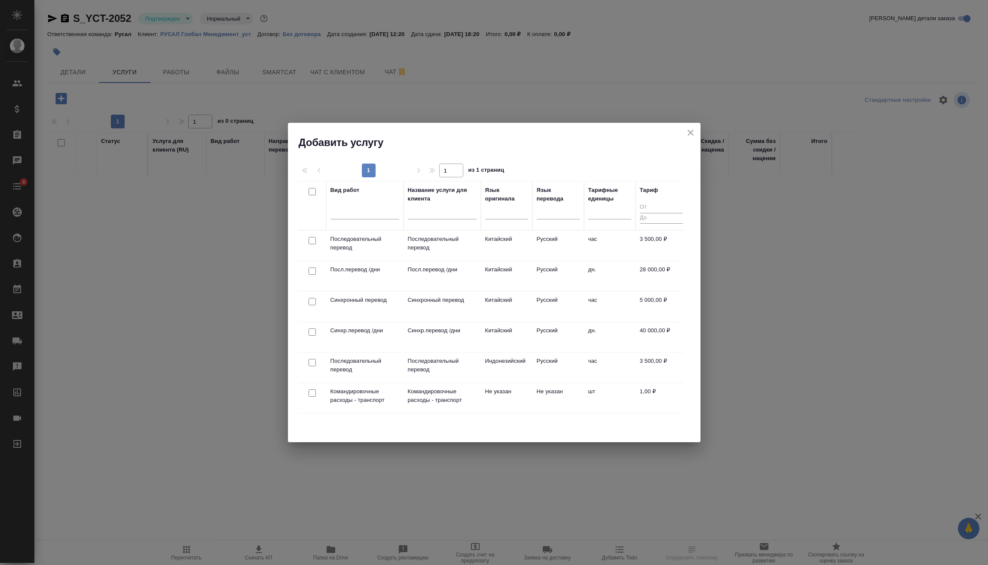
click at [312, 333] on input "checkbox" at bounding box center [312, 332] width 7 height 7
checkbox input "true"
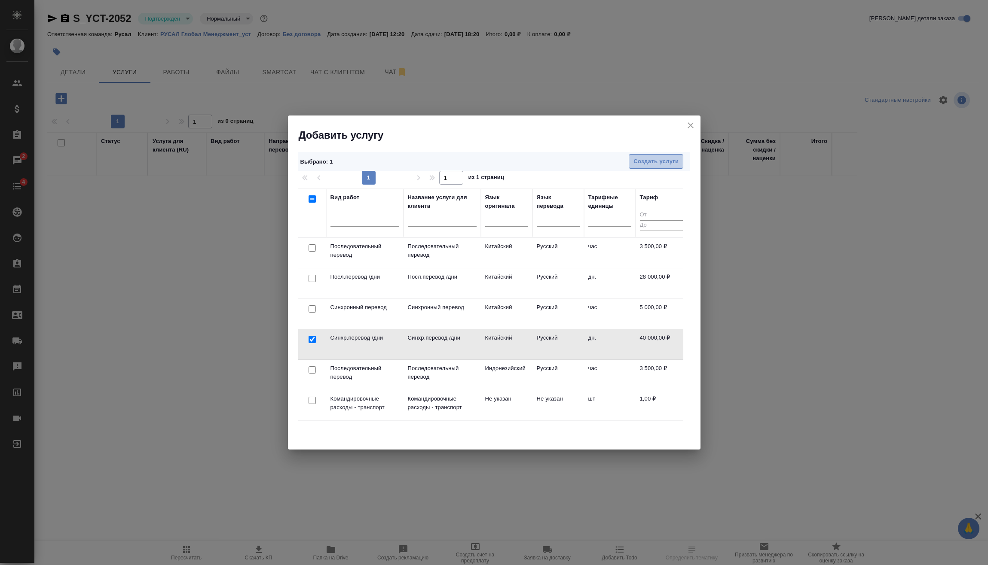
click at [651, 158] on span "Создать услуги" at bounding box center [655, 162] width 45 height 10
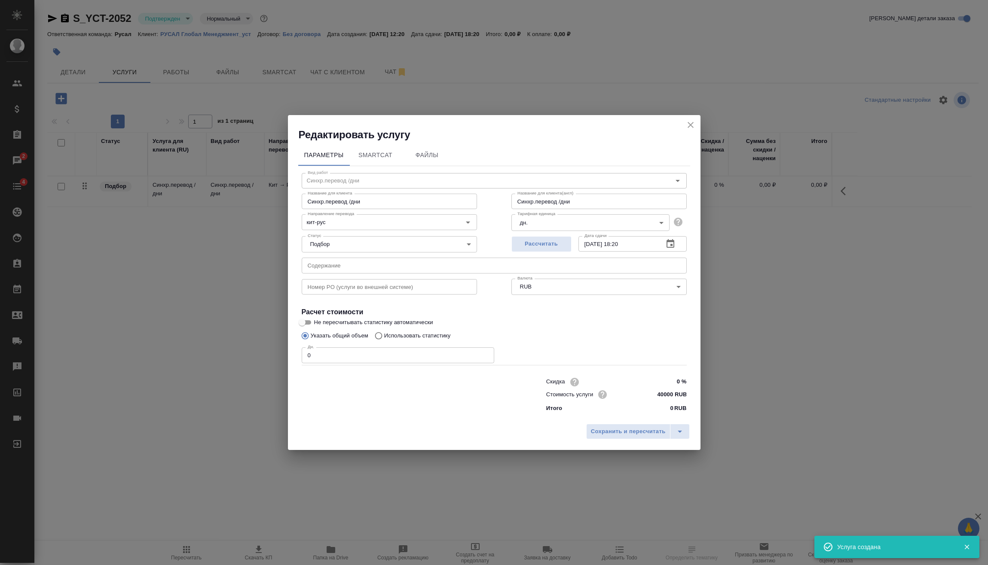
click at [229, 367] on div "Редактировать услугу Параметры SmartCat Файлы Вид работ [PERSON_NAME].перевод /…" at bounding box center [494, 282] width 988 height 565
type input "2"
click at [605, 432] on span "Сохранить и пересчитать" at bounding box center [628, 432] width 75 height 10
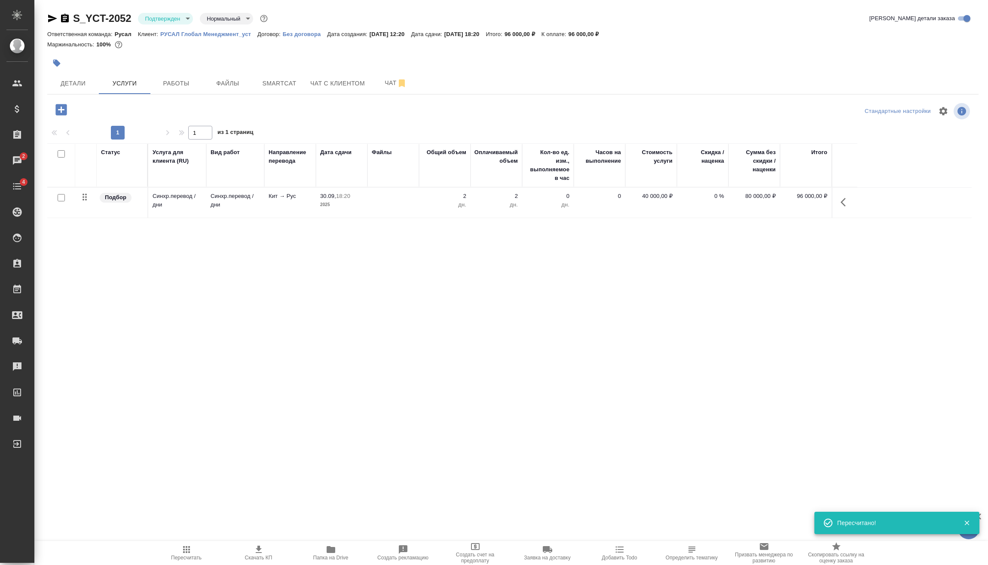
click at [65, 110] on icon "button" at bounding box center [60, 109] width 11 height 11
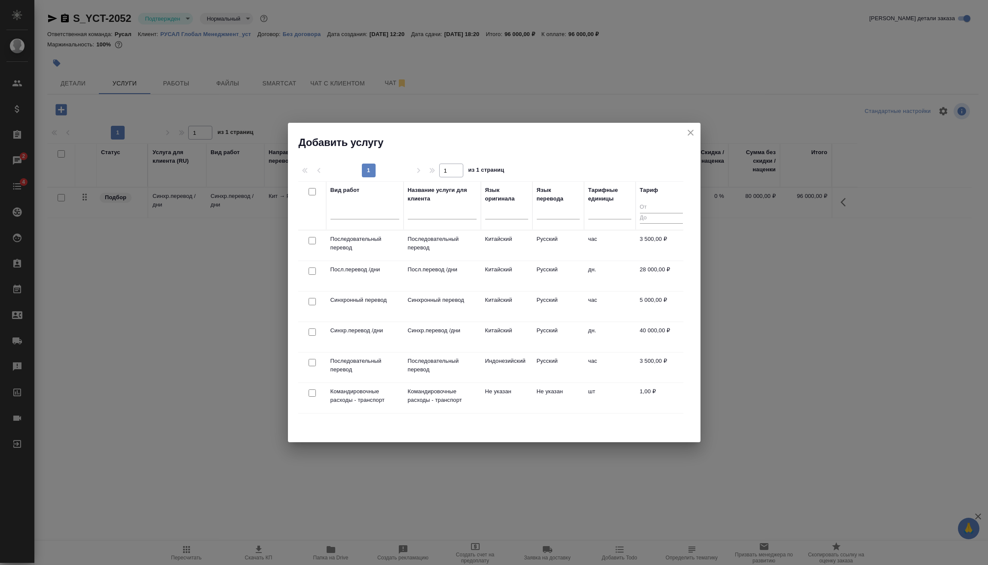
click at [309, 394] on input "checkbox" at bounding box center [312, 393] width 7 height 7
checkbox input "true"
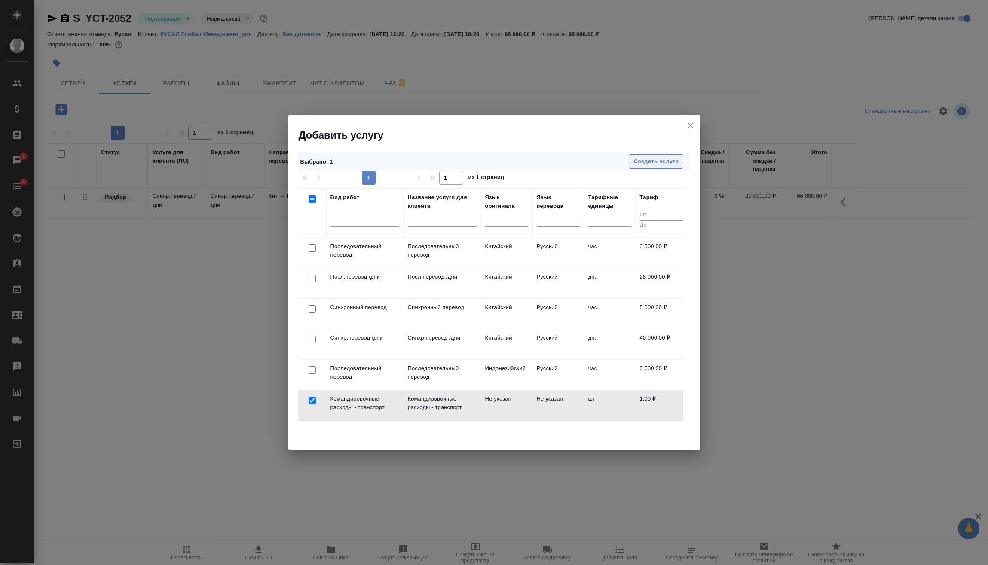
click at [663, 162] on span "Создать услуги" at bounding box center [655, 162] width 45 height 10
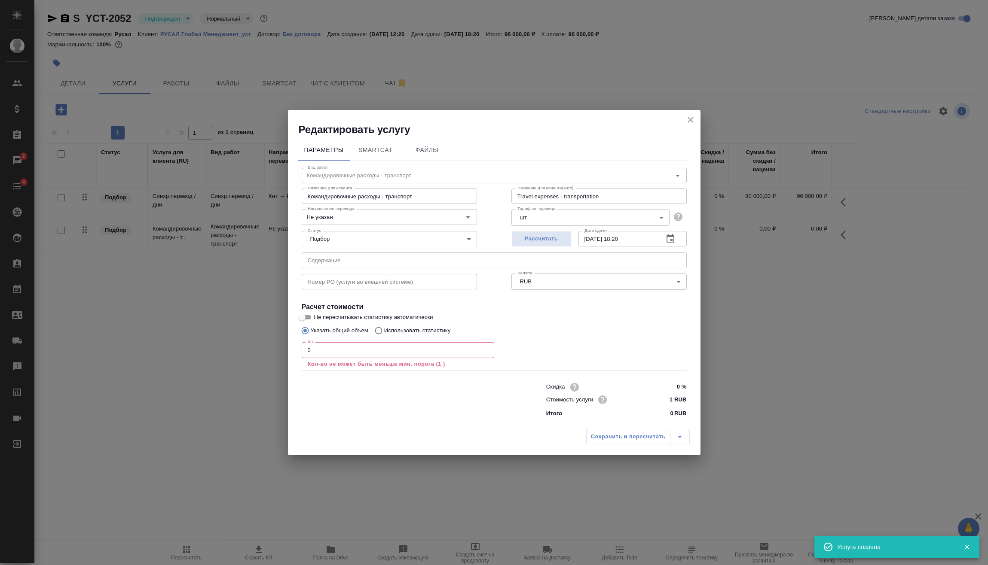
click at [271, 360] on div "Редактировать услугу Параметры SmartCat Файлы Вид работ Командировочные расходы…" at bounding box center [494, 282] width 988 height 565
drag, startPoint x: 331, startPoint y: 347, endPoint x: 279, endPoint y: 351, distance: 52.1
click at [284, 351] on div "Редактировать услугу Параметры SmartCat Файлы Вид работ Командировочные расходы…" at bounding box center [494, 282] width 988 height 565
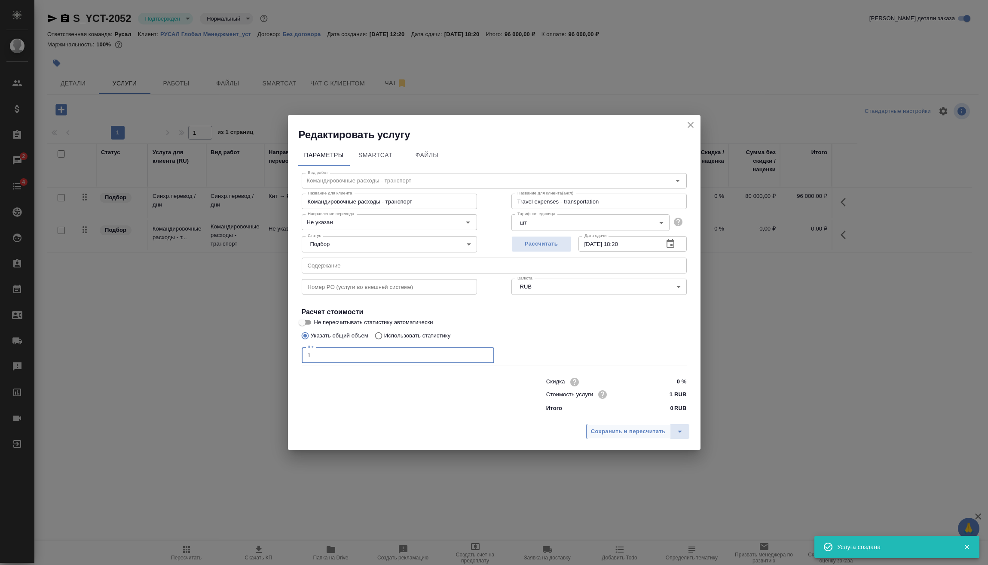
type input "1"
click at [630, 435] on span "Сохранить и пересчитать" at bounding box center [628, 432] width 75 height 10
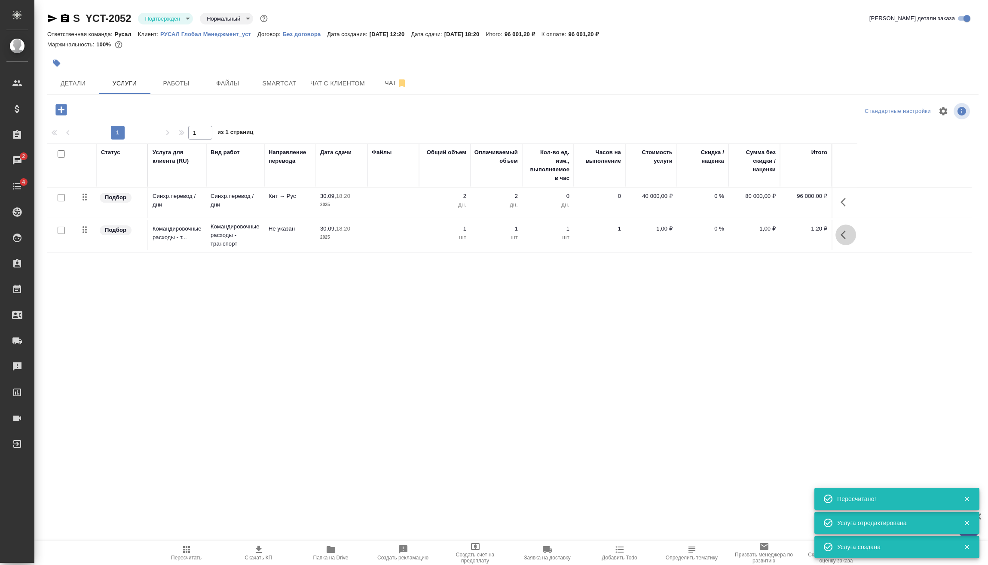
click at [843, 238] on icon "button" at bounding box center [843, 235] width 5 height 9
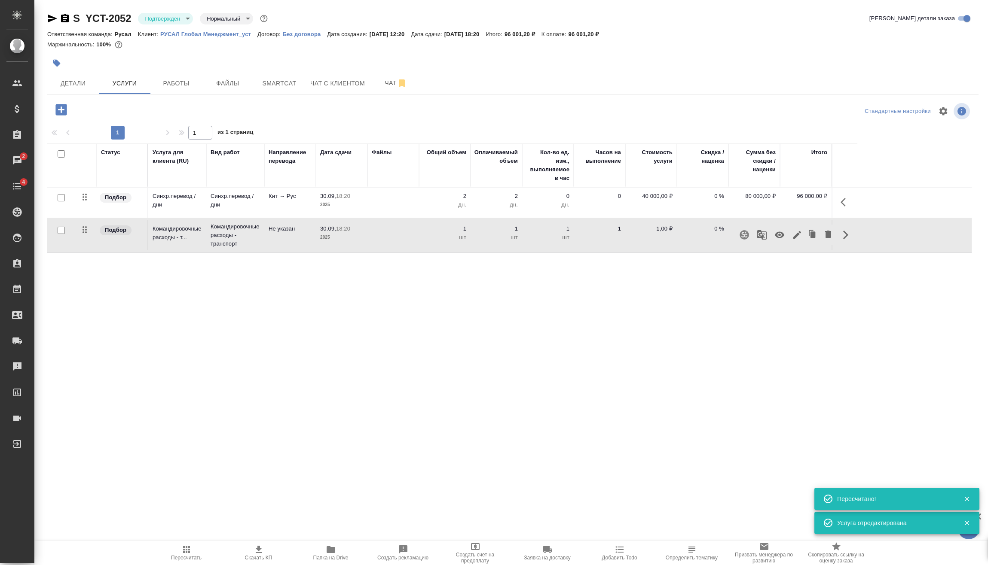
click at [775, 234] on icon "button" at bounding box center [779, 235] width 10 height 10
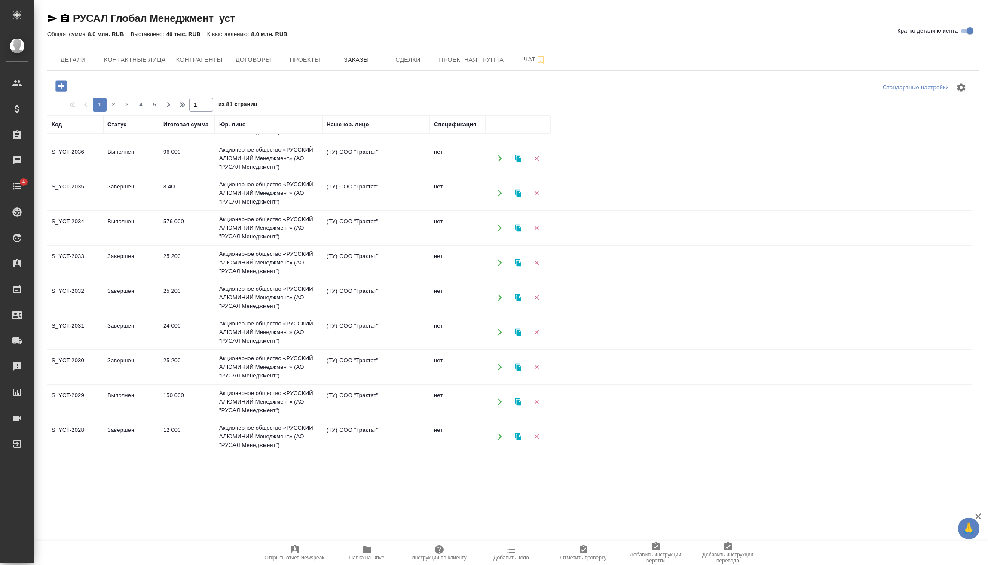
scroll to position [553, 0]
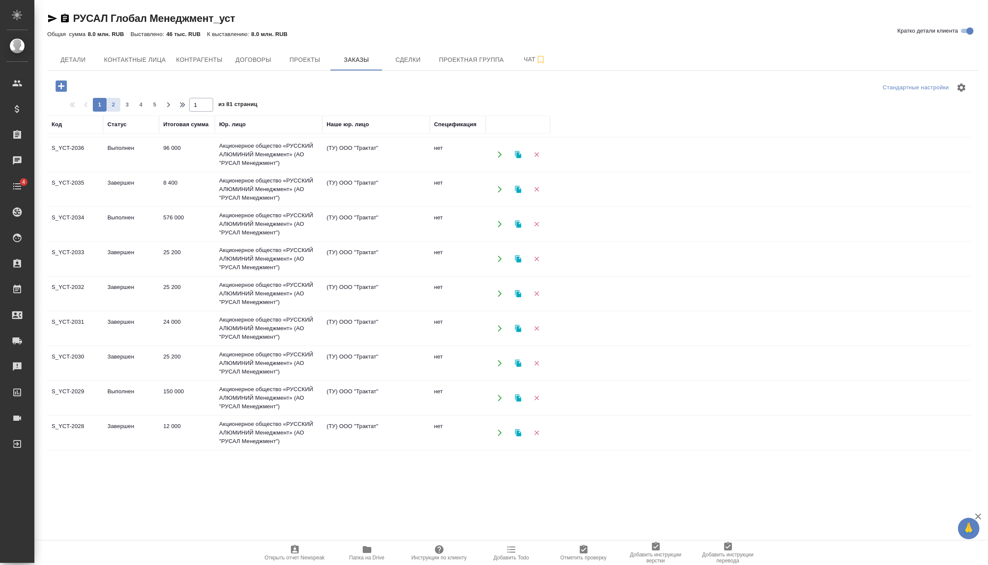
click at [117, 102] on span "2" at bounding box center [114, 105] width 14 height 9
type input "2"
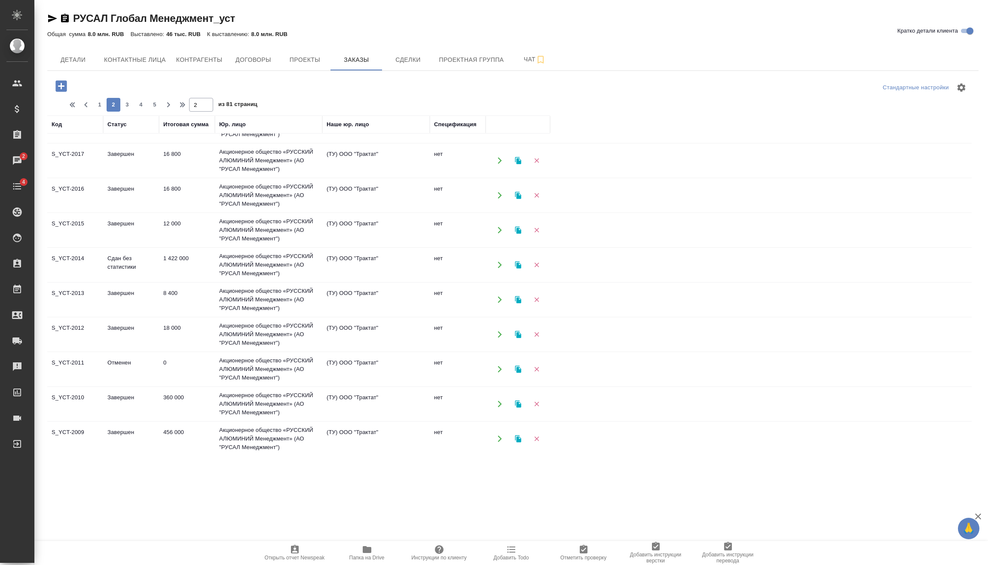
click at [152, 260] on td "Сдан без статистики" at bounding box center [131, 265] width 56 height 30
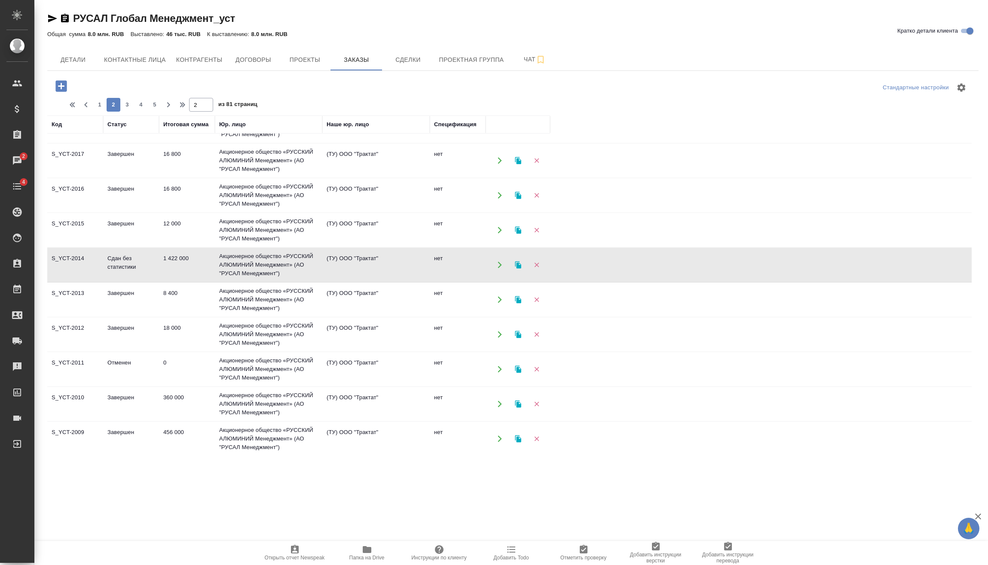
click at [152, 260] on td "Сдан без статистики" at bounding box center [131, 265] width 56 height 30
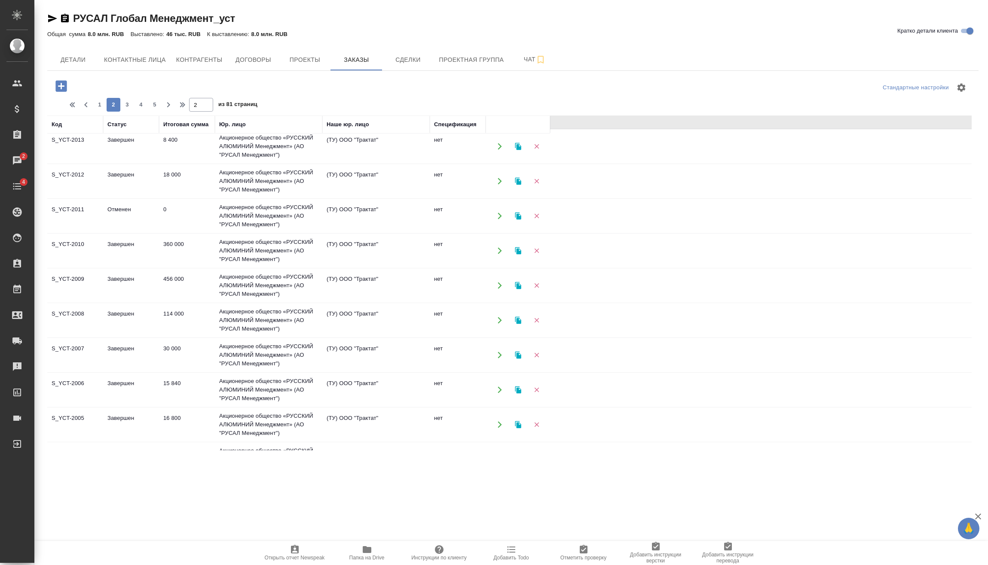
scroll to position [553, 0]
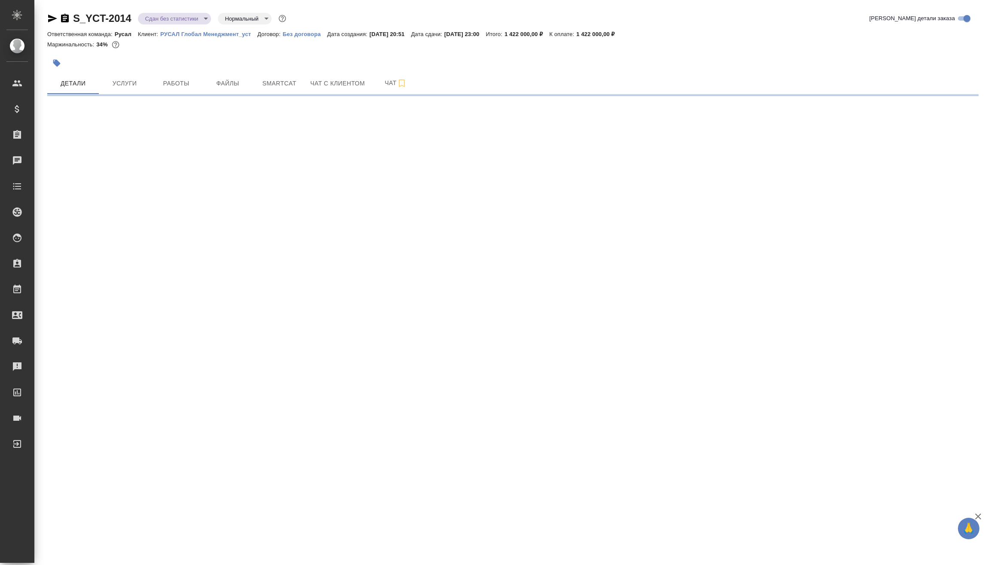
select select "RU"
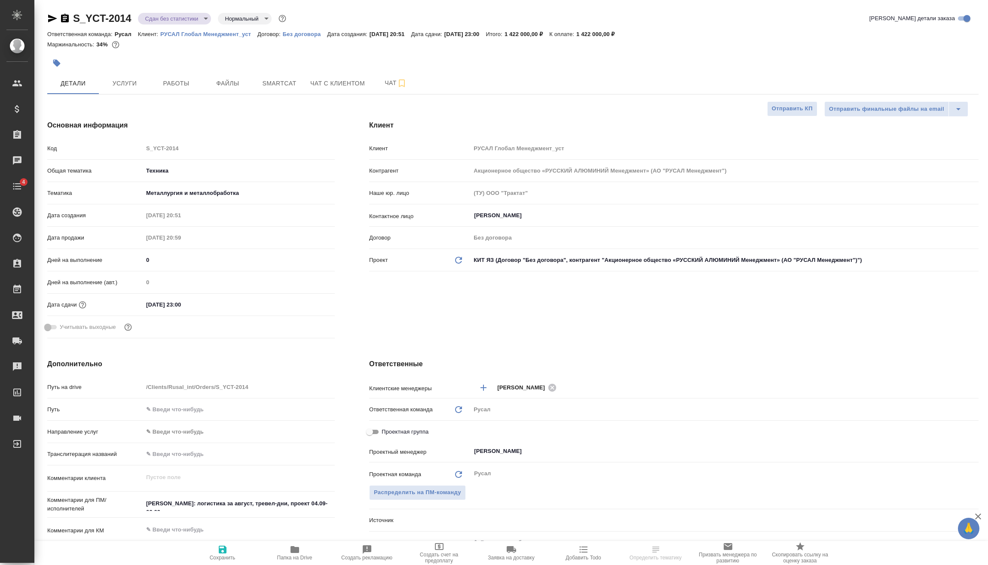
type textarea "x"
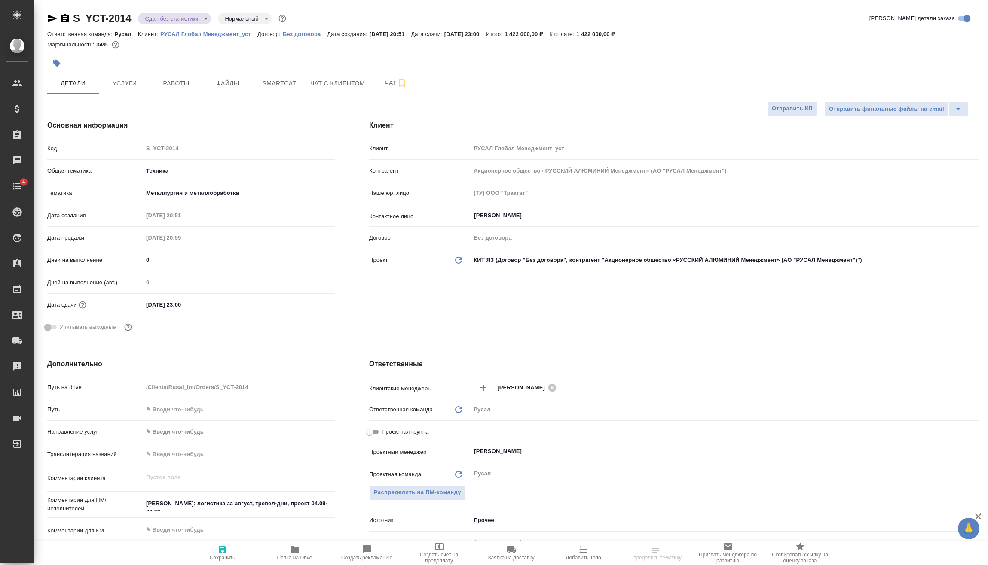
type textarea "x"
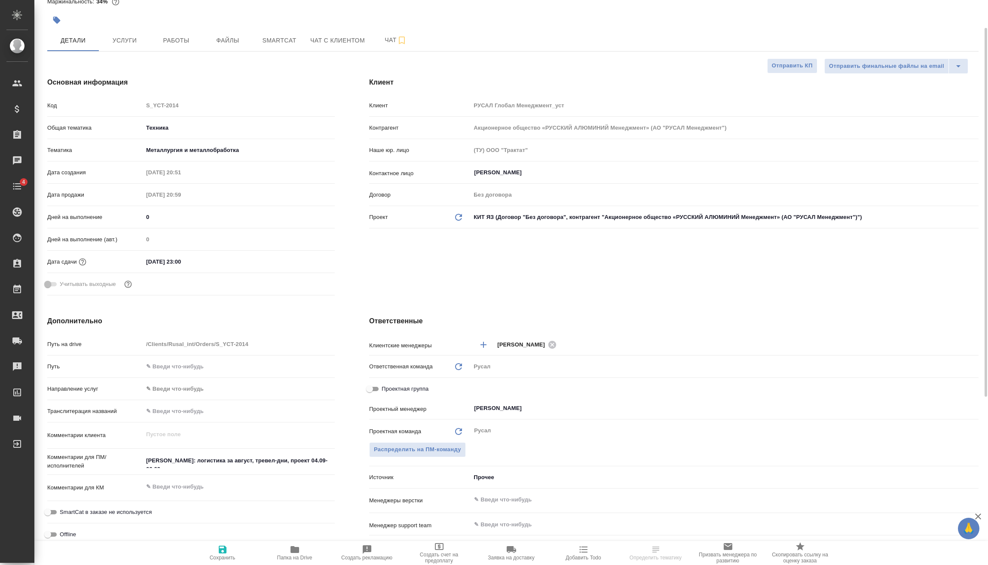
type textarea "x"
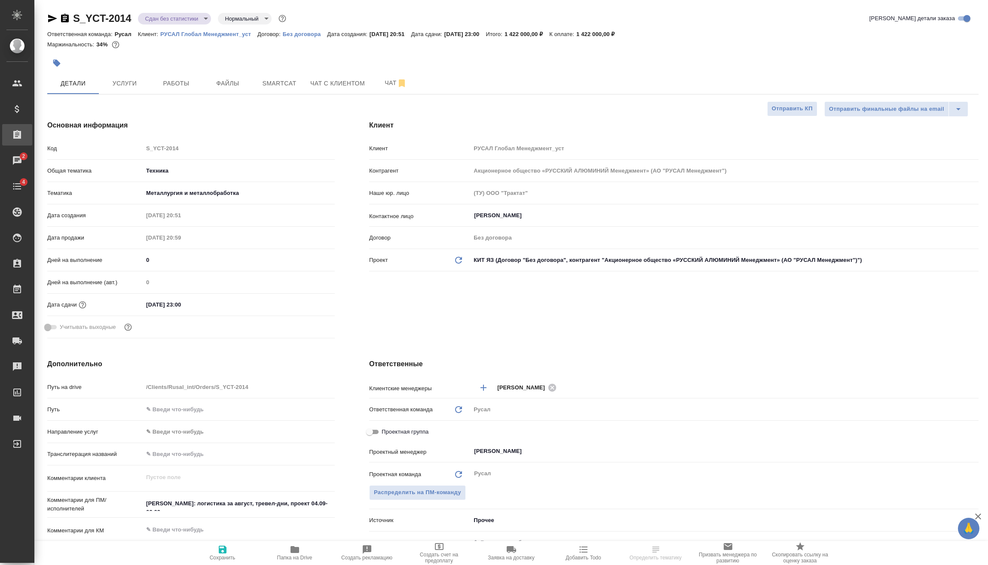
type textarea "x"
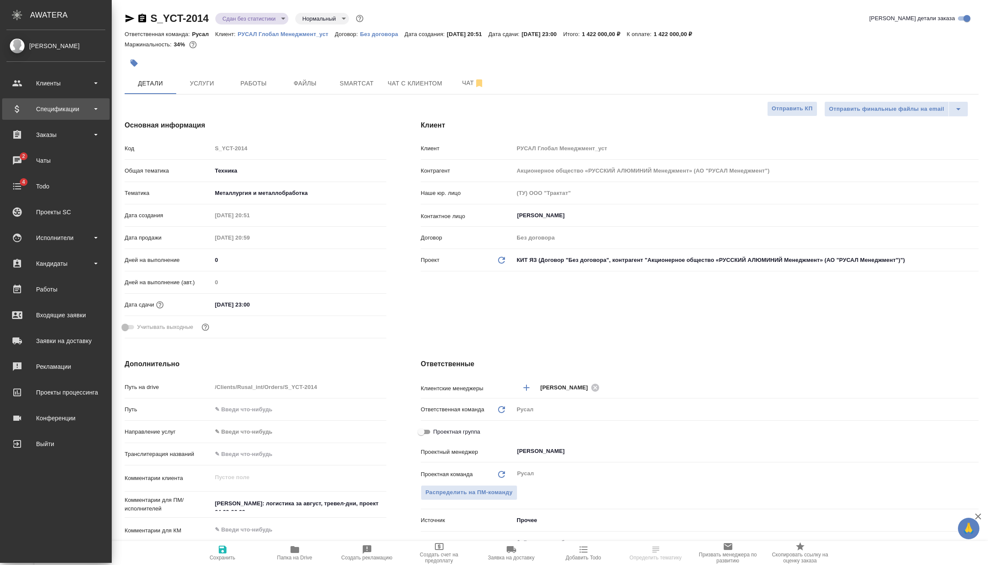
type textarea "x"
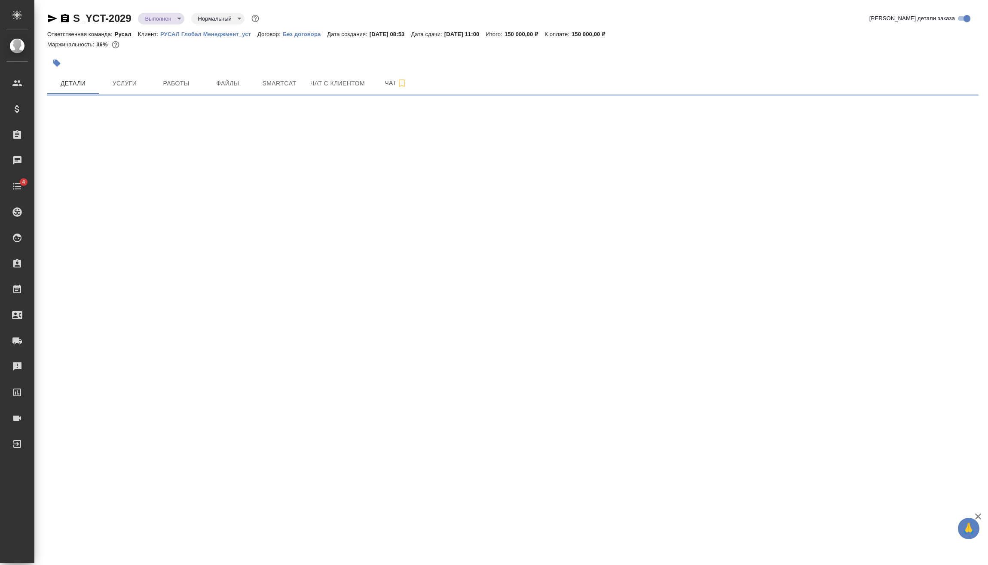
select select "RU"
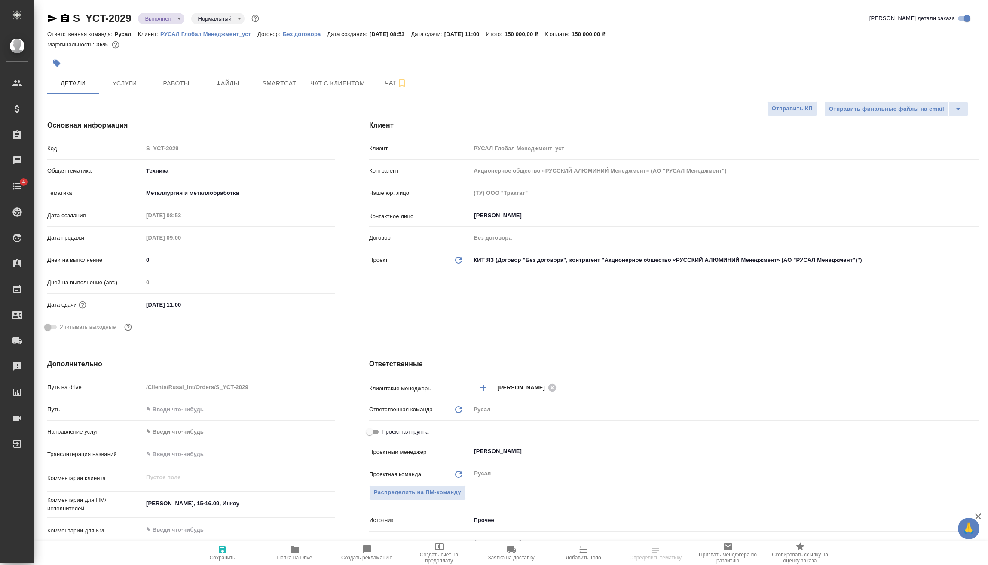
type textarea "x"
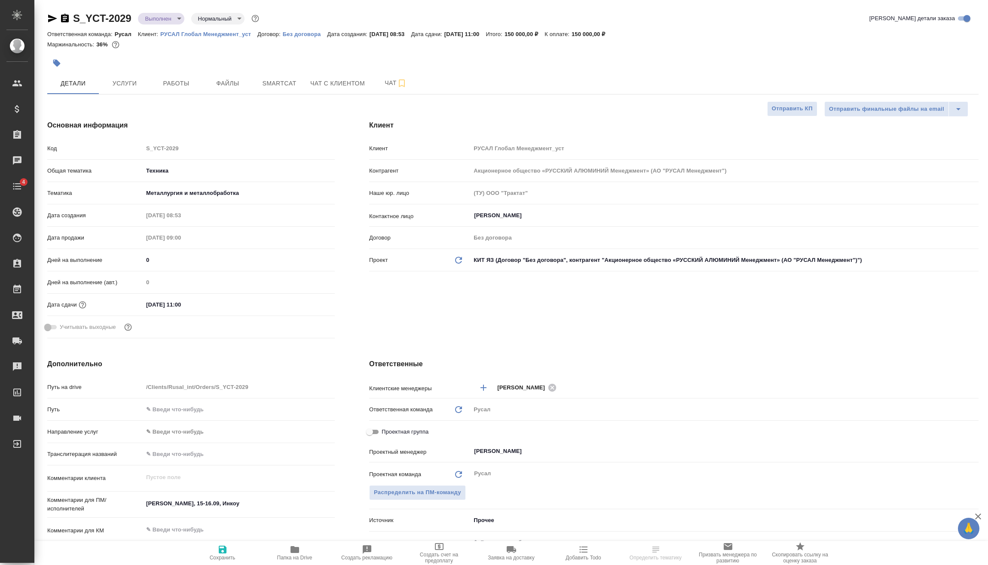
type textarea "x"
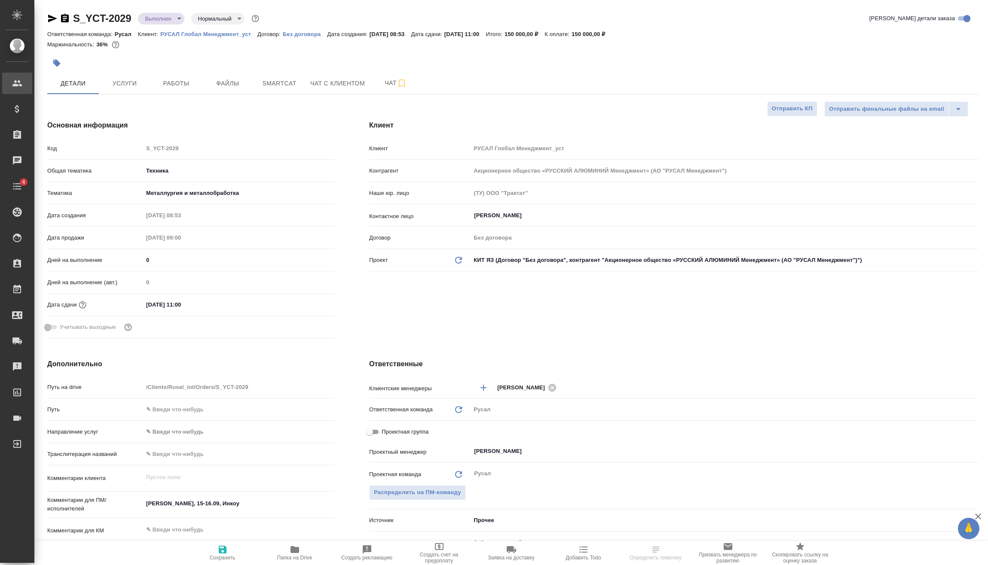
type textarea "x"
